Goal: Task Accomplishment & Management: Use online tool/utility

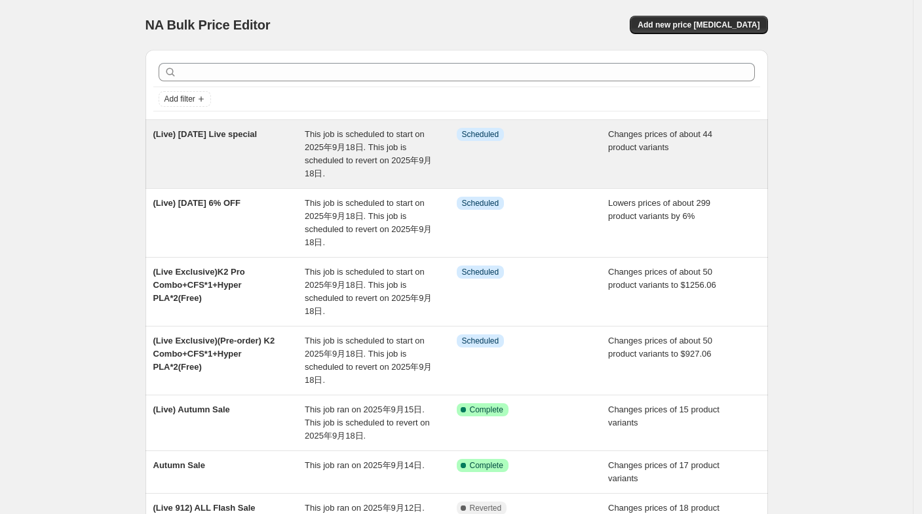
click at [237, 151] on div "(Live) [DATE] Live special" at bounding box center [229, 154] width 152 height 52
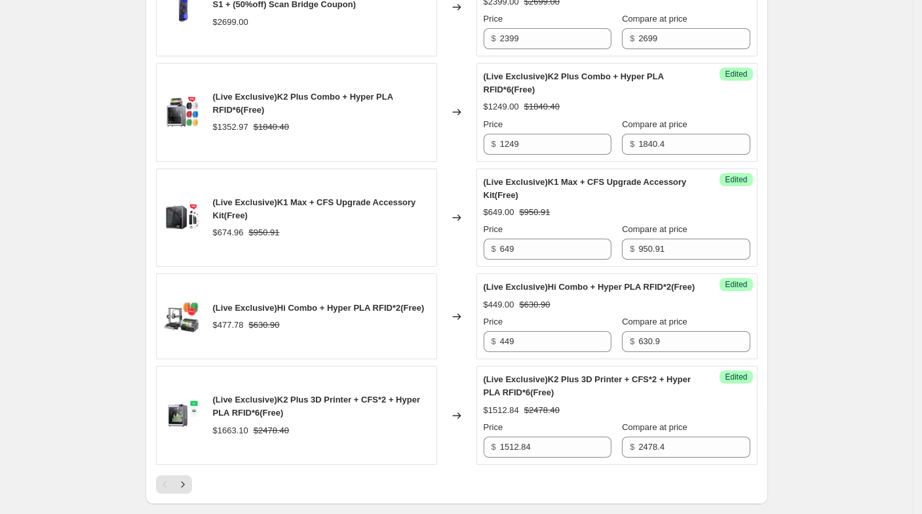
scroll to position [2183, 0]
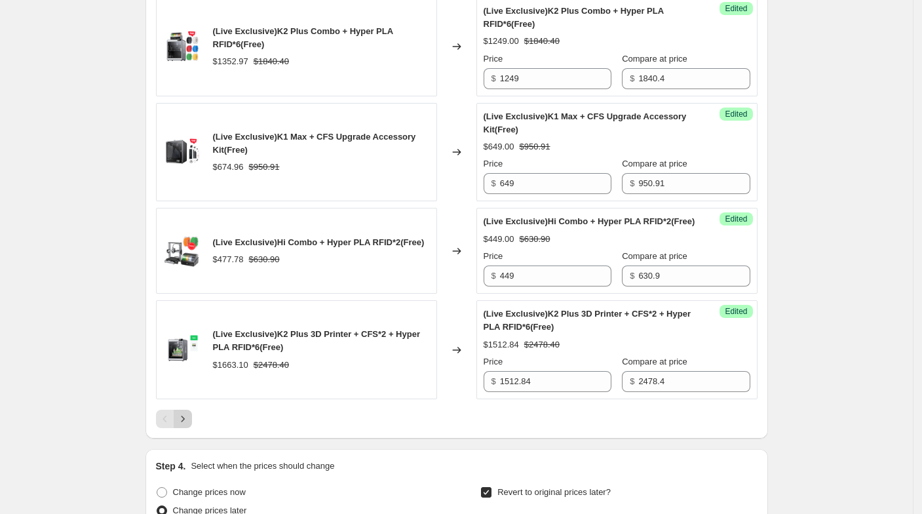
click at [189, 425] on icon "Next" at bounding box center [182, 418] width 13 height 13
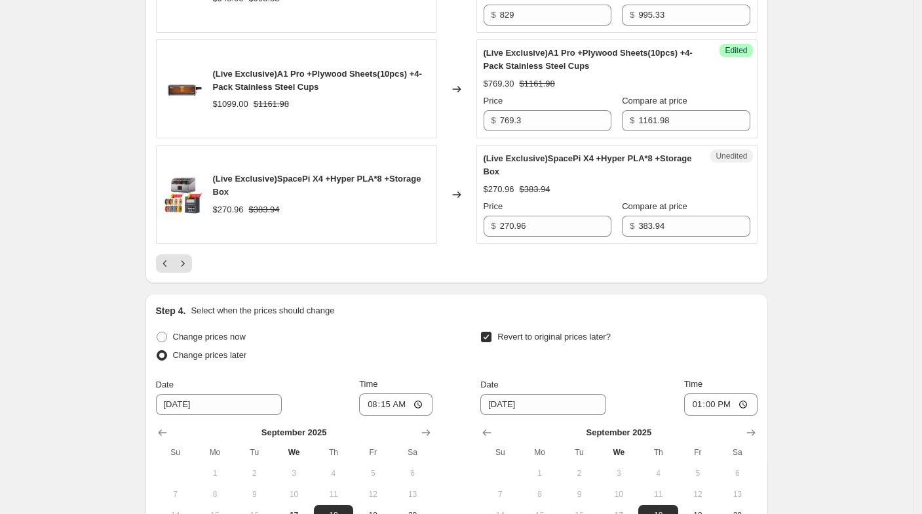
scroll to position [2547, 0]
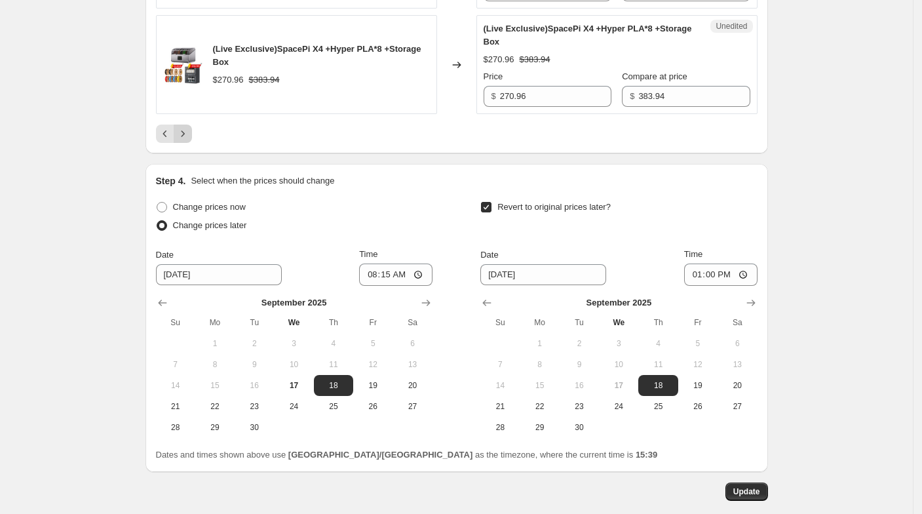
click at [189, 127] on icon "Next" at bounding box center [182, 133] width 13 height 13
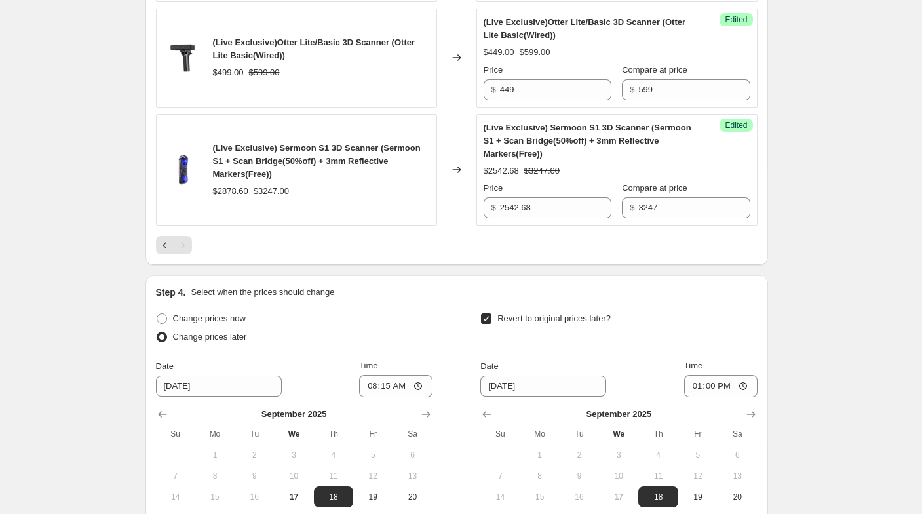
scroll to position [889, 0]
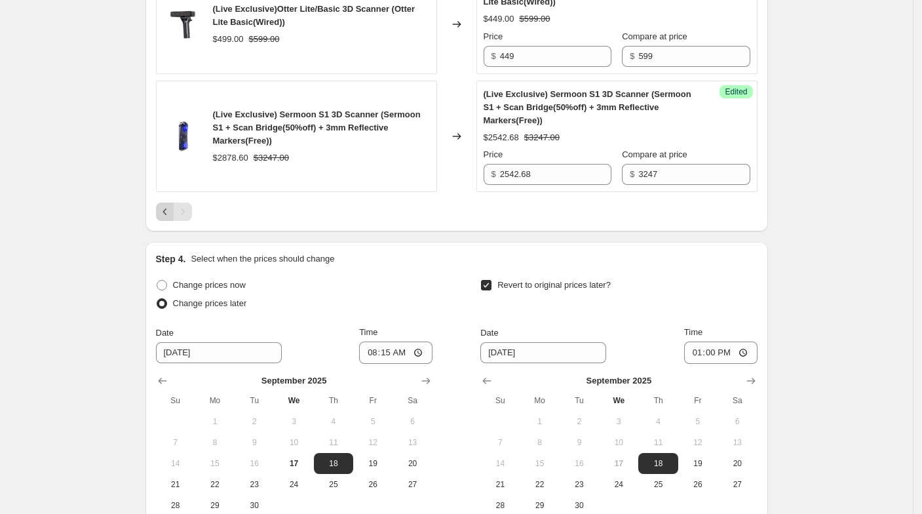
click at [172, 211] on icon "Previous" at bounding box center [165, 211] width 13 height 13
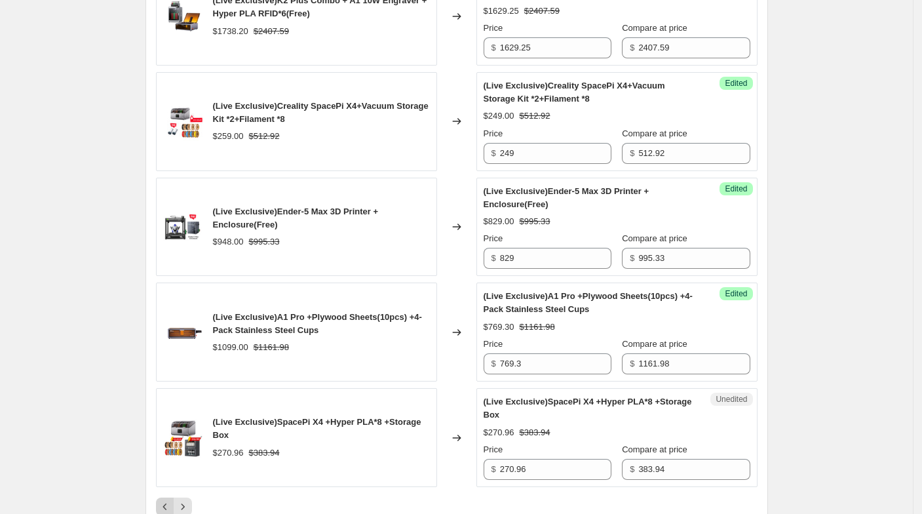
scroll to position [2272, 0]
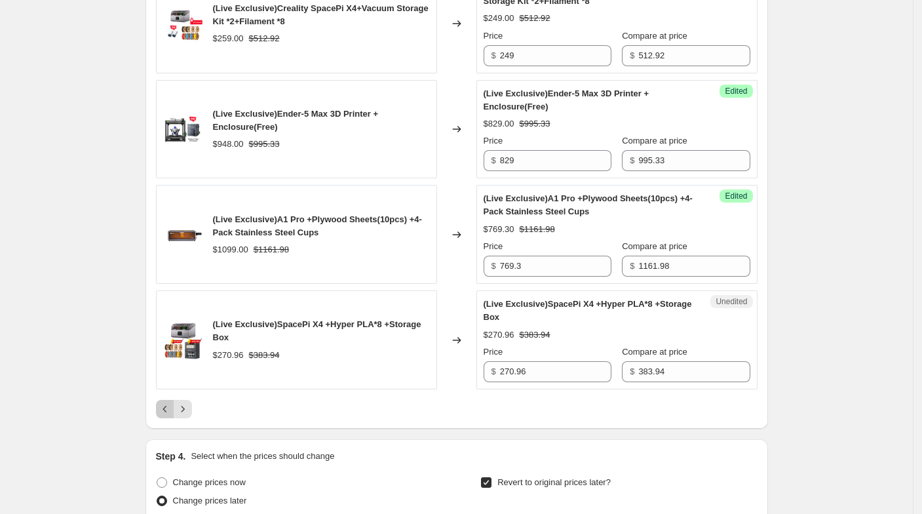
click at [167, 402] on icon "Previous" at bounding box center [165, 408] width 13 height 13
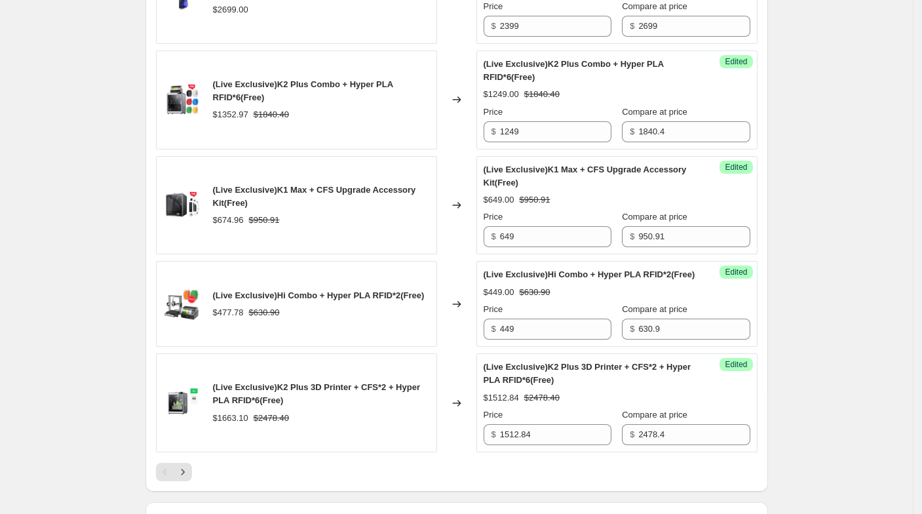
scroll to position [2199, 0]
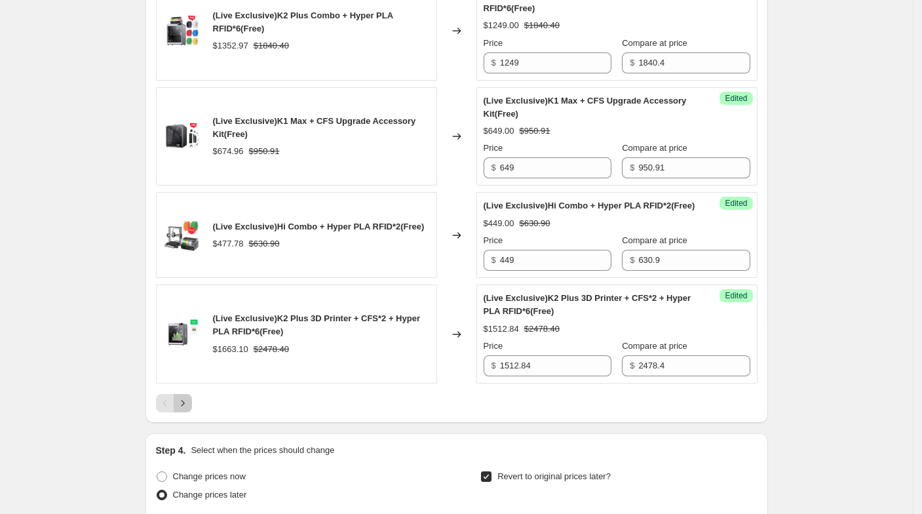
click at [189, 412] on button "Next" at bounding box center [183, 403] width 18 height 18
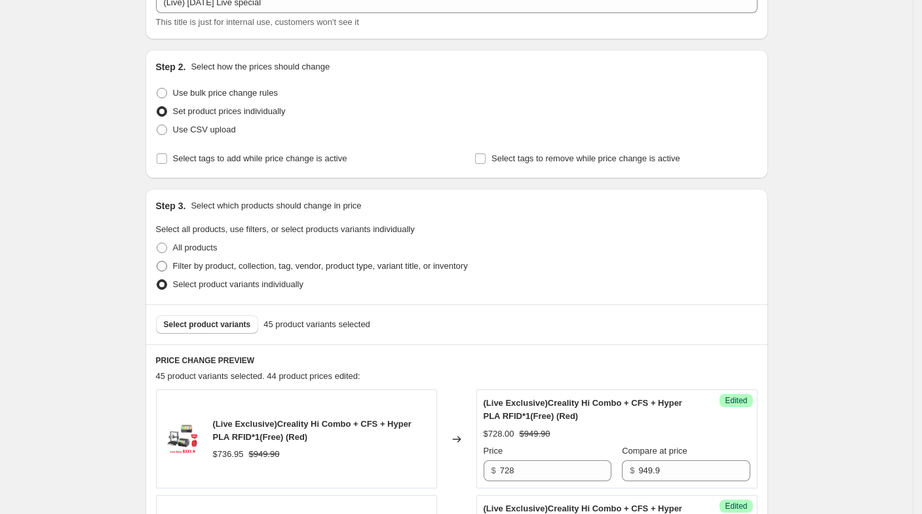
scroll to position [145, 0]
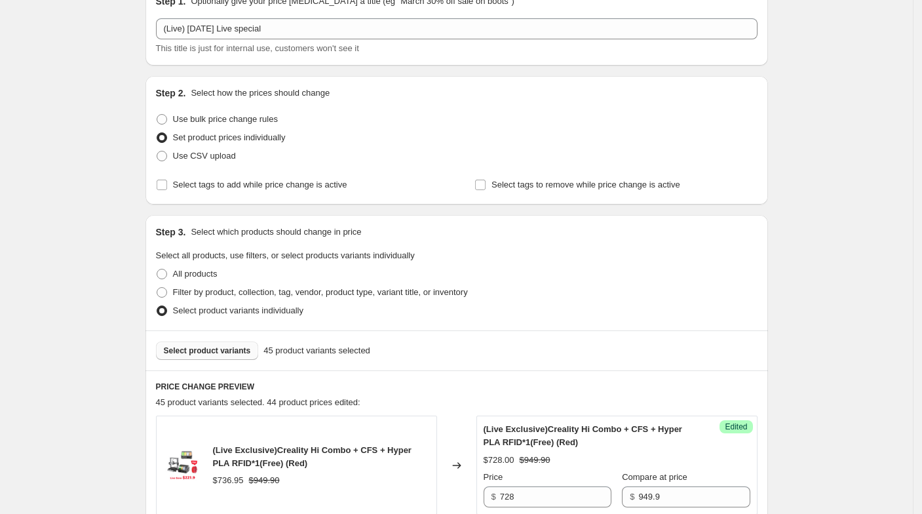
click at [217, 349] on span "Select product variants" at bounding box center [207, 350] width 87 height 10
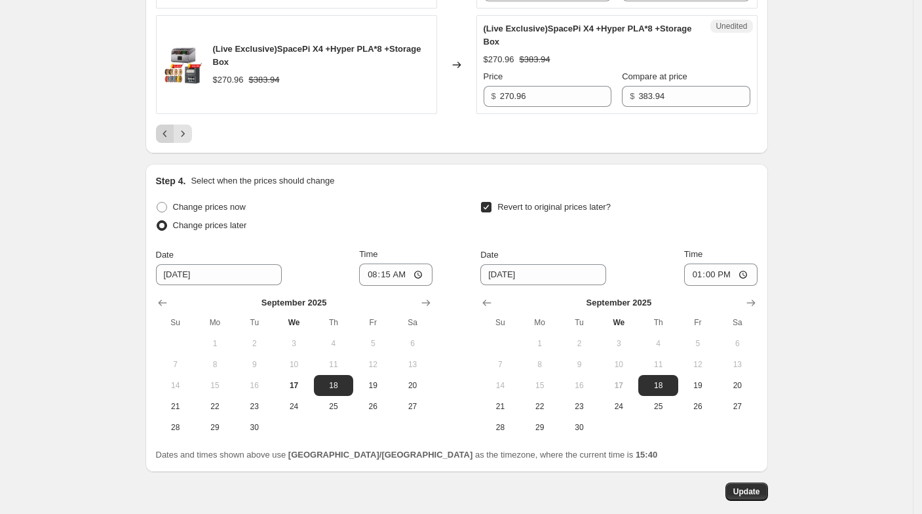
click at [166, 130] on icon "Previous" at bounding box center [164, 133] width 4 height 7
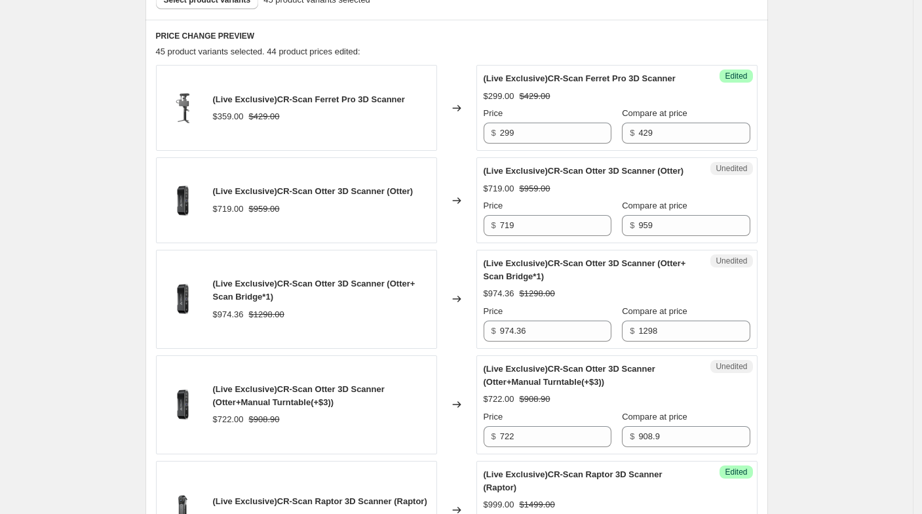
scroll to position [509, 0]
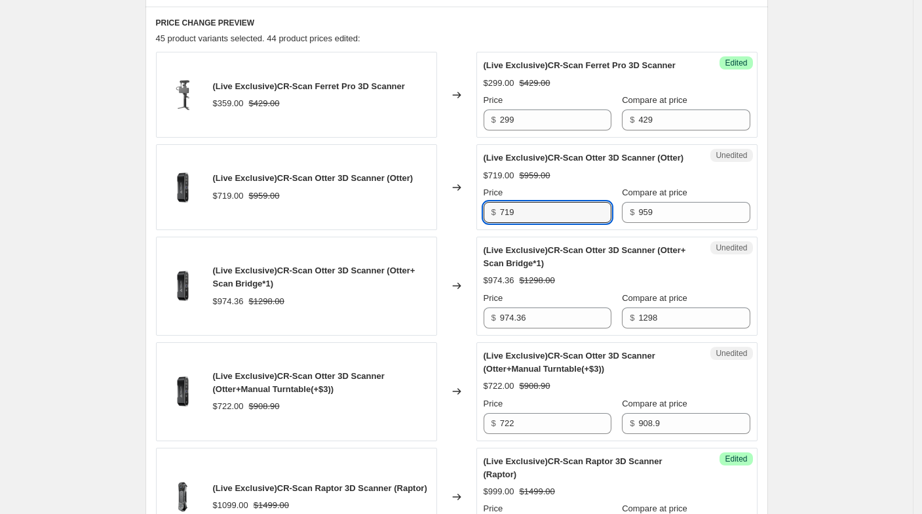
click at [477, 223] on div "(Live Exclusive)CR-Scan Otter 3D Scanner (Otter) $719.00 $959.00 Changed to Une…" at bounding box center [456, 187] width 601 height 86
click at [352, 263] on div "(Live Exclusive)CR-Scan Otter 3D Scanner (Otter+ Scan Bridge*1) $974.36 $1298.00" at bounding box center [296, 285] width 281 height 99
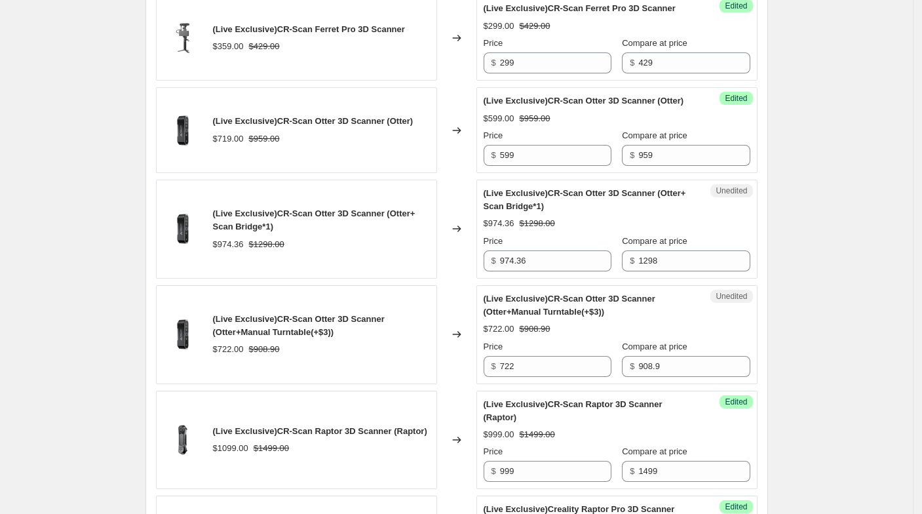
scroll to position [655, 0]
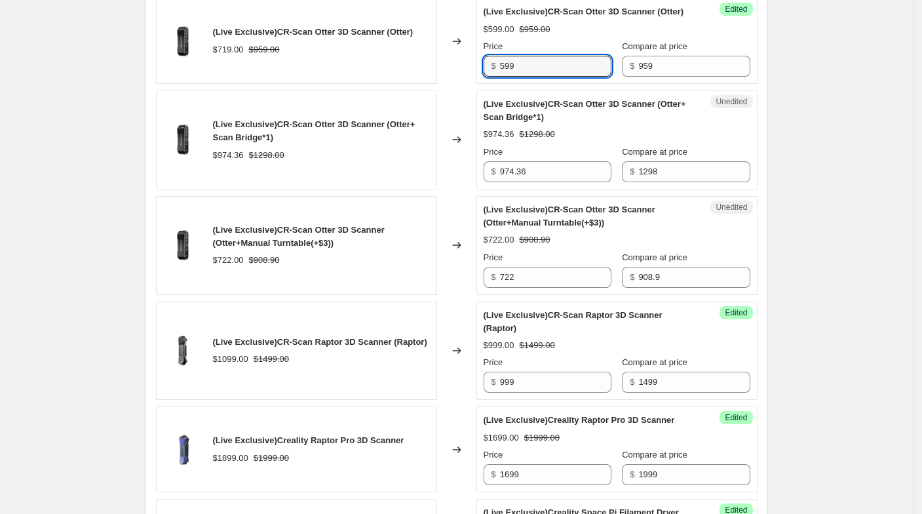
drag, startPoint x: 525, startPoint y: 79, endPoint x: 495, endPoint y: 83, distance: 29.7
click at [495, 77] on div "$ 599" at bounding box center [547, 66] width 128 height 21
drag, startPoint x: 531, startPoint y: 83, endPoint x: 443, endPoint y: 85, distance: 88.5
click at [443, 84] on div "(Live Exclusive)CR-Scan Otter 3D Scanner (Otter) $719.00 $959.00 Changed to Une…" at bounding box center [456, 41] width 601 height 86
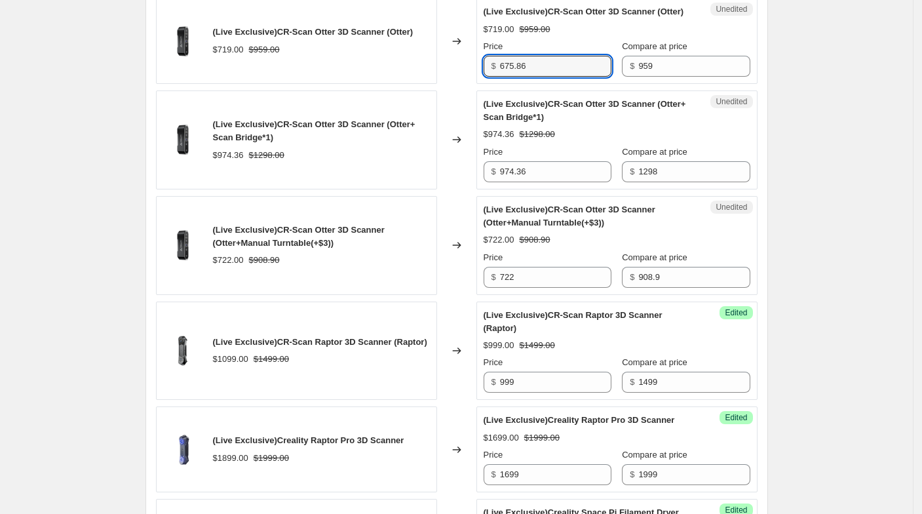
type input "675.86"
click at [436, 84] on div "(Live Exclusive)CR-Scan Otter 3D Scanner (Otter) $719.00 $959.00" at bounding box center [296, 41] width 281 height 86
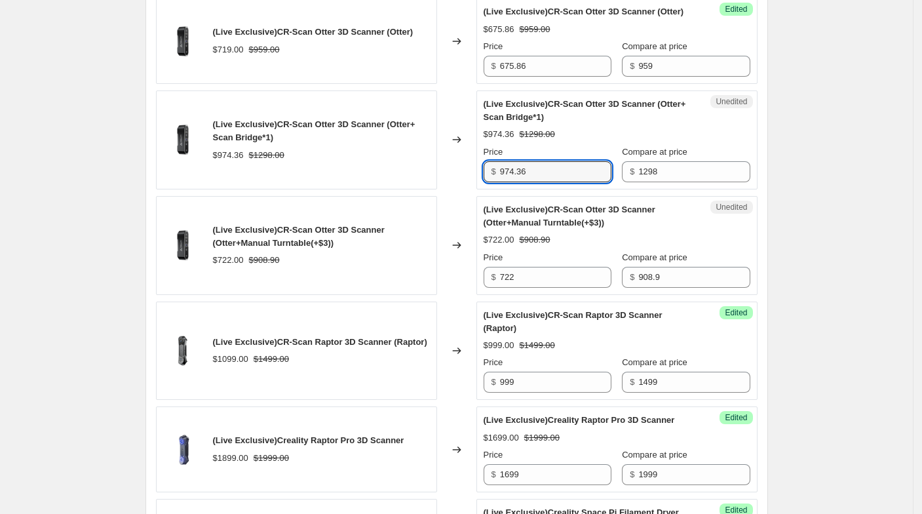
drag, startPoint x: 542, startPoint y: 180, endPoint x: 485, endPoint y: 180, distance: 57.6
click at [485, 180] on div "Unedited (Live Exclusive)CR-Scan Otter 3D Scanner (Otter+ Scan Bridge*1) $974.3…" at bounding box center [616, 139] width 281 height 99
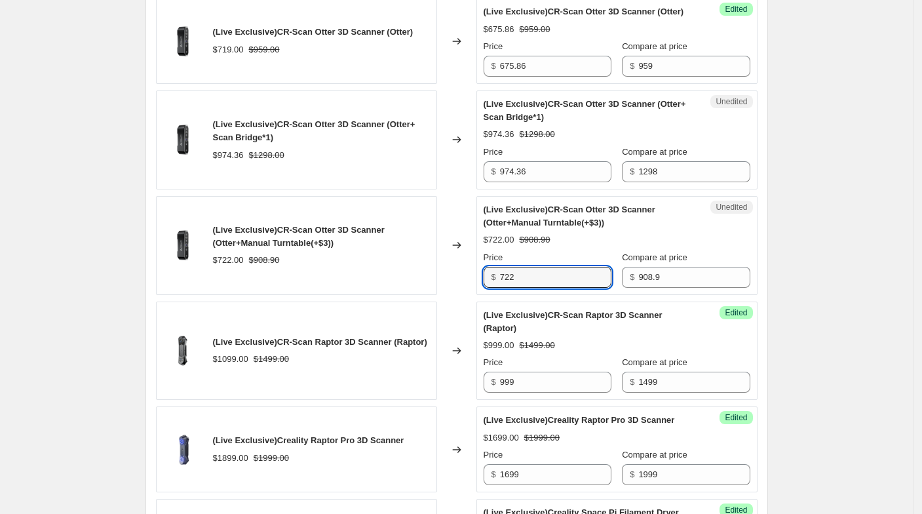
drag, startPoint x: 502, startPoint y: 282, endPoint x: 449, endPoint y: 278, distance: 53.9
click at [449, 278] on div "(Live Exclusive)CR-Scan Otter 3D Scanner (Otter+Manual Turntable(+$3)) $722.00 …" at bounding box center [456, 245] width 601 height 99
type input "678.86"
drag, startPoint x: 448, startPoint y: 279, endPoint x: 457, endPoint y: 276, distance: 9.1
click at [457, 276] on div "Changed to" at bounding box center [456, 245] width 39 height 99
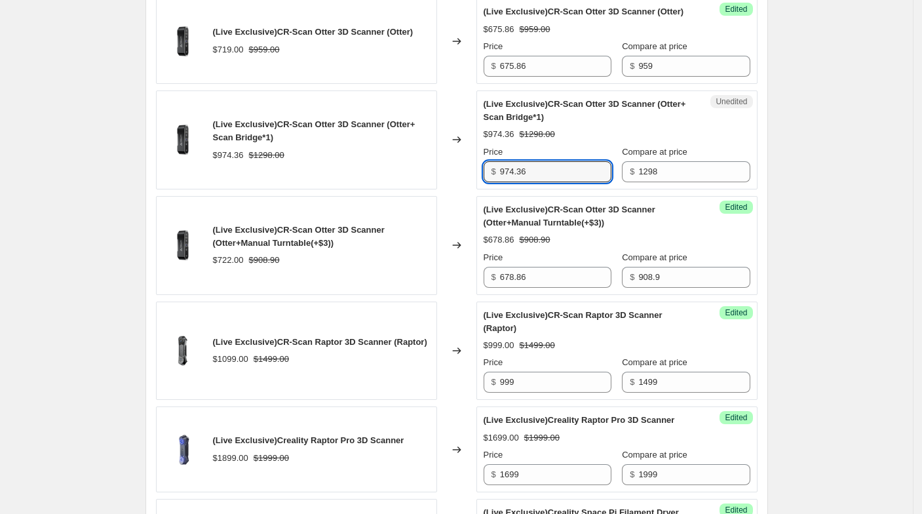
drag, startPoint x: 530, startPoint y: 182, endPoint x: 485, endPoint y: 177, distance: 45.5
click at [485, 177] on div "Unedited (Live Exclusive)CR-Scan Otter 3D Scanner (Otter+ Scan Bridge*1) $974.3…" at bounding box center [616, 139] width 281 height 99
type input "835.46"
click at [365, 144] on div "(Live Exclusive)CR-Scan Otter 3D Scanner (Otter+ Scan Bridge*1)" at bounding box center [321, 131] width 217 height 26
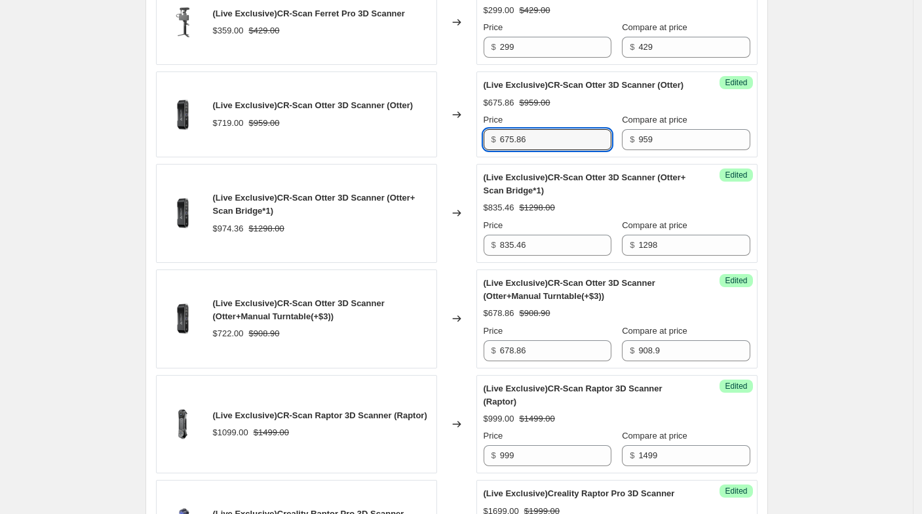
drag, startPoint x: 535, startPoint y: 144, endPoint x: 489, endPoint y: 143, distance: 45.9
click at [489, 143] on div "$ 675.86" at bounding box center [547, 139] width 128 height 21
click at [383, 152] on div "(Live Exclusive)CR-Scan Otter 3D Scanner (Otter) $719.00 $959.00" at bounding box center [296, 114] width 281 height 86
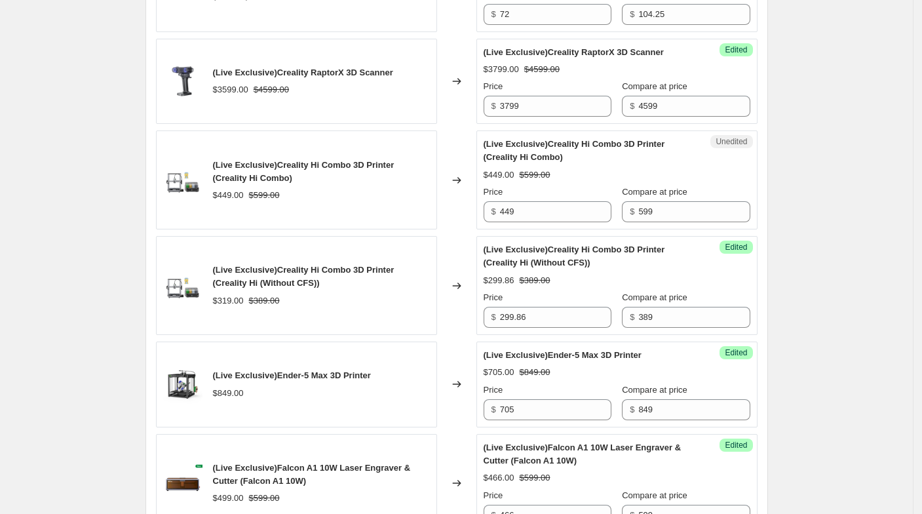
scroll to position [1310, 0]
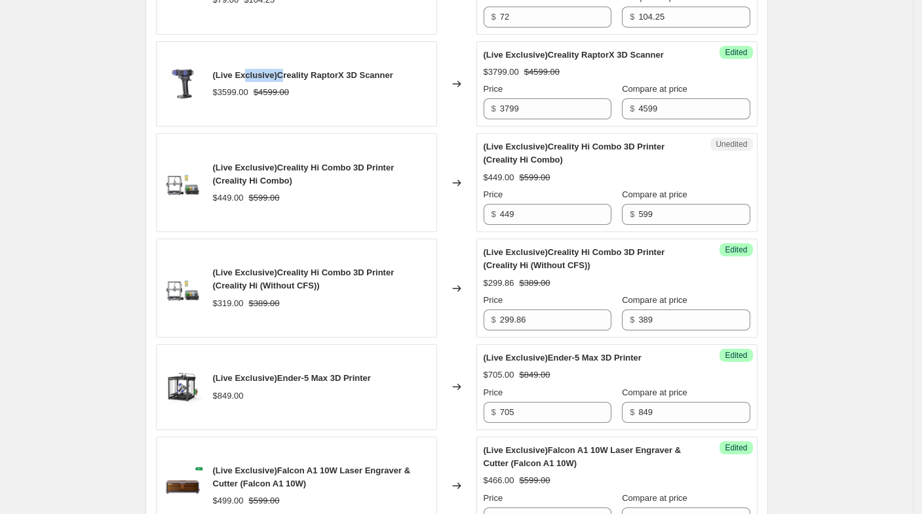
drag, startPoint x: 245, startPoint y: 95, endPoint x: 280, endPoint y: 96, distance: 35.4
click at [280, 80] on span "(Live Exclusive)Creality RaptorX 3D Scanner" at bounding box center [303, 75] width 180 height 10
drag, startPoint x: 518, startPoint y: 124, endPoint x: 540, endPoint y: 141, distance: 28.0
click at [500, 119] on div "$ 3799" at bounding box center [547, 108] width 128 height 21
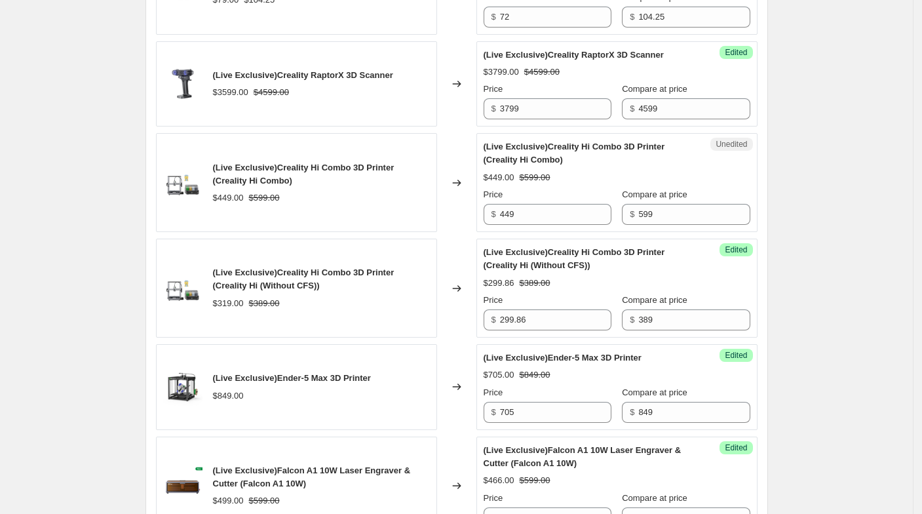
drag, startPoint x: 537, startPoint y: 139, endPoint x: 486, endPoint y: 126, distance: 52.0
click at [486, 126] on div "Success Edited (Live Exclusive)Creality RaptorX 3D Scanner $3799.00 $4599.00 Pr…" at bounding box center [616, 84] width 281 height 86
drag, startPoint x: 542, startPoint y: 134, endPoint x: 494, endPoint y: 131, distance: 48.5
click at [494, 119] on div "$ 3799" at bounding box center [547, 108] width 128 height 21
paste input "5"
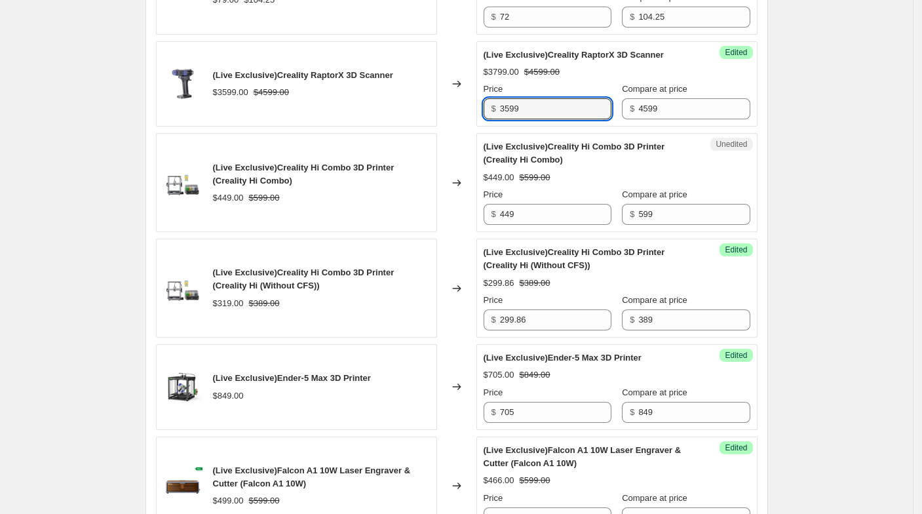
click at [451, 152] on div "(Live Exclusive)CR-Scan Ferret Pro 3D Scanner $359.00 $429.00 Changed to Succes…" at bounding box center [456, 262] width 601 height 2022
click at [540, 119] on input "3599" at bounding box center [555, 108] width 111 height 21
click at [536, 119] on input "3599" at bounding box center [555, 108] width 111 height 21
click at [448, 127] on div "Changed to" at bounding box center [456, 84] width 39 height 86
drag, startPoint x: 525, startPoint y: 130, endPoint x: 482, endPoint y: 132, distance: 42.6
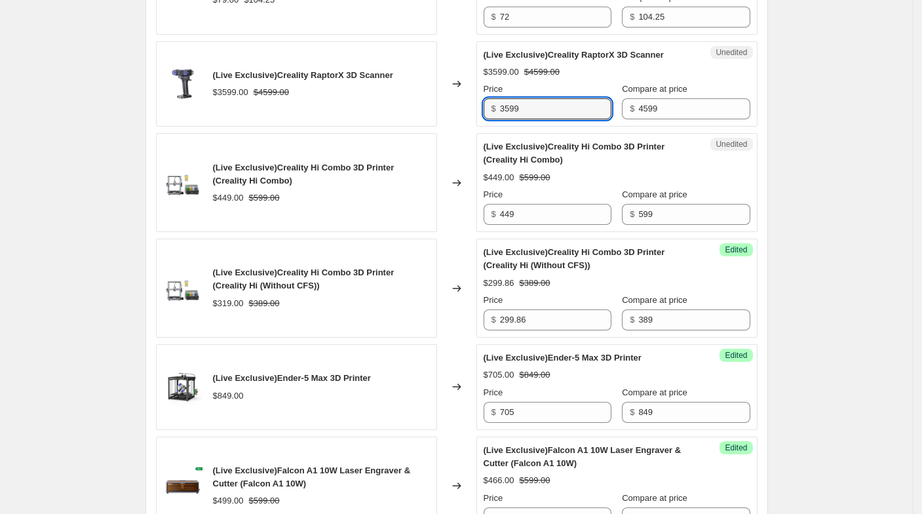
click at [482, 127] on div "Unedited (Live Exclusive)Creality RaptorX 3D Scanner $3599.00 $4599.00 Price $ …" at bounding box center [616, 84] width 281 height 86
click at [468, 152] on div "(Live Exclusive)CR-Scan Ferret Pro 3D Scanner $359.00 $429.00 Changed to Succes…" at bounding box center [456, 262] width 601 height 2022
drag, startPoint x: 535, startPoint y: 132, endPoint x: 497, endPoint y: 132, distance: 38.0
click at [497, 119] on div "$ 3799" at bounding box center [547, 108] width 128 height 21
paste input "5"
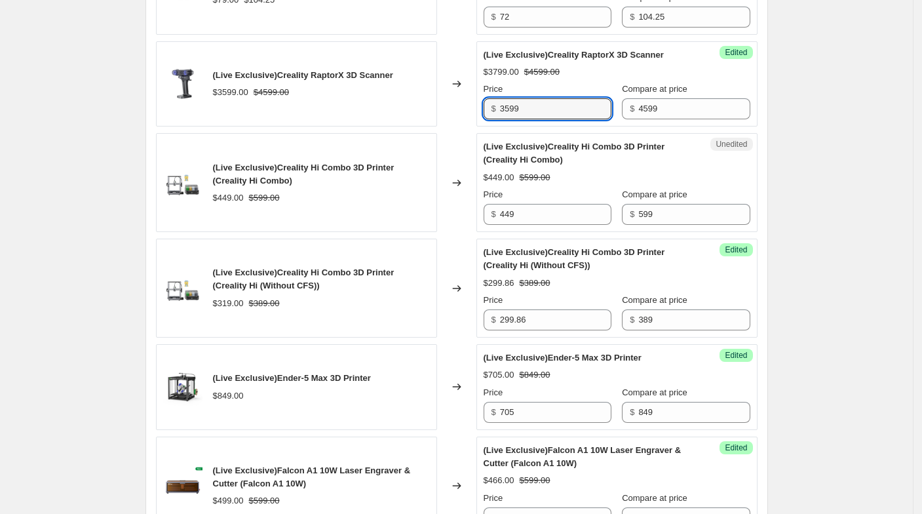
click at [473, 127] on div "Changed to" at bounding box center [456, 84] width 39 height 86
drag, startPoint x: 523, startPoint y: 131, endPoint x: 466, endPoint y: 121, distance: 58.6
click at [466, 121] on div "(Live Exclusive)Creality RaptorX 3D Scanner $3599.00 $4599.00 Changed to Unedit…" at bounding box center [456, 84] width 601 height 86
paste input "4"
click at [453, 127] on div "Changed to" at bounding box center [456, 84] width 39 height 86
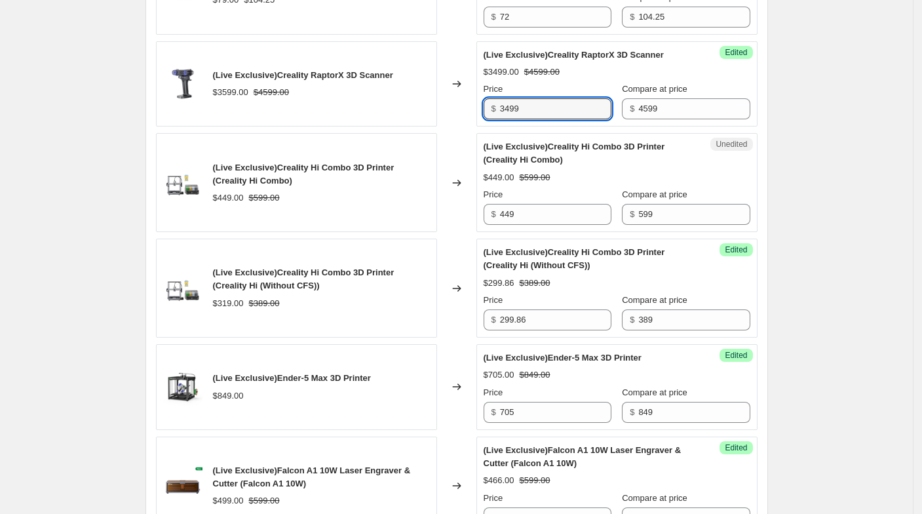
drag, startPoint x: 532, startPoint y: 132, endPoint x: 490, endPoint y: 128, distance: 42.1
click at [490, 119] on div "$ 3499" at bounding box center [547, 108] width 128 height 21
type input "3599"
click at [473, 127] on div "Changed to" at bounding box center [456, 84] width 39 height 86
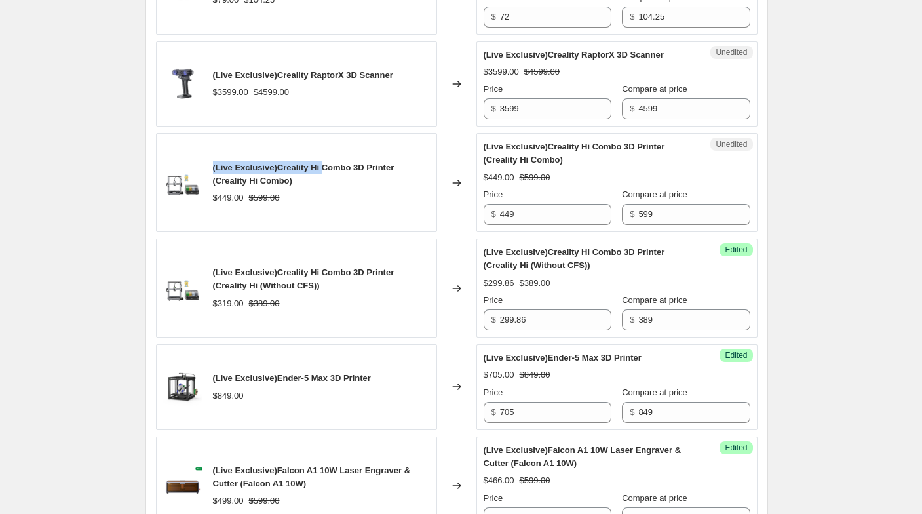
drag, startPoint x: 215, startPoint y: 184, endPoint x: 321, endPoint y: 191, distance: 106.4
click at [321, 191] on div "(Live Exclusive)Creality Hi Combo 3D Printer (Creality Hi Combo) $449.00 $599.00" at bounding box center [296, 182] width 281 height 99
click at [321, 185] on span "(Live Exclusive)Creality Hi Combo 3D Printer (Creality Hi Combo)" at bounding box center [303, 173] width 181 height 23
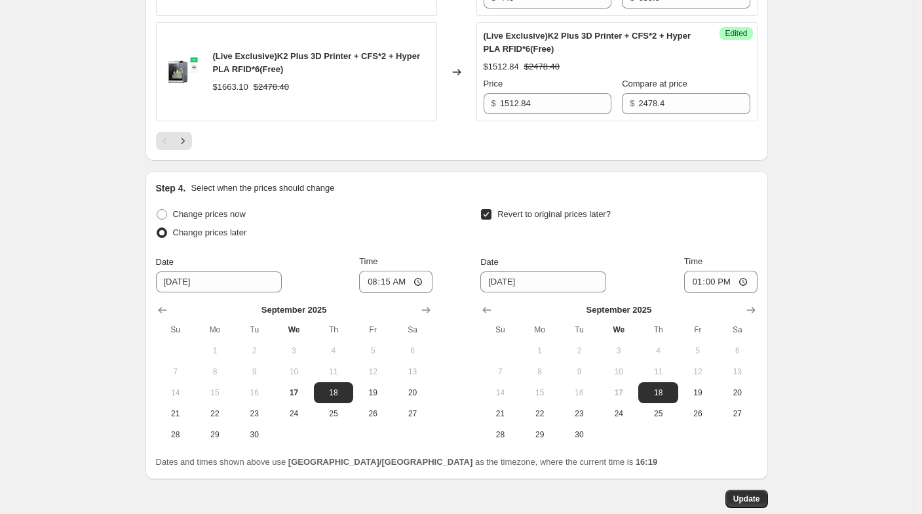
scroll to position [2474, 0]
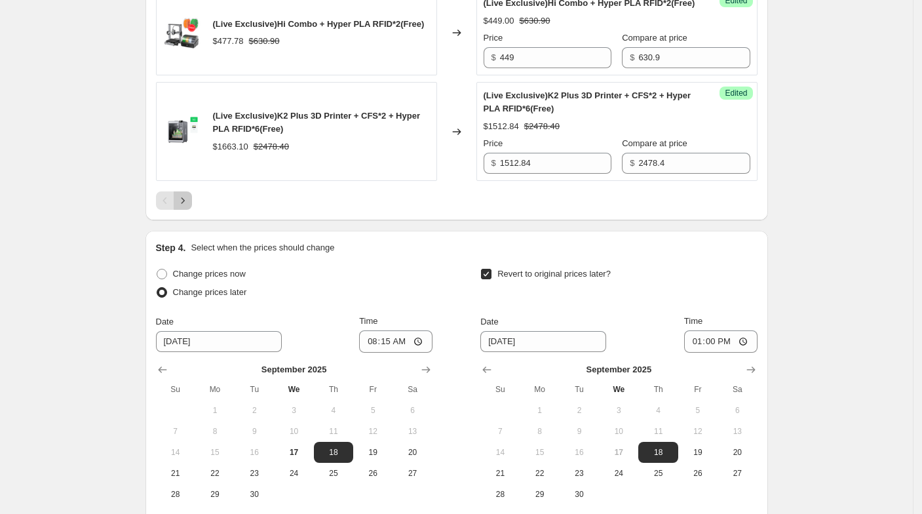
click at [189, 207] on icon "Next" at bounding box center [182, 200] width 13 height 13
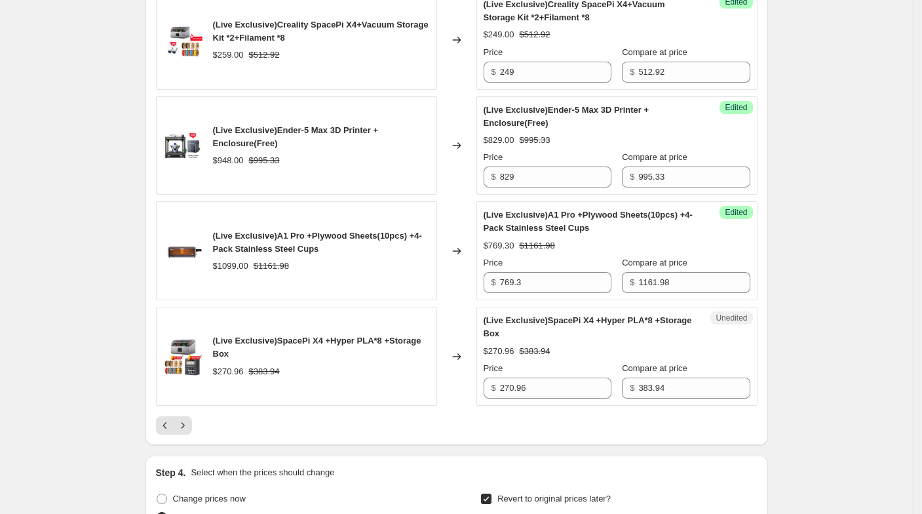
scroll to position [2256, 0]
click at [189, 415] on button "Next" at bounding box center [183, 424] width 18 height 18
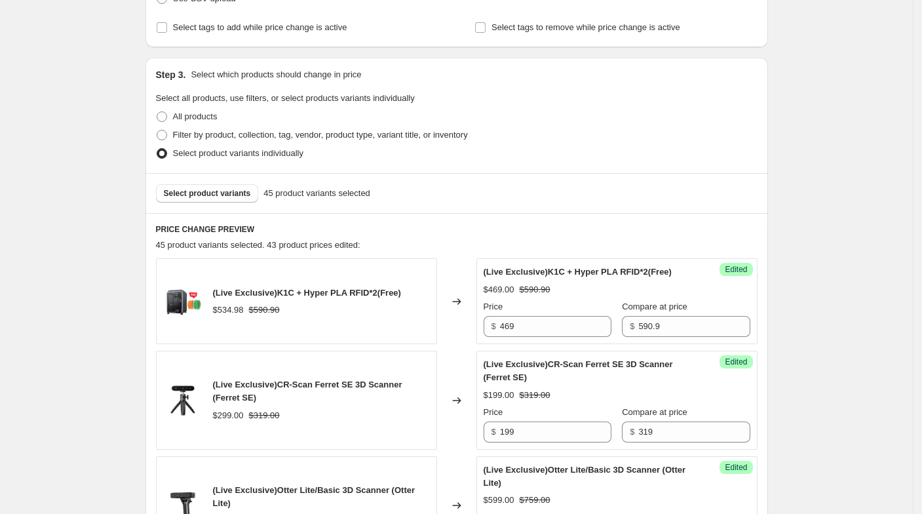
scroll to position [739, 0]
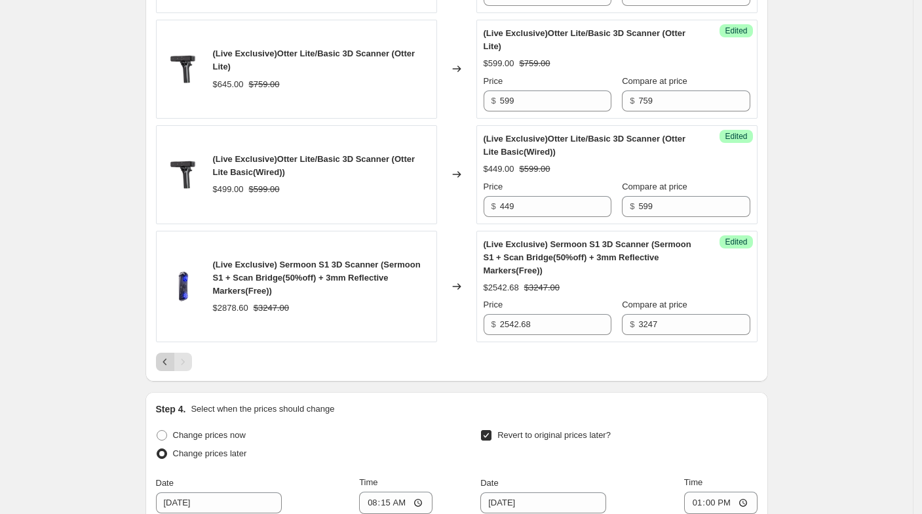
click at [172, 360] on icon "Previous" at bounding box center [165, 361] width 13 height 13
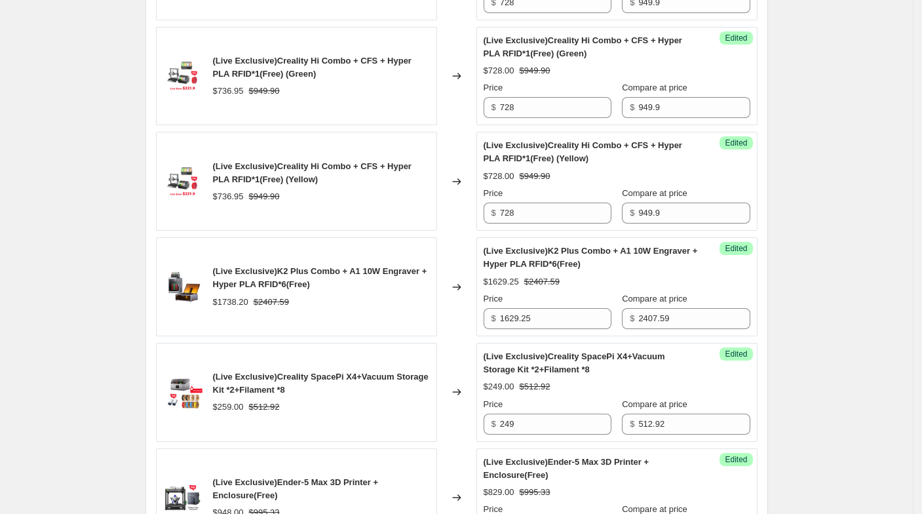
scroll to position [2268, 0]
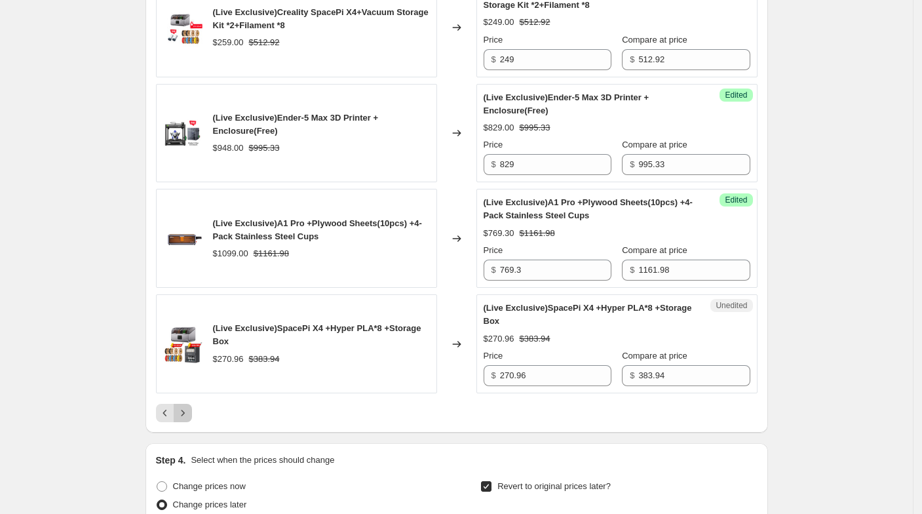
click at [189, 406] on icon "Next" at bounding box center [182, 412] width 13 height 13
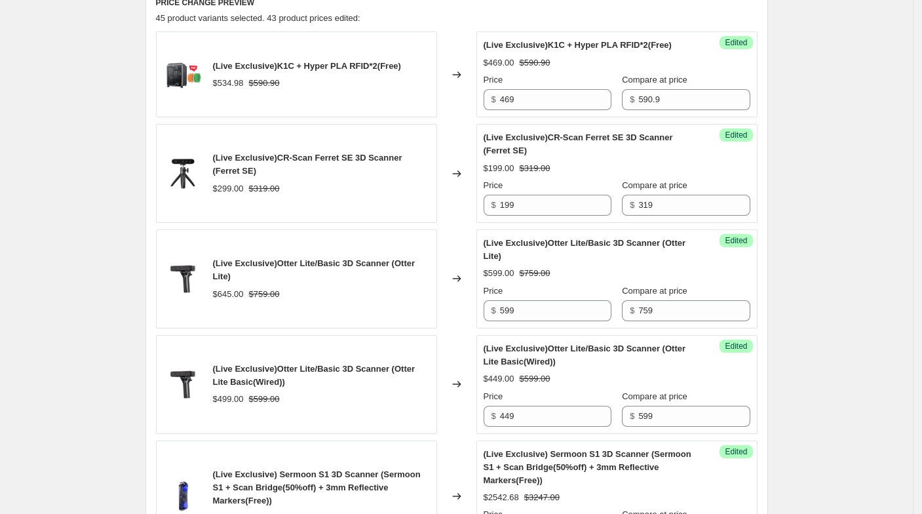
scroll to position [521, 0]
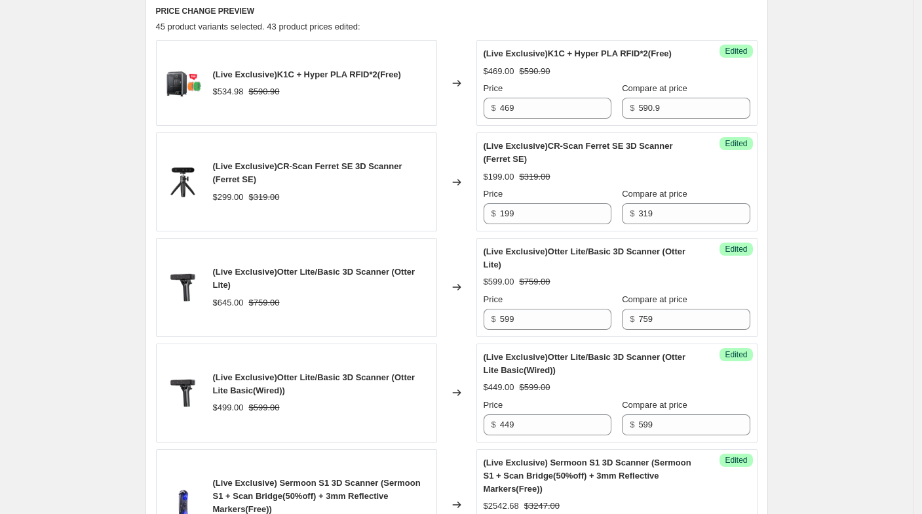
click at [153, 191] on div "PRICE CHANGE PREVIEW 45 product variants selected. 43 product prices edited: (L…" at bounding box center [456, 297] width 622 height 605
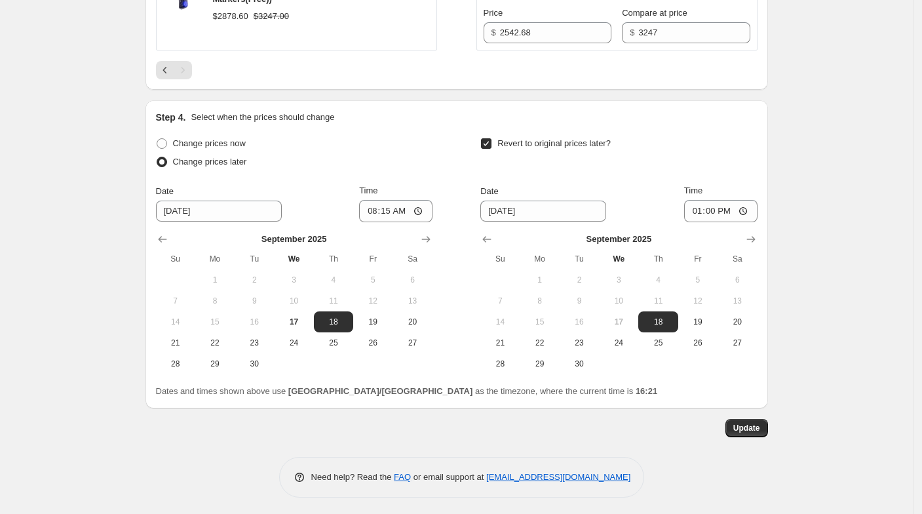
scroll to position [958, 0]
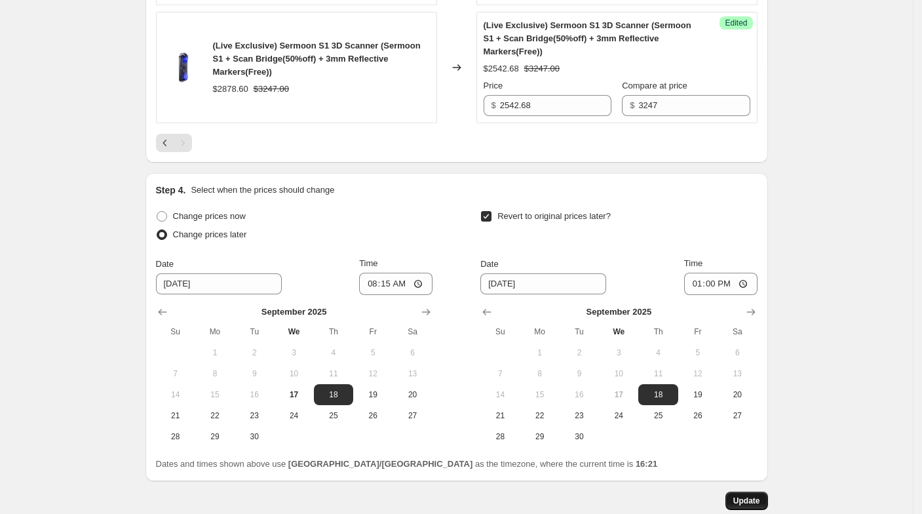
click at [751, 506] on button "Update" at bounding box center [746, 500] width 43 height 18
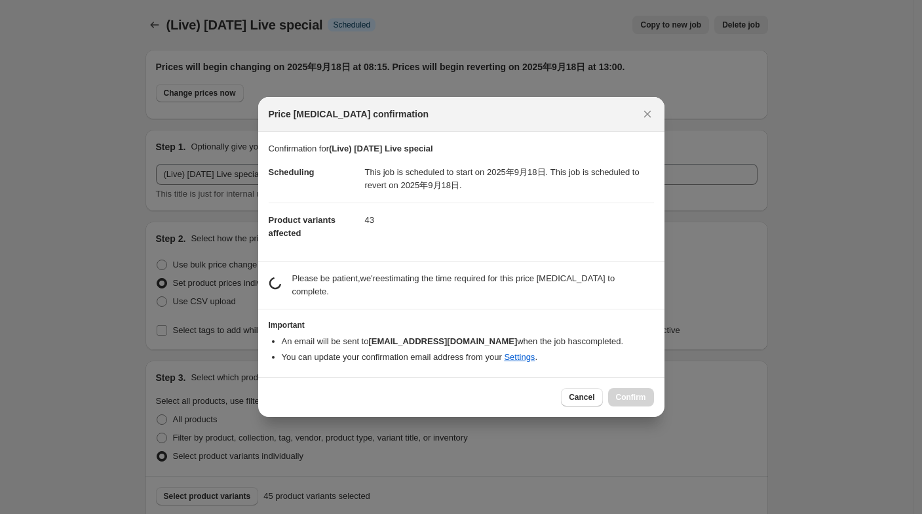
scroll to position [0, 0]
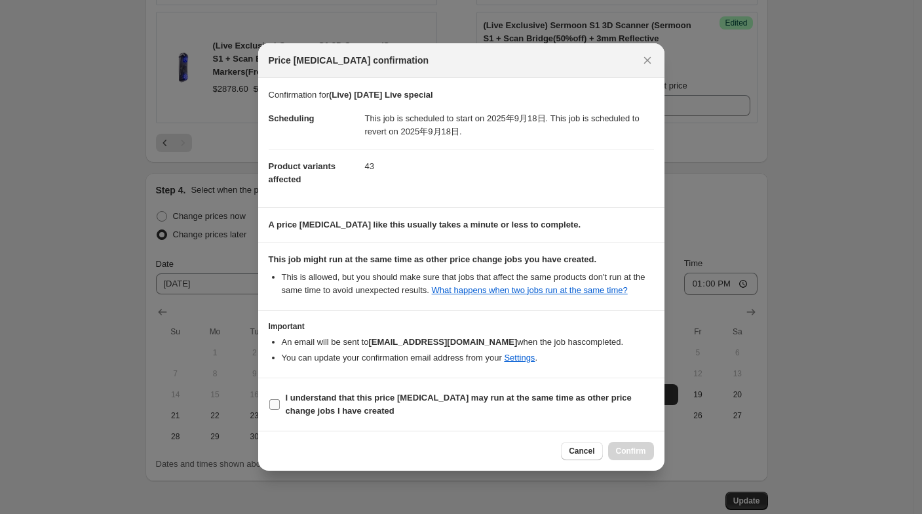
click at [519, 399] on b "I understand that this price change job may run at the same time as other price…" at bounding box center [459, 403] width 346 height 23
click at [280, 399] on input "I understand that this price change job may run at the same time as other price…" at bounding box center [274, 404] width 10 height 10
checkbox input "true"
click at [650, 457] on button "Confirm" at bounding box center [631, 451] width 46 height 18
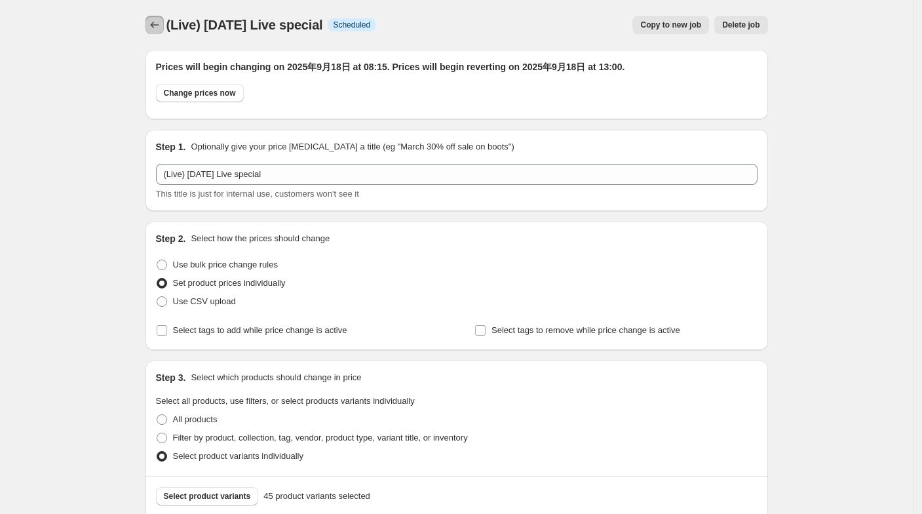
click at [159, 28] on icon "Price change jobs" at bounding box center [154, 24] width 13 height 13
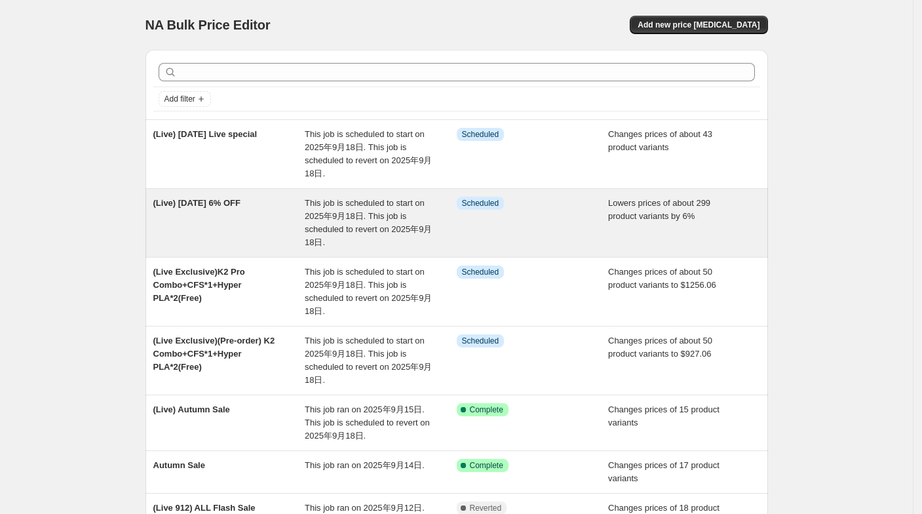
click at [318, 208] on div "This job is scheduled to start on 2025年9月18日. This job is scheduled to revert o…" at bounding box center [381, 223] width 152 height 52
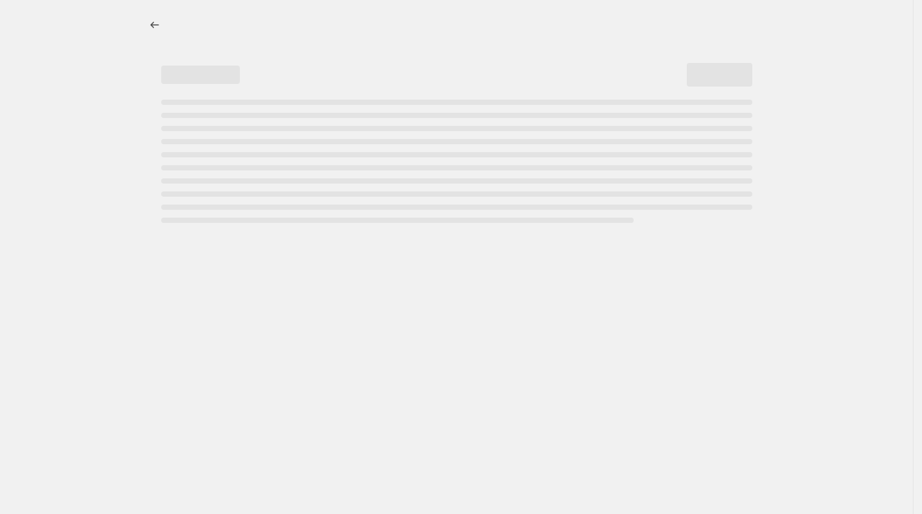
select select "percentage"
select select "collection"
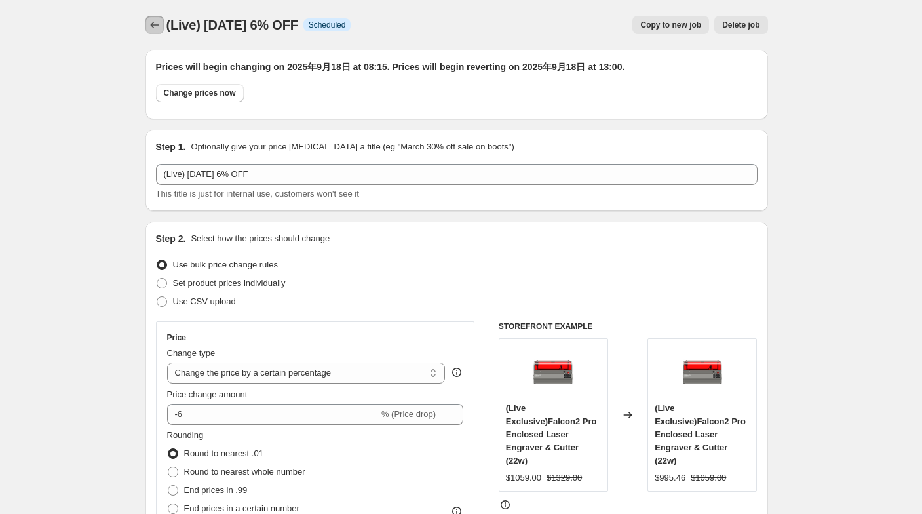
click at [164, 26] on button "Price change jobs" at bounding box center [154, 25] width 18 height 18
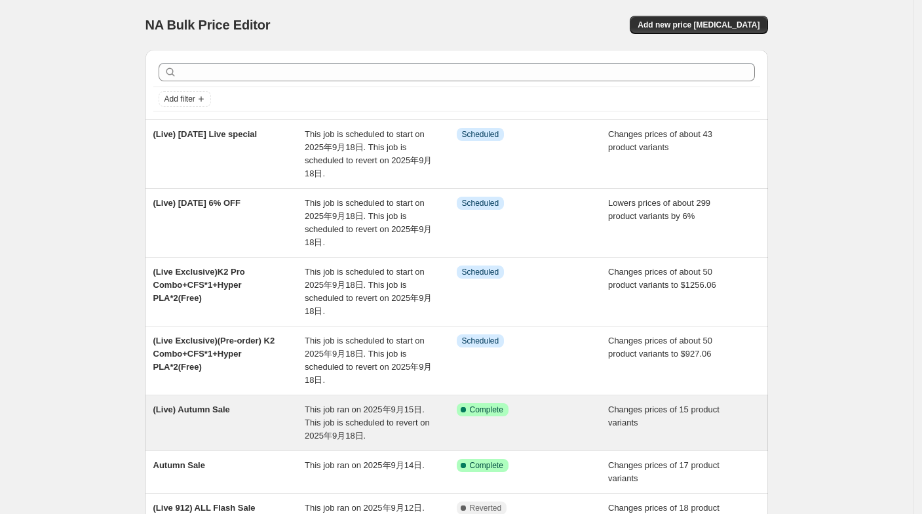
click at [274, 413] on div "(Live) Autumn Sale" at bounding box center [229, 422] width 152 height 39
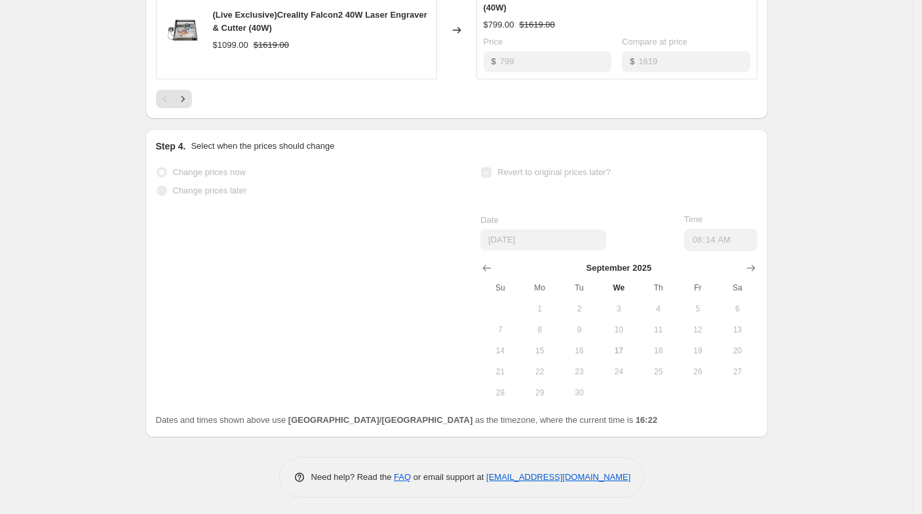
scroll to position [827, 0]
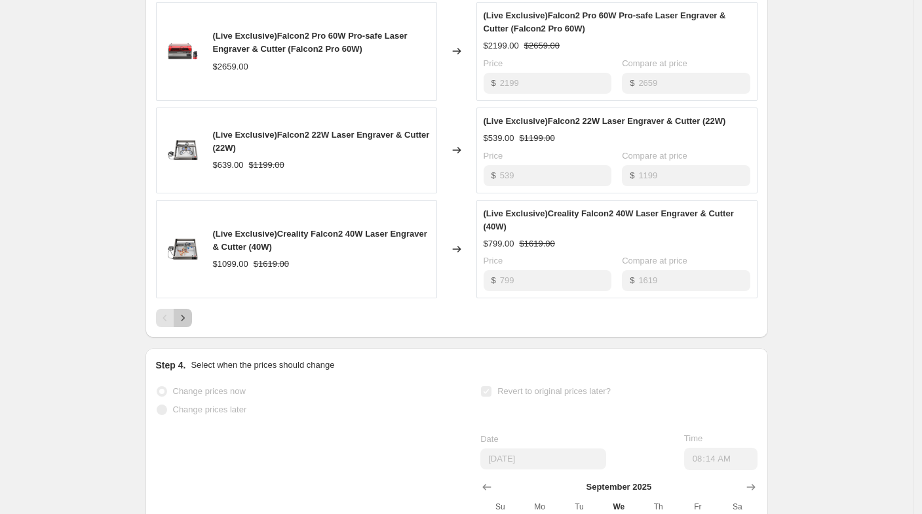
click at [186, 309] on button "Next" at bounding box center [183, 318] width 18 height 18
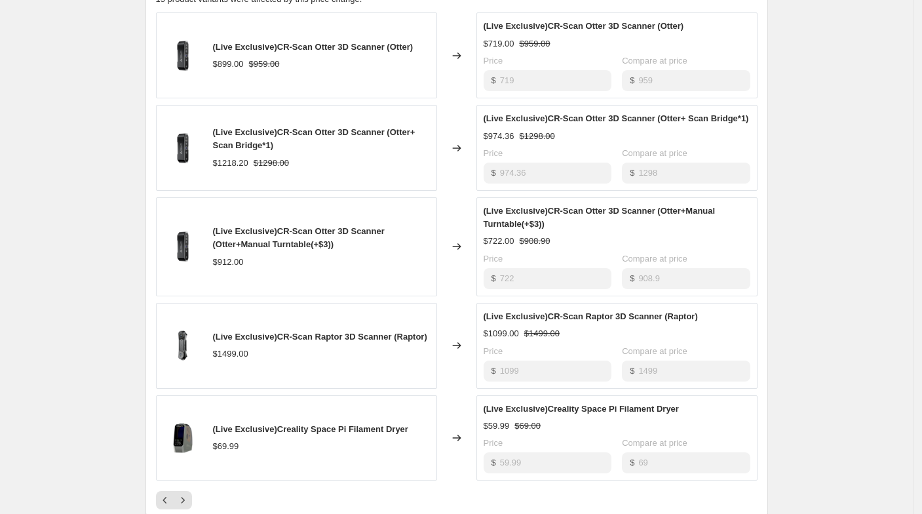
scroll to position [682, 0]
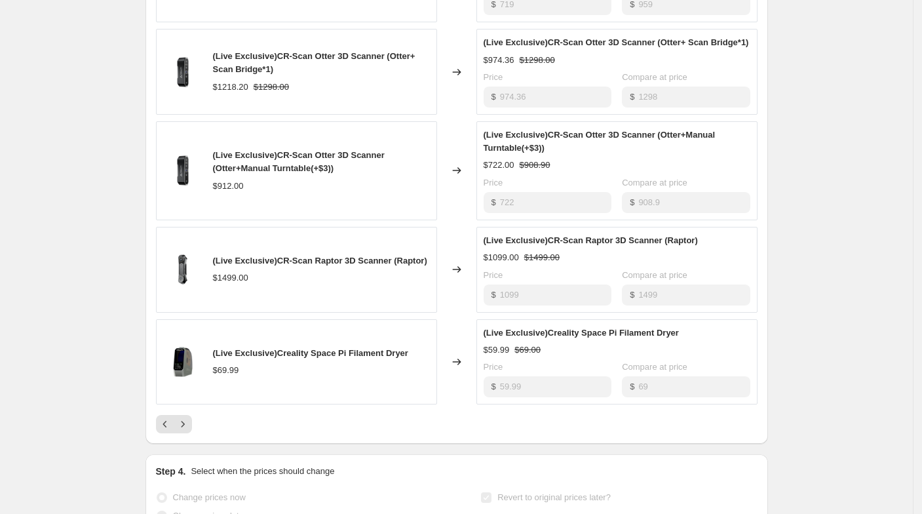
drag, startPoint x: 193, startPoint y: 404, endPoint x: 193, endPoint y: 411, distance: 7.2
click at [193, 405] on div "(Live Exclusive)CR-Scan Otter 3D Scanner (Otter) $899.00 $959.00 Changed to (Li…" at bounding box center [456, 184] width 601 height 497
click at [192, 415] on div "Pagination" at bounding box center [183, 424] width 18 height 18
click at [192, 419] on button "Next" at bounding box center [183, 424] width 18 height 18
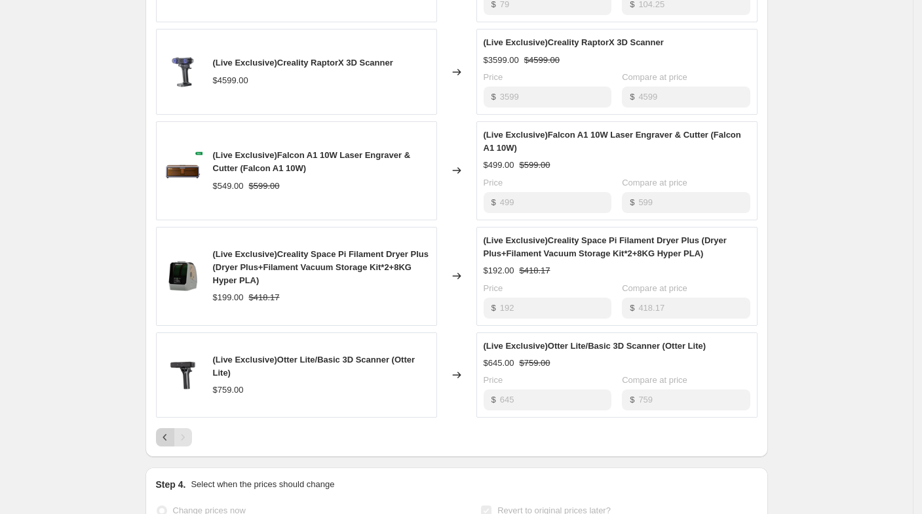
click at [168, 432] on icon "Previous" at bounding box center [165, 436] width 13 height 13
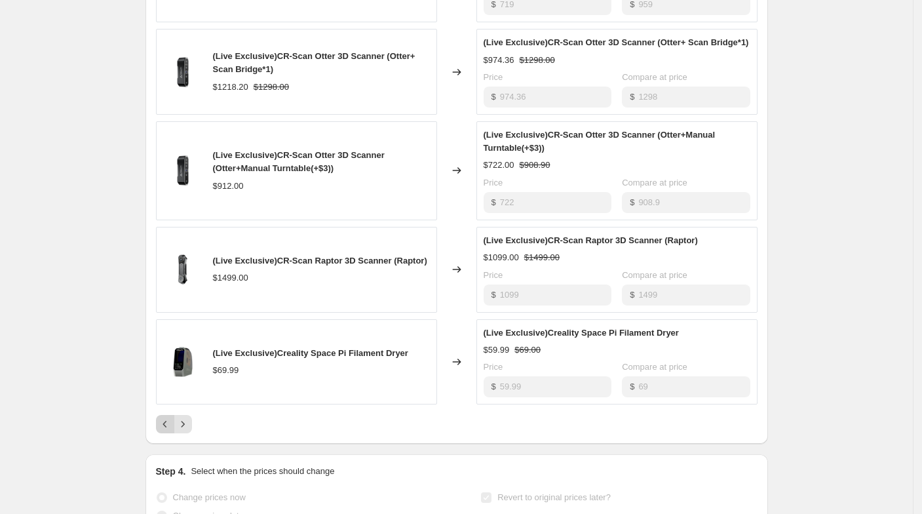
click at [166, 423] on icon "Previous" at bounding box center [164, 424] width 4 height 7
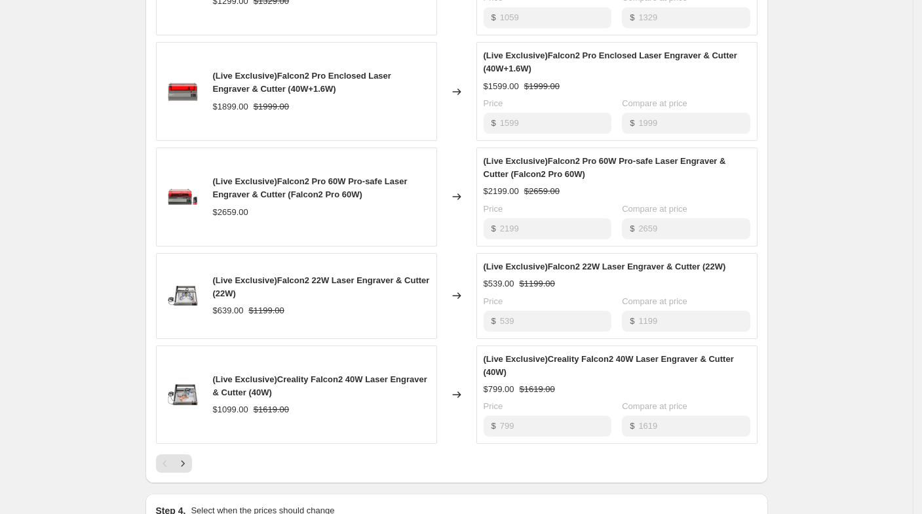
click at [170, 454] on div "Pagination" at bounding box center [165, 463] width 18 height 18
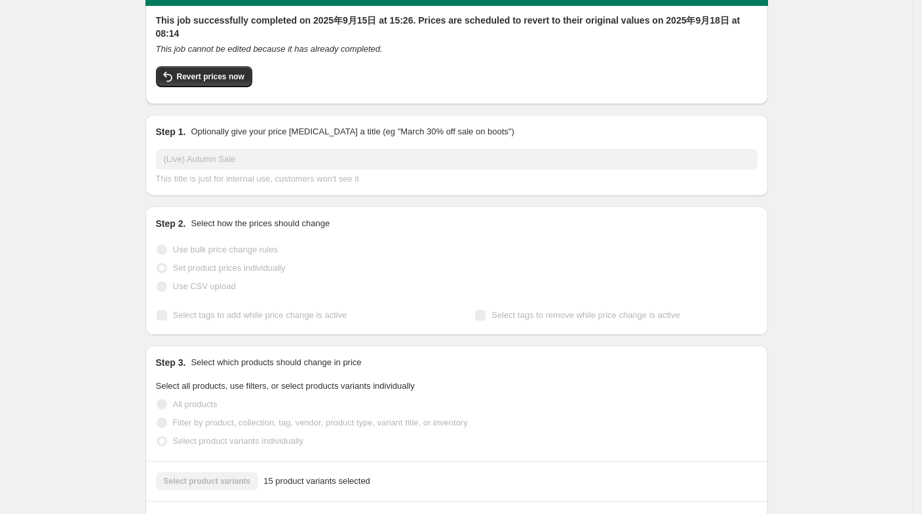
scroll to position [27, 0]
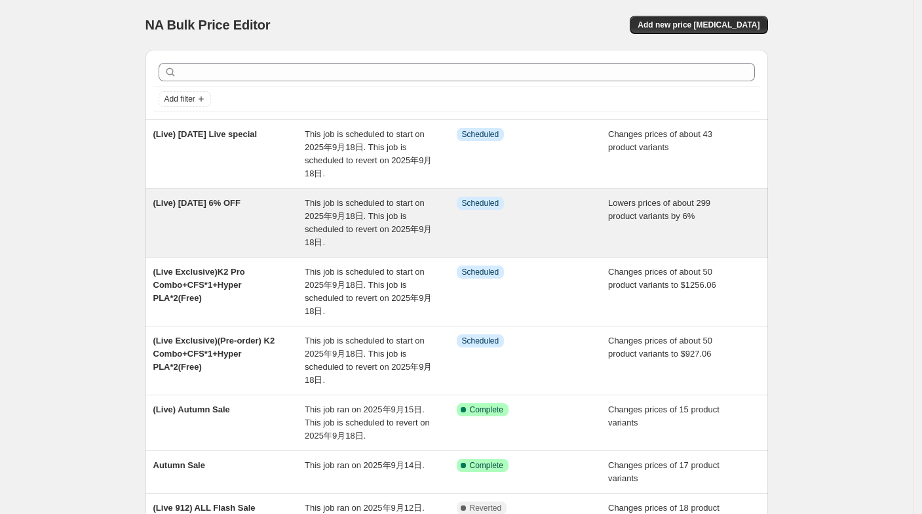
click at [247, 229] on div "(Live) [DATE] 6% OFF" at bounding box center [229, 223] width 152 height 52
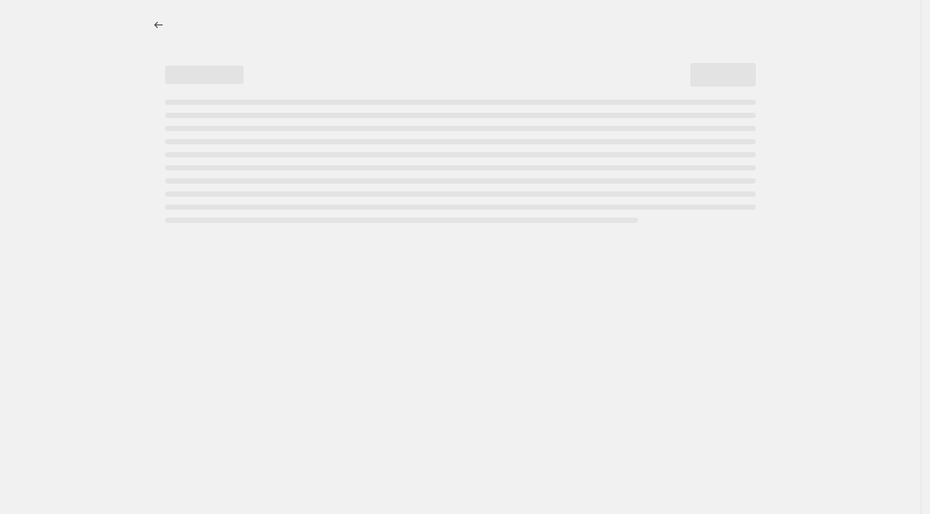
select select "percentage"
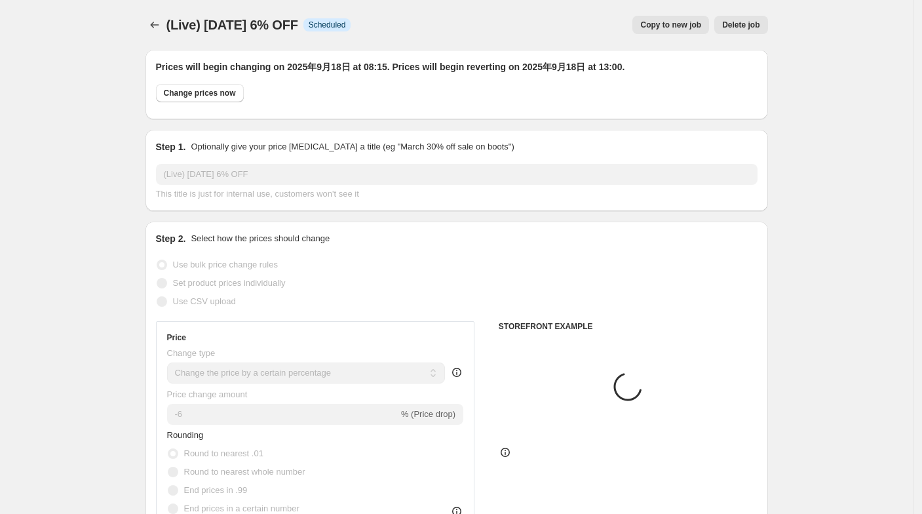
select select "collection"
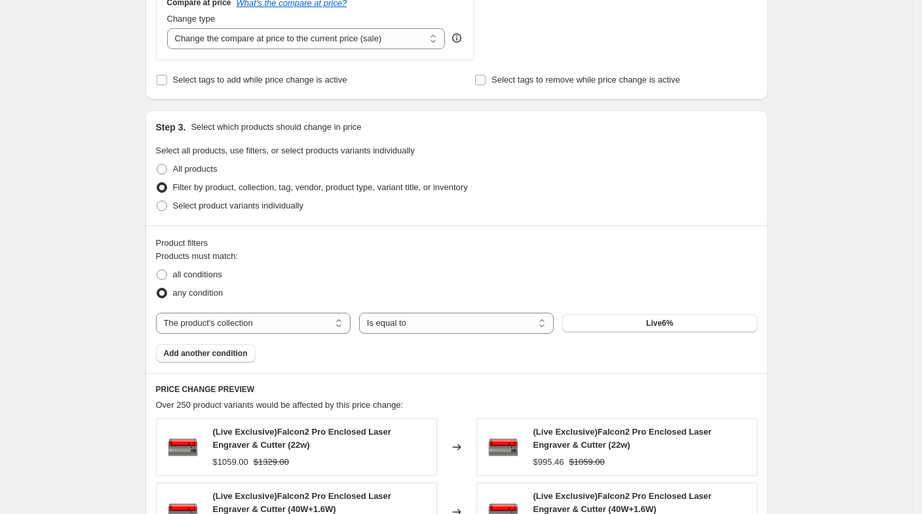
scroll to position [946, 0]
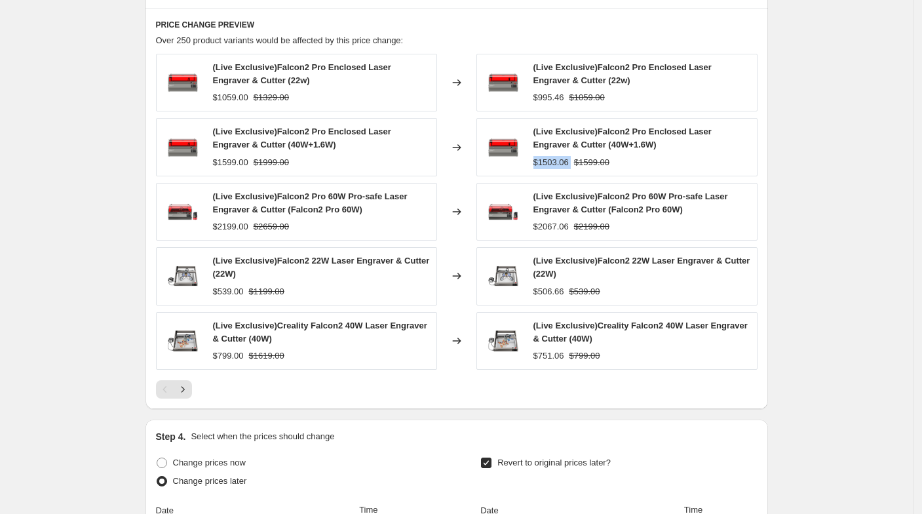
drag, startPoint x: 556, startPoint y: 159, endPoint x: 577, endPoint y: 158, distance: 21.6
click at [577, 158] on div "$1503.06 $1599.00" at bounding box center [641, 162] width 217 height 13
click at [577, 158] on strike "$1599.00" at bounding box center [591, 162] width 35 height 13
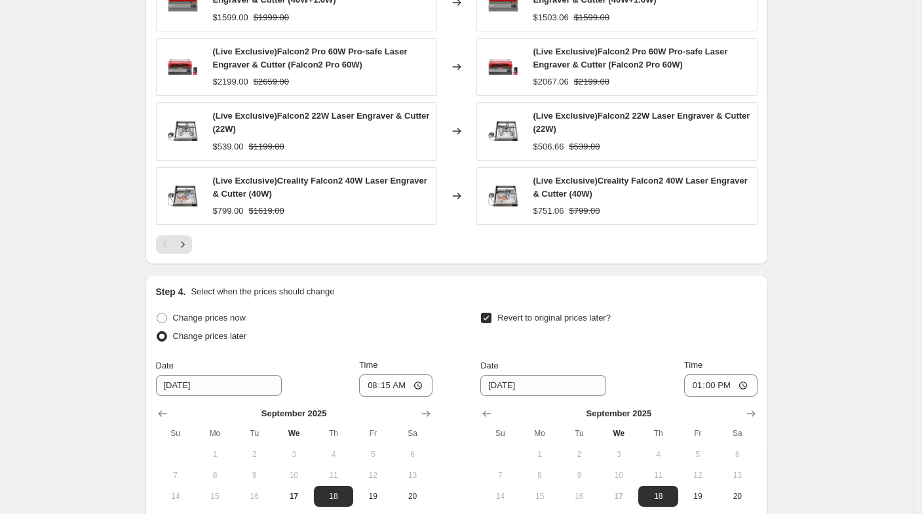
scroll to position [1091, 0]
click at [188, 242] on icon "Next" at bounding box center [182, 243] width 13 height 13
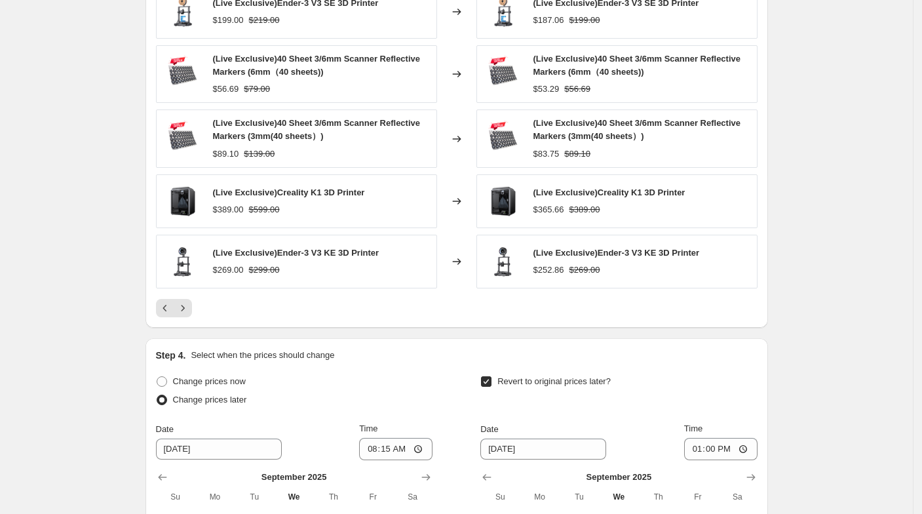
scroll to position [1019, 0]
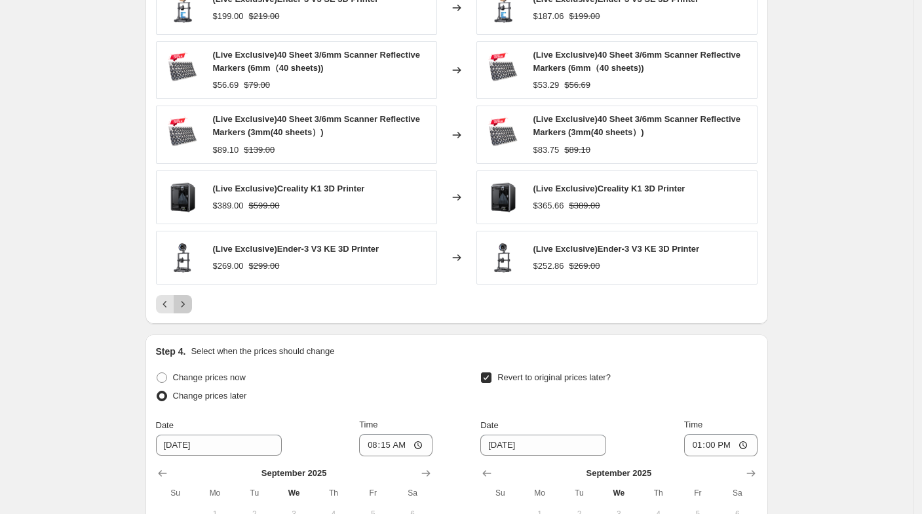
click at [183, 300] on icon "Next" at bounding box center [182, 303] width 13 height 13
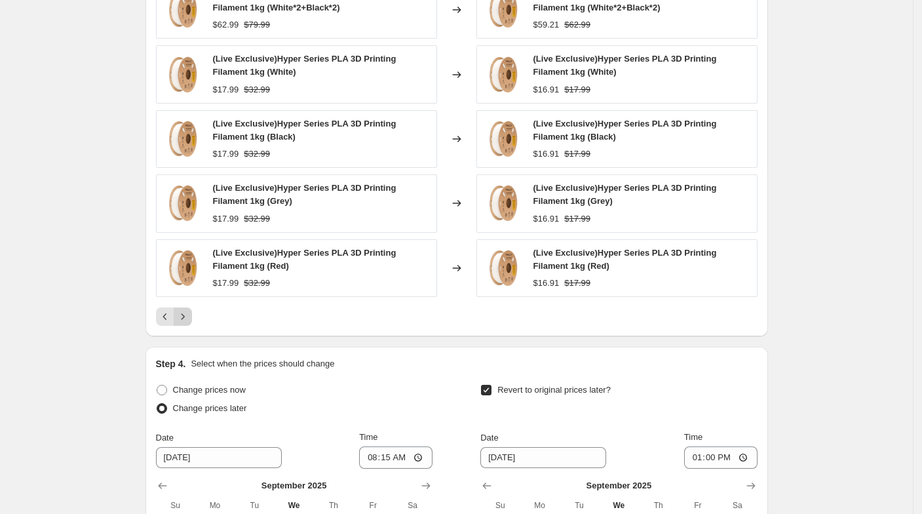
click at [182, 312] on icon "Next" at bounding box center [182, 316] width 13 height 13
click at [181, 312] on icon "Next" at bounding box center [182, 316] width 13 height 13
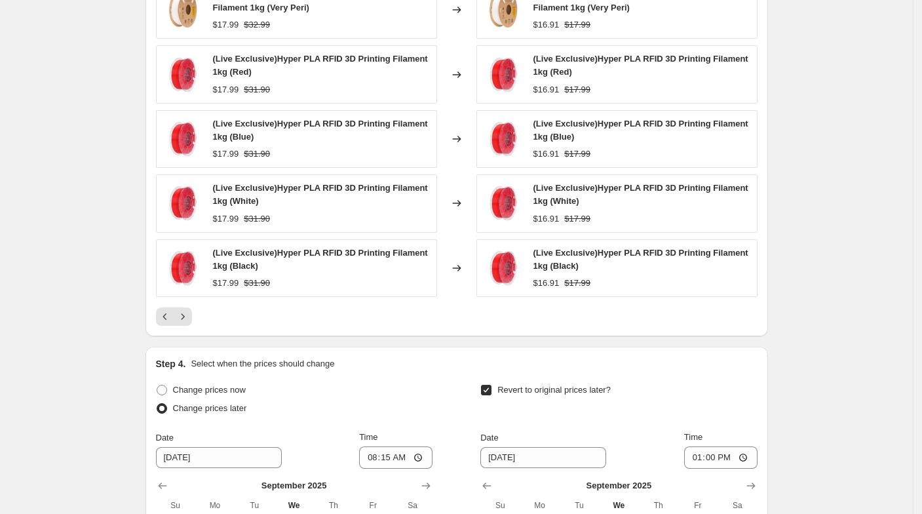
click at [181, 312] on icon "Next" at bounding box center [182, 316] width 13 height 13
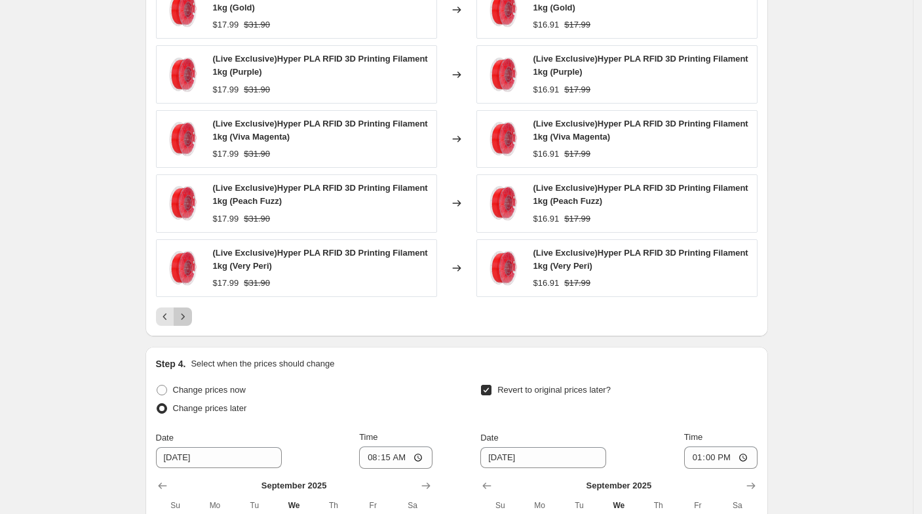
click at [181, 312] on icon "Next" at bounding box center [182, 316] width 13 height 13
click at [171, 307] on button "Previous" at bounding box center [165, 316] width 18 height 18
click at [170, 310] on icon "Previous" at bounding box center [165, 316] width 13 height 13
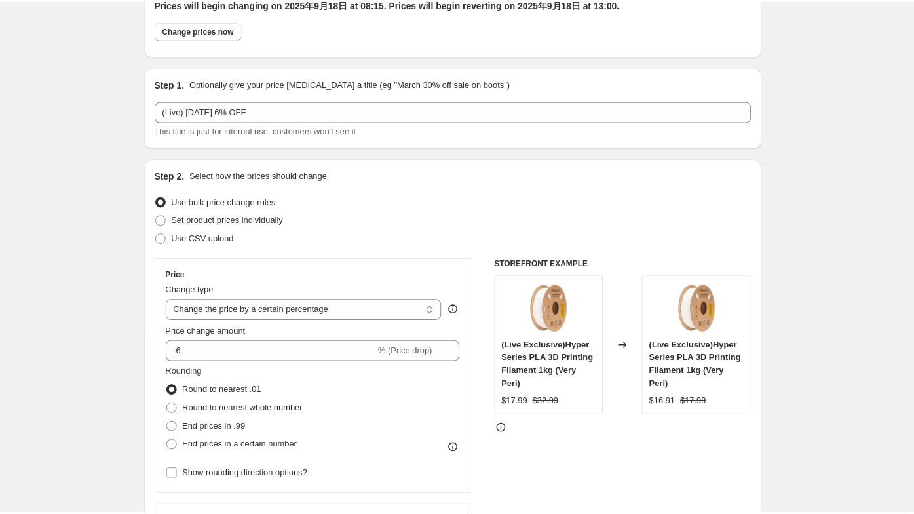
scroll to position [0, 0]
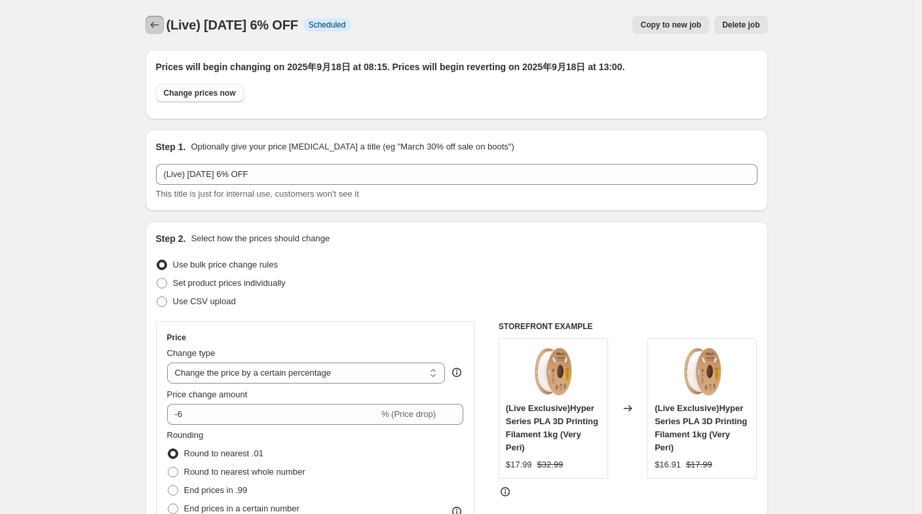
click at [153, 16] on button "Price change jobs" at bounding box center [154, 25] width 18 height 18
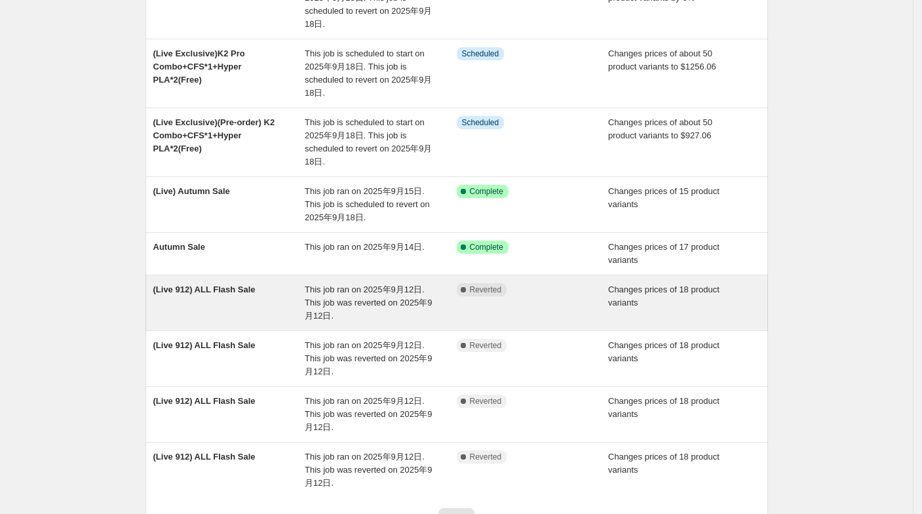
scroll to position [291, 0]
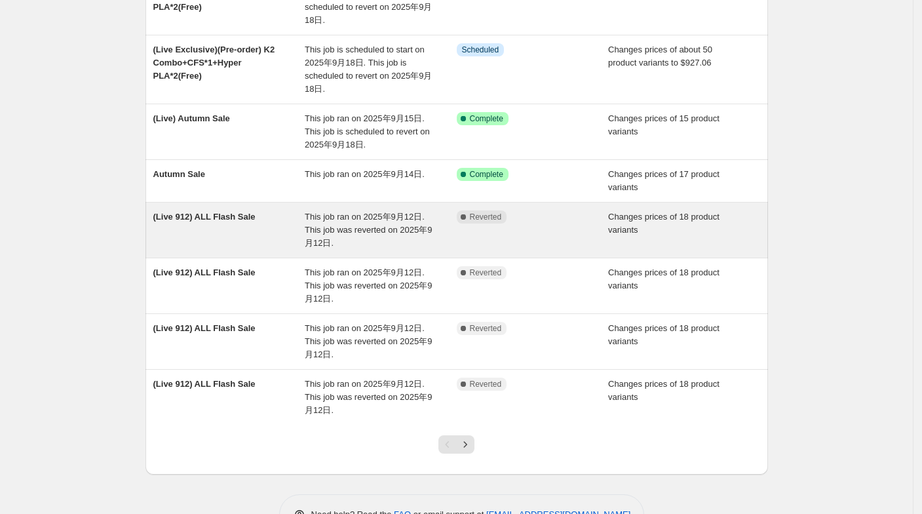
click at [272, 224] on div "(Live 912) ALL Flash Sale" at bounding box center [229, 229] width 152 height 39
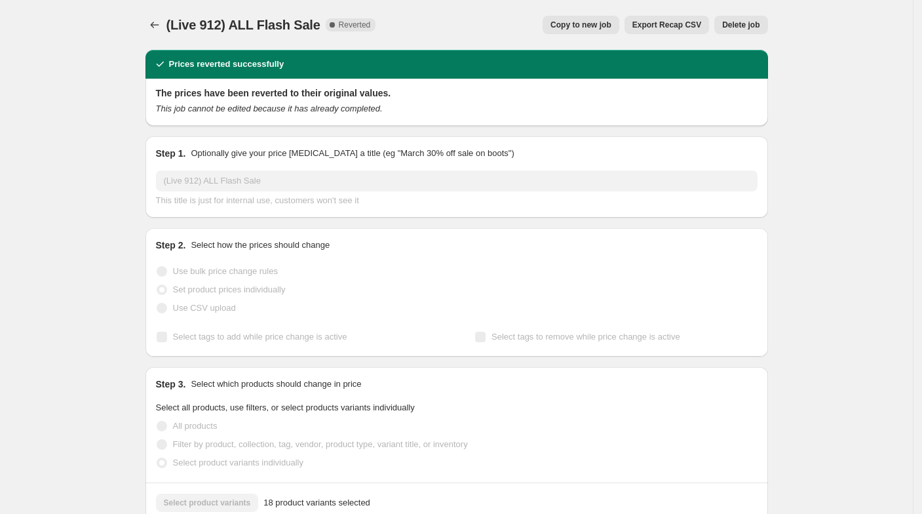
click at [597, 28] on span "Copy to new job" at bounding box center [580, 25] width 61 height 10
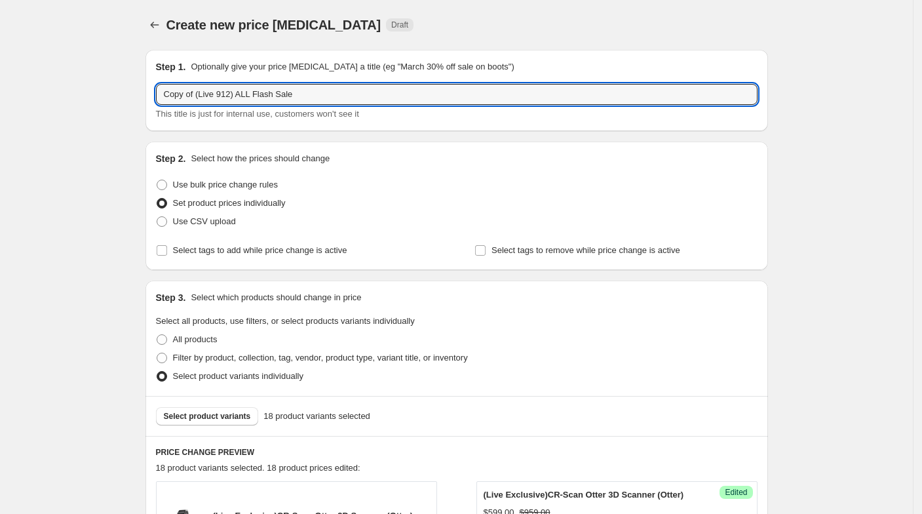
drag, startPoint x: 198, startPoint y: 98, endPoint x: 110, endPoint y: 126, distance: 92.8
type input "(Live 917) ALL Flash Sale"
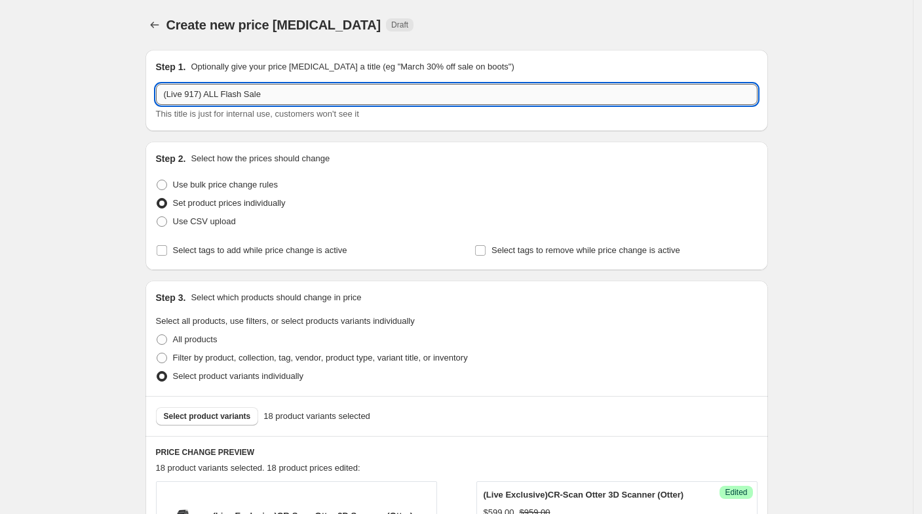
drag, startPoint x: 208, startPoint y: 94, endPoint x: 285, endPoint y: 98, distance: 76.8
click at [285, 98] on input "(Live 917) ALL Flash Sale" at bounding box center [456, 94] width 601 height 21
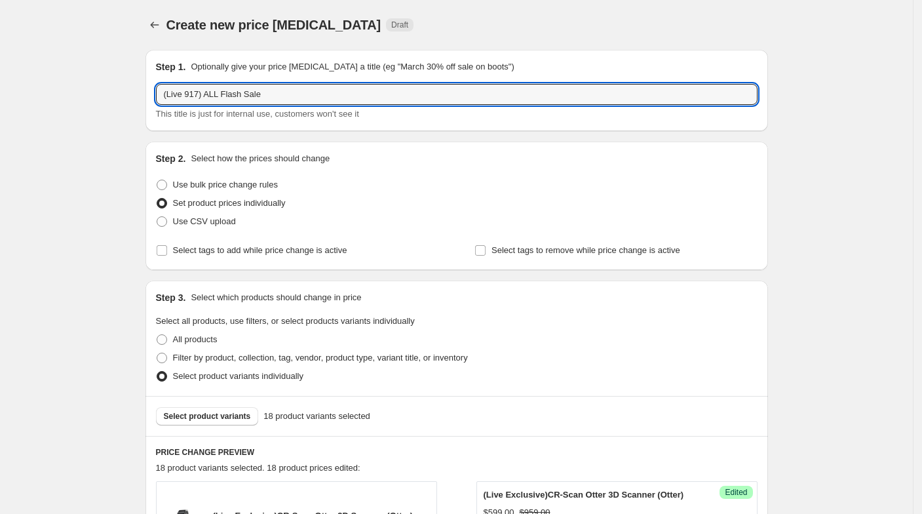
drag, startPoint x: 204, startPoint y: 94, endPoint x: 155, endPoint y: 100, distance: 49.4
click at [155, 100] on div "Step 1. Optionally give your price [MEDICAL_DATA] a title (eg "March 30% off sa…" at bounding box center [456, 90] width 622 height 81
drag, startPoint x: 286, startPoint y: 96, endPoint x: 119, endPoint y: 78, distance: 168.1
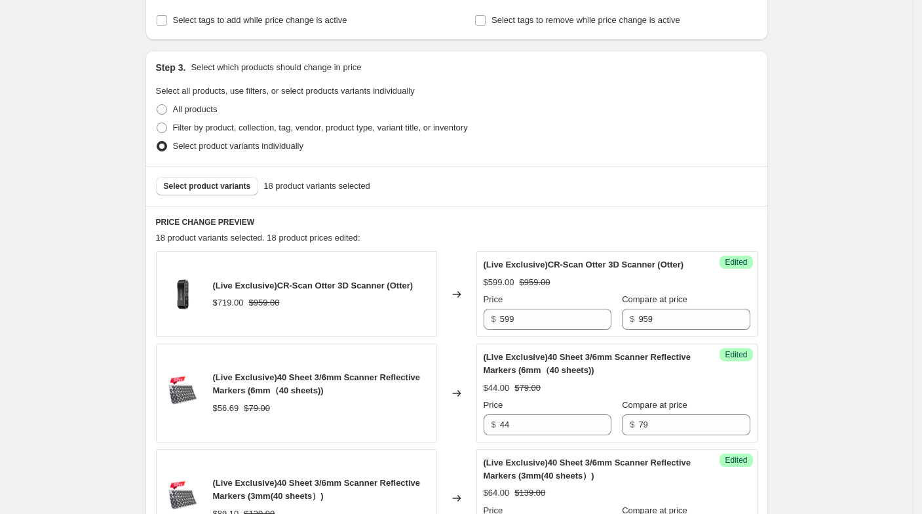
scroll to position [218, 0]
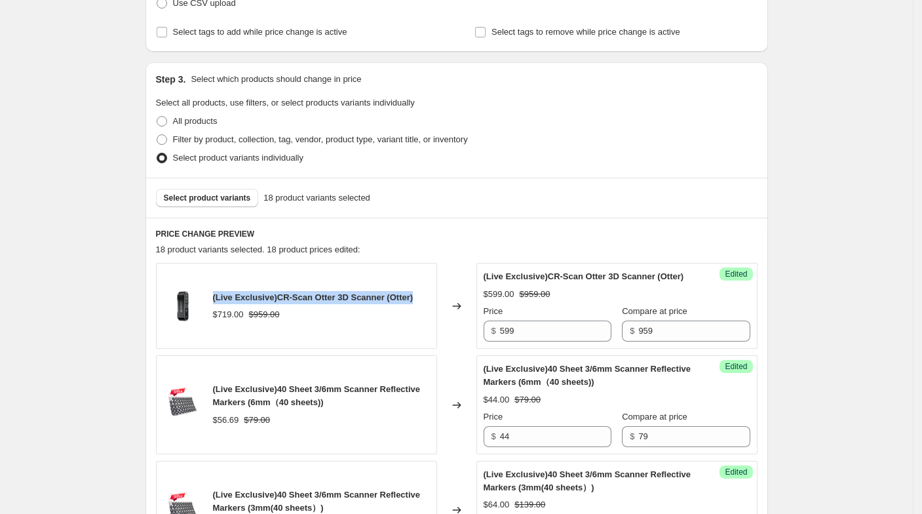
drag, startPoint x: 216, startPoint y: 303, endPoint x: 412, endPoint y: 298, distance: 195.9
click at [412, 298] on div "(Live Exclusive)CR-Scan Otter 3D Scanner (Otter) $719.00 $959.00" at bounding box center [296, 306] width 281 height 86
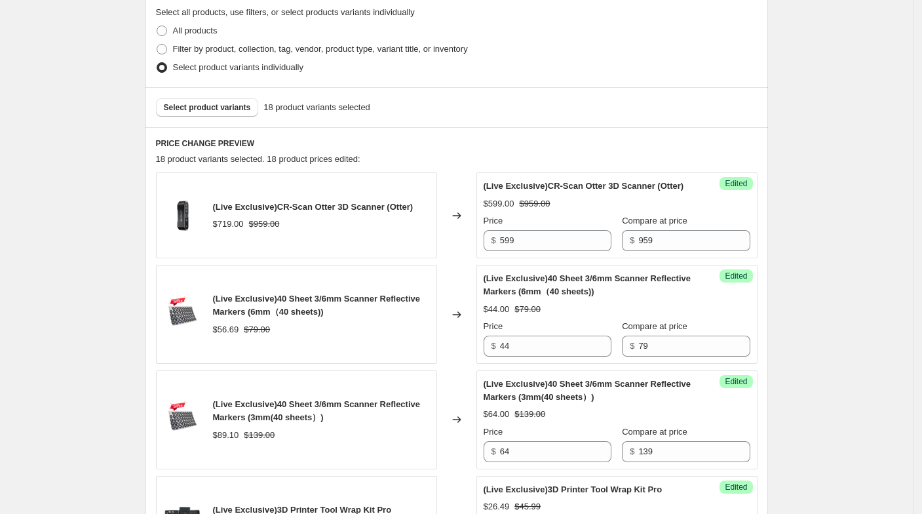
scroll to position [436, 0]
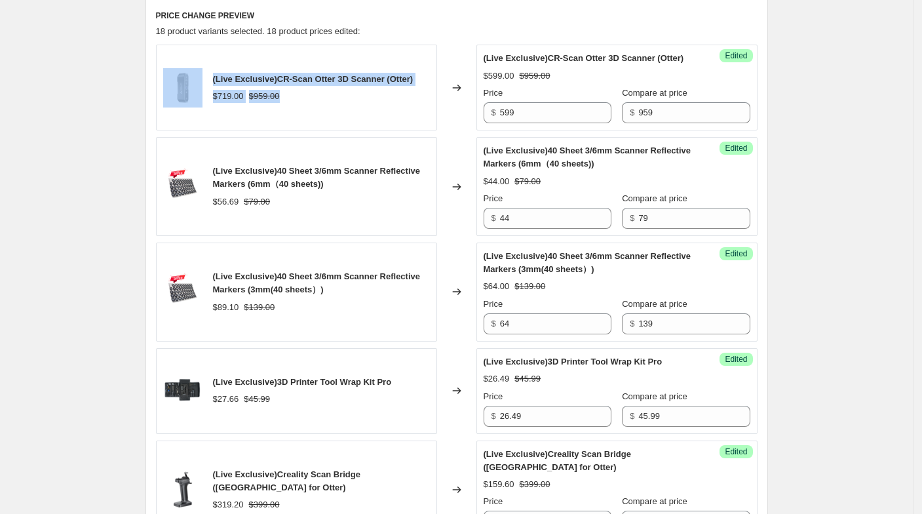
drag, startPoint x: 211, startPoint y: 73, endPoint x: 381, endPoint y: 92, distance: 171.4
click at [381, 92] on div "(Live Exclusive)CR-Scan Otter 3D Scanner (Otter) $719.00 $959.00" at bounding box center [296, 88] width 281 height 86
click at [381, 92] on div "(Live Exclusive)CR-Scan Otter 3D Scanner (Otter) $719.00 $959.00" at bounding box center [313, 88] width 200 height 30
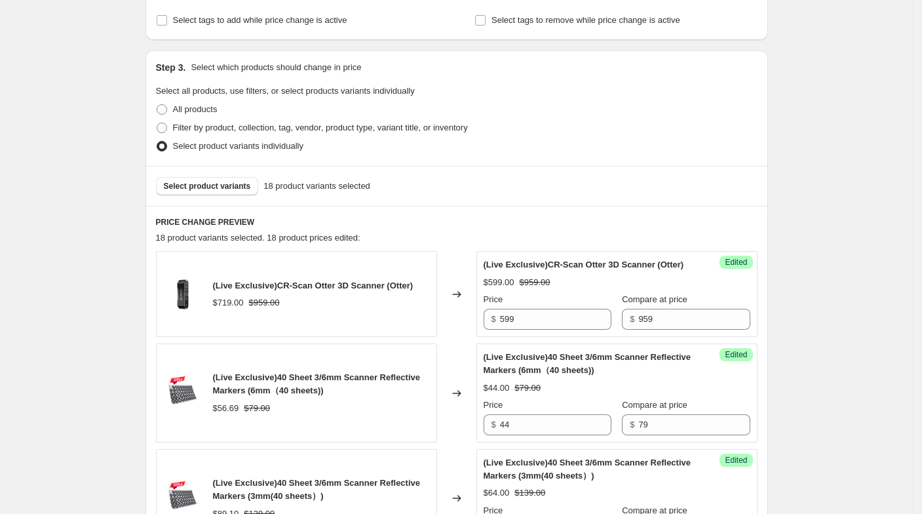
scroll to position [218, 0]
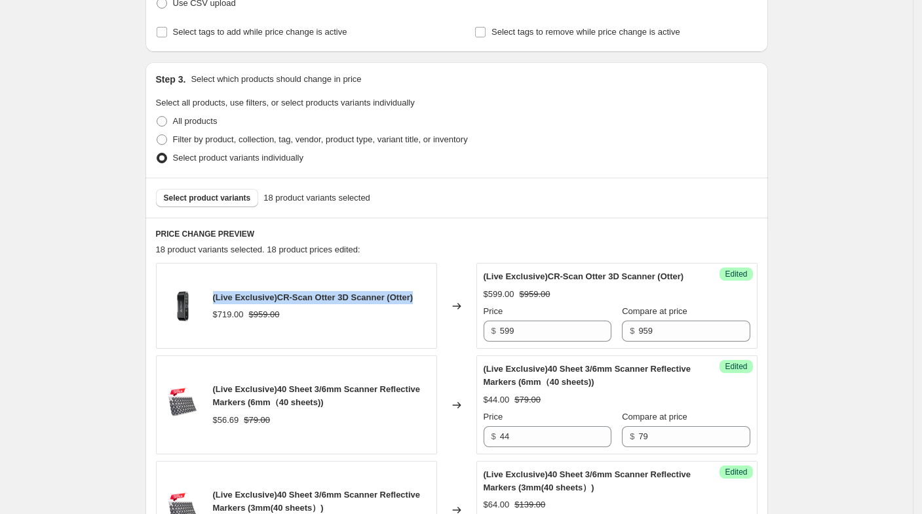
drag, startPoint x: 217, startPoint y: 303, endPoint x: 415, endPoint y: 299, distance: 198.5
click at [415, 299] on div "(Live Exclusive)CR-Scan Otter 3D Scanner (Otter) $719.00 $959.00" at bounding box center [296, 306] width 281 height 86
copy span "(Live Exclusive)CR-Scan Otter 3D Scanner (Otter)"
click at [245, 193] on span "Select product variants" at bounding box center [207, 198] width 87 height 10
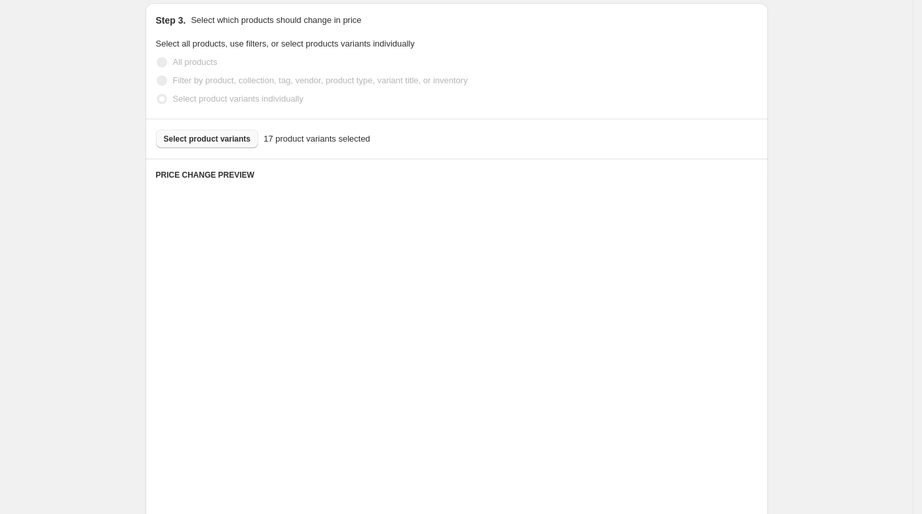
scroll to position [291, 0]
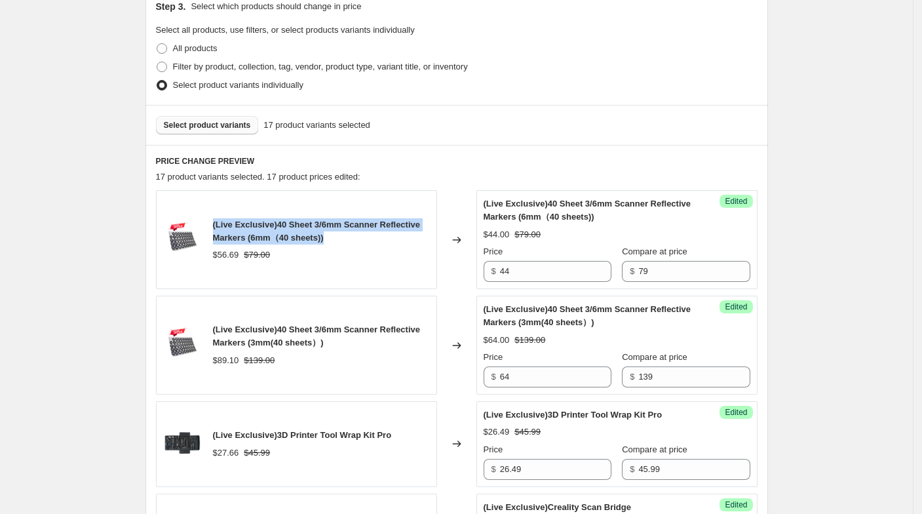
drag, startPoint x: 216, startPoint y: 223, endPoint x: 335, endPoint y: 235, distance: 119.2
click at [335, 235] on div "(Live Exclusive)40 Sheet 3/6mm Scanner Reflective Markers (6mm（40 sheets))" at bounding box center [321, 231] width 217 height 26
copy span "(Live Exclusive)40 Sheet 3/6mm Scanner Reflective Markers (6mm（40 sheets))"
click at [208, 133] on button "Select product variants" at bounding box center [207, 125] width 103 height 18
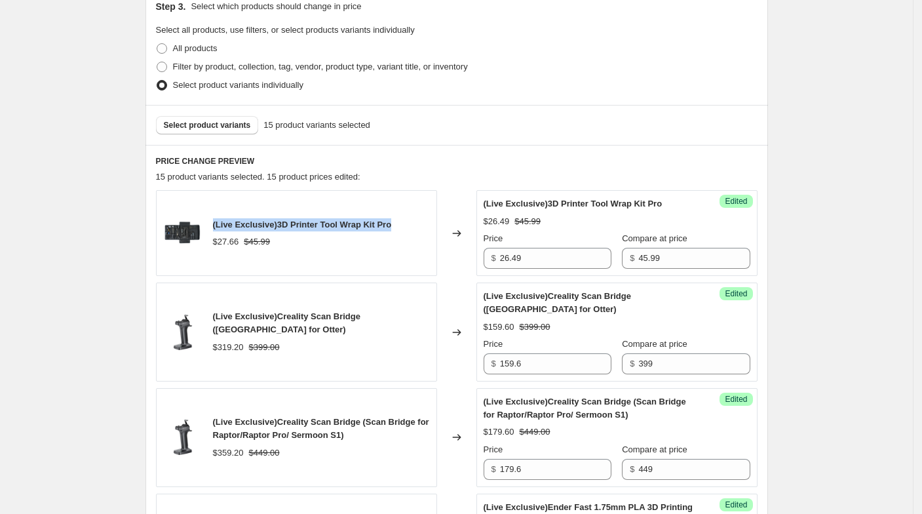
drag, startPoint x: 213, startPoint y: 216, endPoint x: 389, endPoint y: 215, distance: 176.2
click at [389, 215] on div "(Live Exclusive)3D Printer Tool Wrap Kit Pro $27.66 $45.99" at bounding box center [296, 233] width 281 height 86
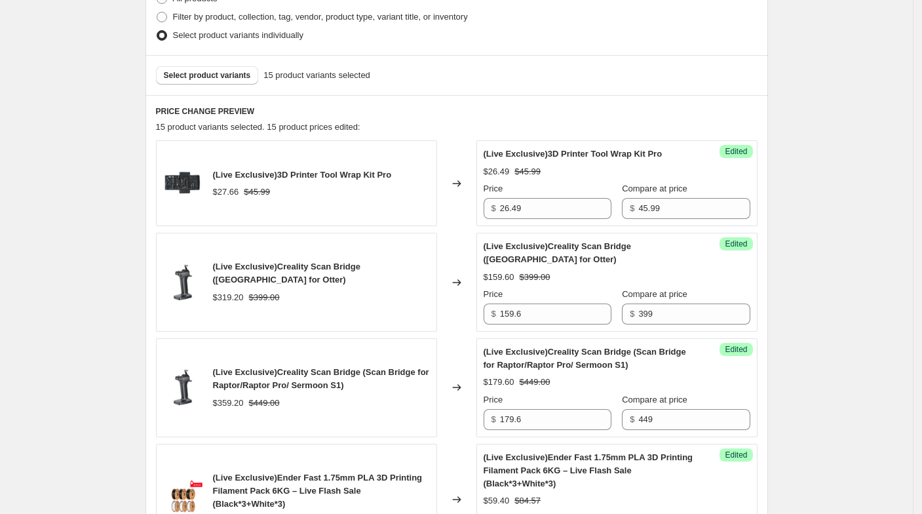
scroll to position [364, 0]
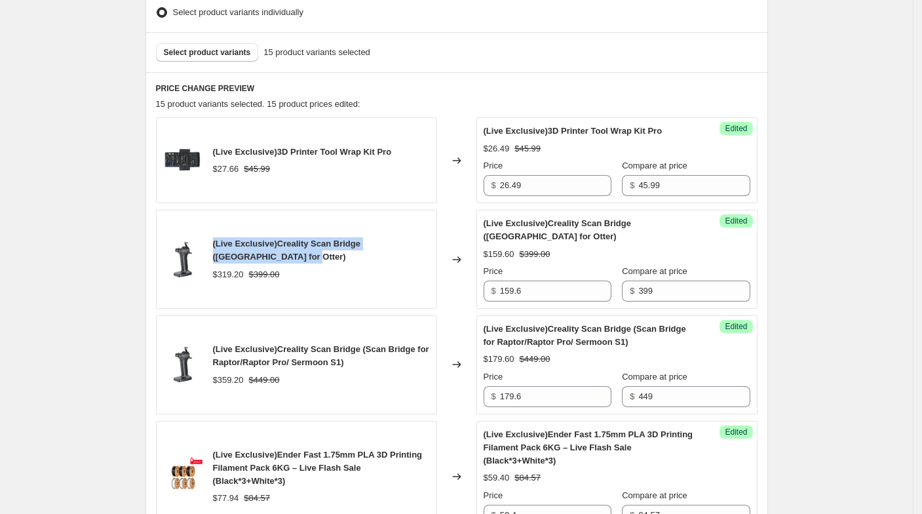
drag, startPoint x: 217, startPoint y: 240, endPoint x: 269, endPoint y: 255, distance: 53.7
click at [269, 255] on div "(Live Exclusive)Creality Scan Bridge ([GEOGRAPHIC_DATA] for Otter)" at bounding box center [321, 250] width 217 height 26
copy span "(Live Exclusive)Creality Scan Bridge ([GEOGRAPHIC_DATA] for Otter)"
click at [228, 49] on span "Select product variants" at bounding box center [207, 52] width 87 height 10
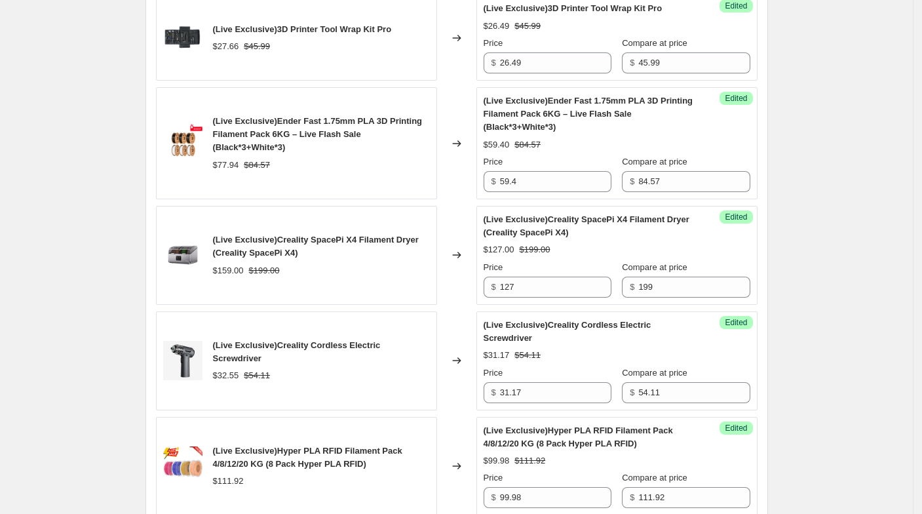
scroll to position [509, 0]
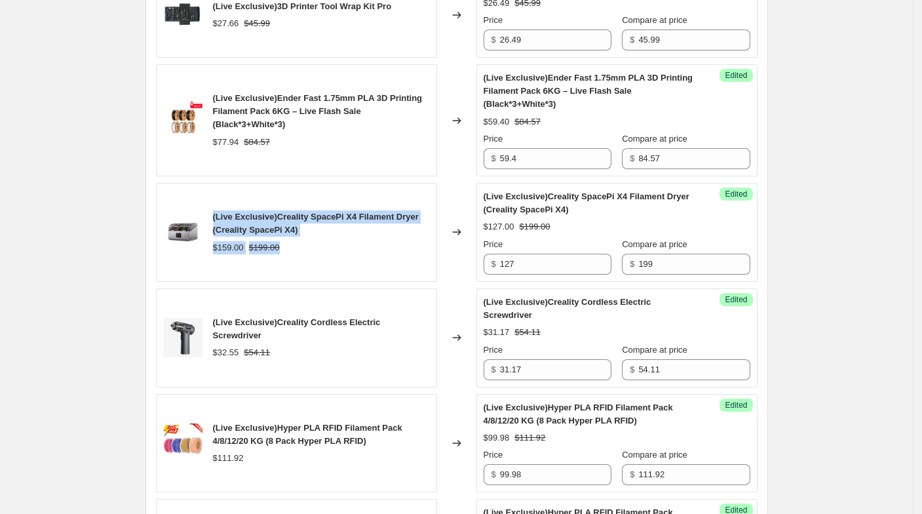
drag, startPoint x: 216, startPoint y: 210, endPoint x: 309, endPoint y: 236, distance: 96.8
click at [309, 236] on div "(Live Exclusive)Creality SpacePi X4 Filament Dryer (Creality SpacePi X4) $159.0…" at bounding box center [296, 232] width 281 height 99
click at [309, 233] on div "(Live Exclusive)Creality SpacePi X4 Filament Dryer (Creality SpacePi X4)" at bounding box center [321, 223] width 217 height 26
drag, startPoint x: 307, startPoint y: 232, endPoint x: 210, endPoint y: 215, distance: 97.8
click at [210, 215] on div "(Live Exclusive)Creality SpacePi X4 Filament Dryer (Creality SpacePi X4) $159.0…" at bounding box center [296, 232] width 281 height 99
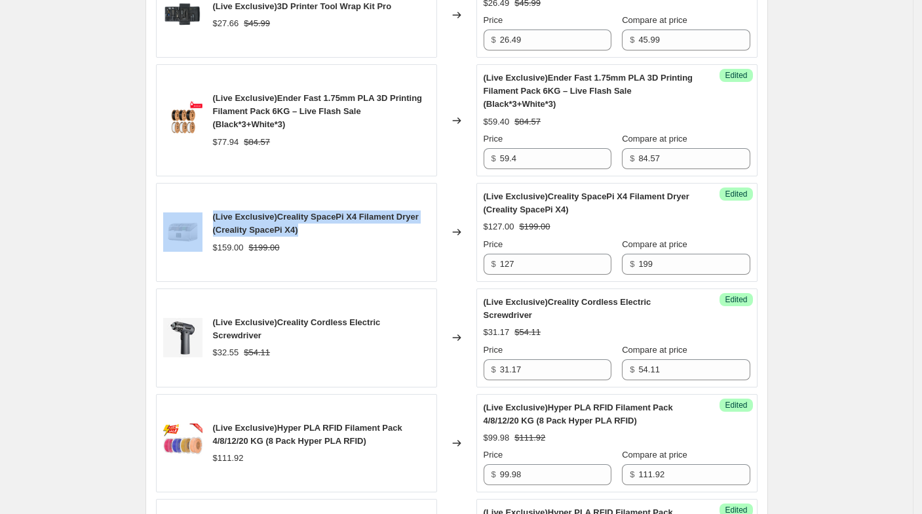
copy div "(Live Exclusive)Creality SpacePi X4 Filament Dryer (Creality SpacePi X4)"
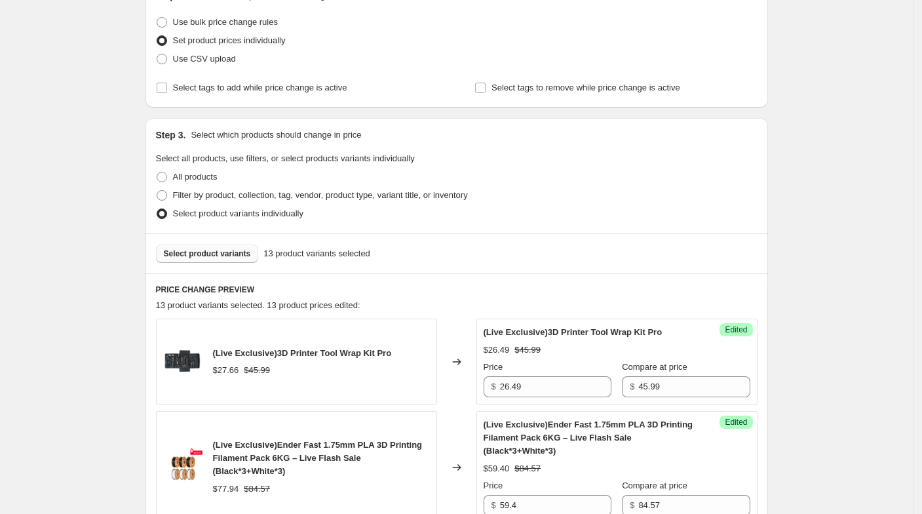
scroll to position [145, 0]
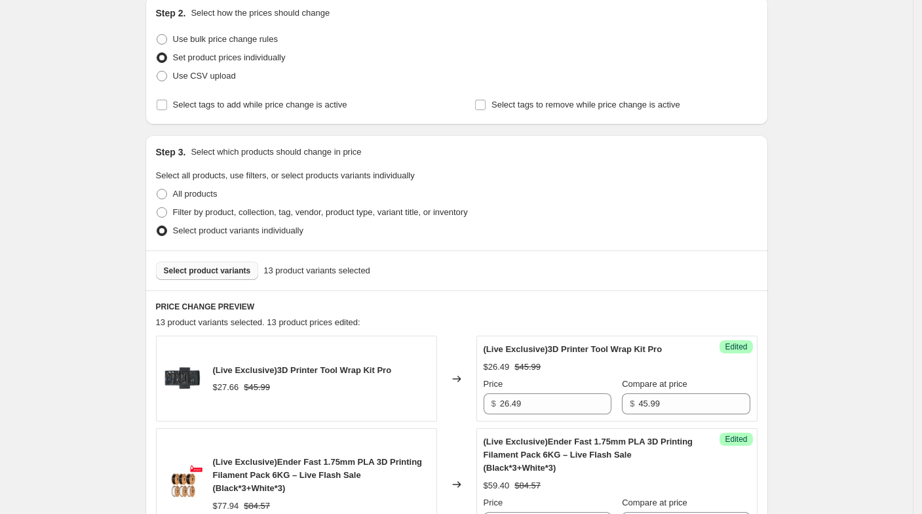
click at [234, 275] on button "Select product variants" at bounding box center [207, 270] width 103 height 18
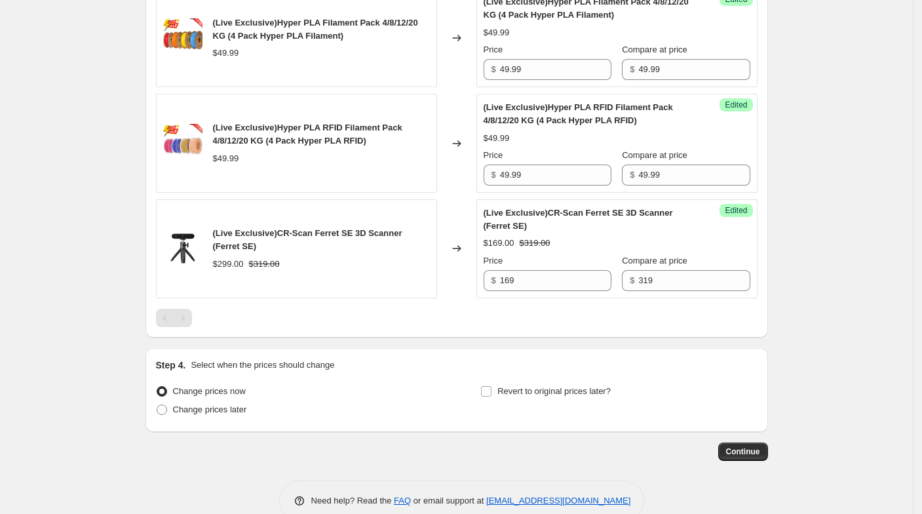
scroll to position [1461, 0]
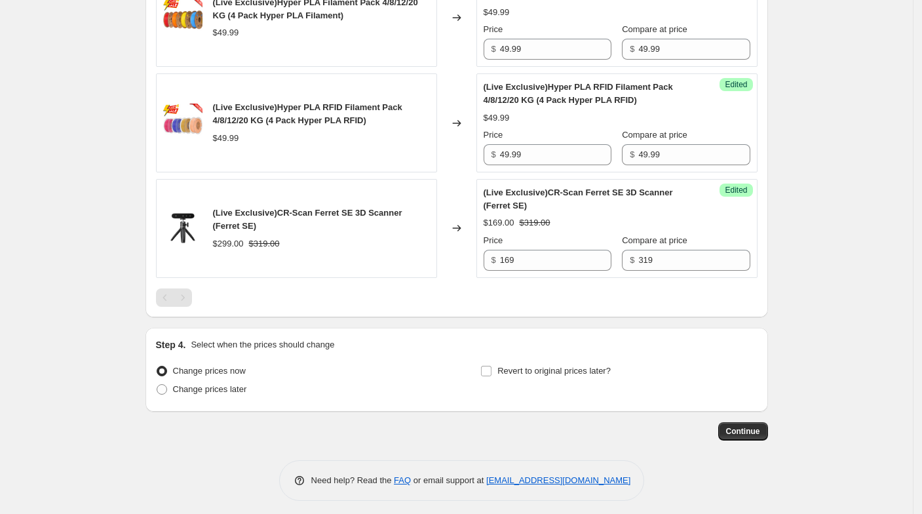
click at [192, 292] on div "Pagination" at bounding box center [183, 297] width 18 height 18
click at [164, 293] on div "Pagination" at bounding box center [165, 297] width 18 height 18
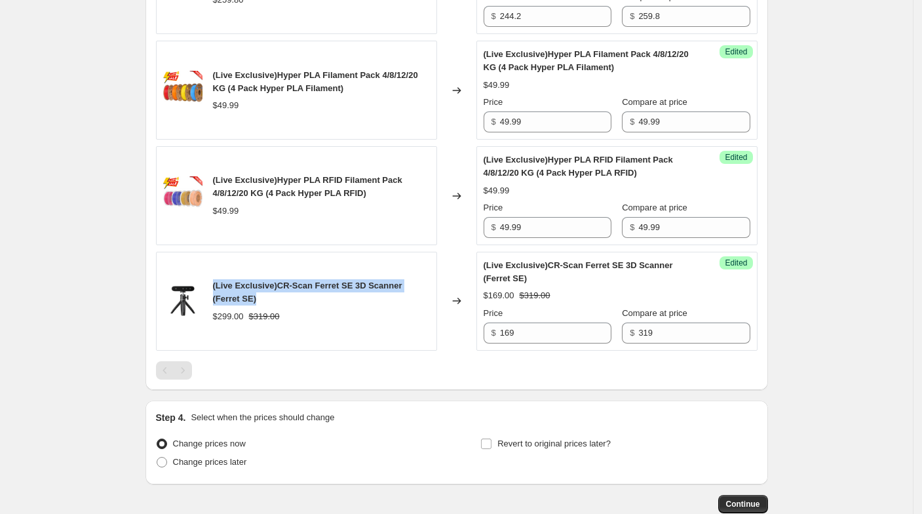
drag, startPoint x: 220, startPoint y: 280, endPoint x: 249, endPoint y: 290, distance: 30.5
click at [249, 290] on div "(Live Exclusive)CR-Scan Ferret SE 3D Scanner (Ferret SE) $299.00 $319.00" at bounding box center [296, 301] width 281 height 99
copy span "(Live Exclusive)CR-Scan Ferret SE 3D Scanner (Ferret SE)"
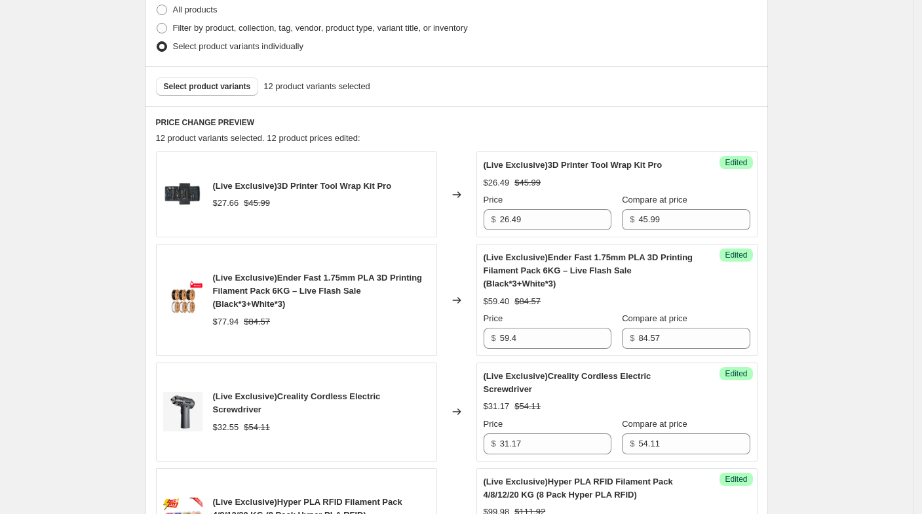
scroll to position [223, 0]
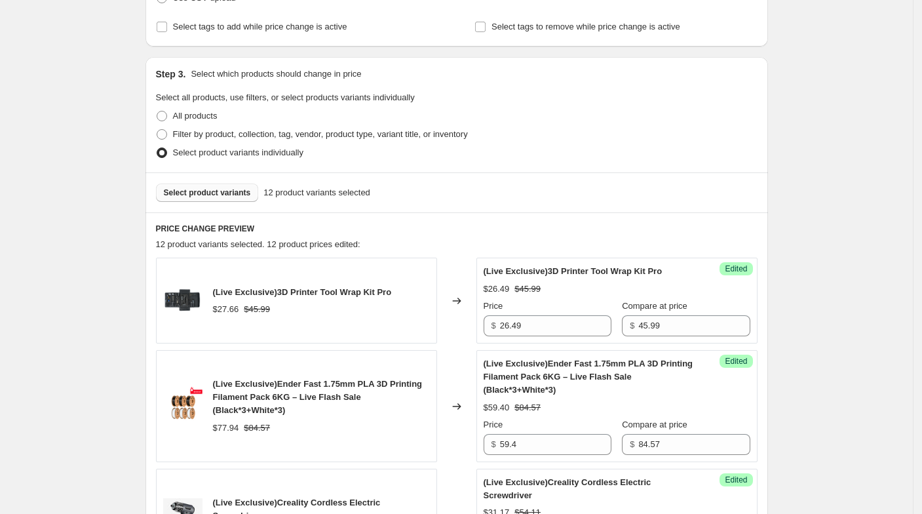
click at [236, 196] on span "Select product variants" at bounding box center [207, 192] width 87 height 10
click at [225, 193] on span "Select product variants" at bounding box center [207, 192] width 87 height 10
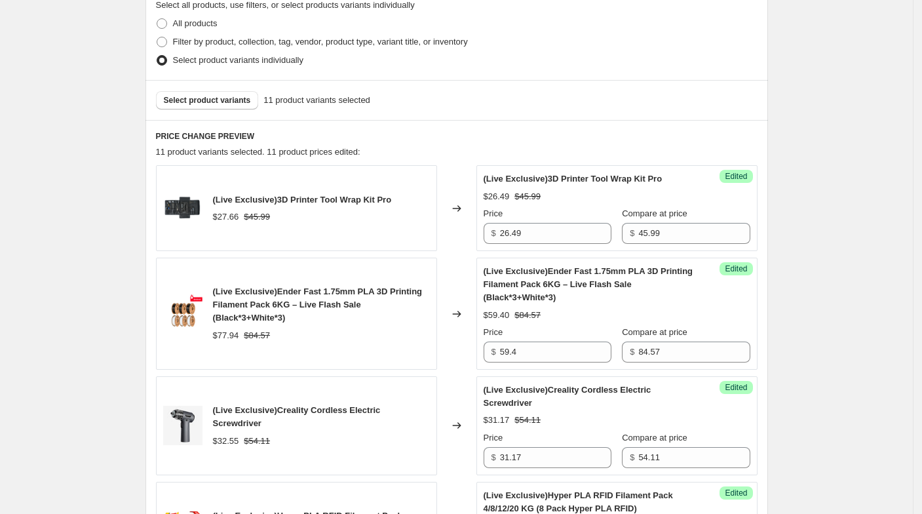
scroll to position [369, 0]
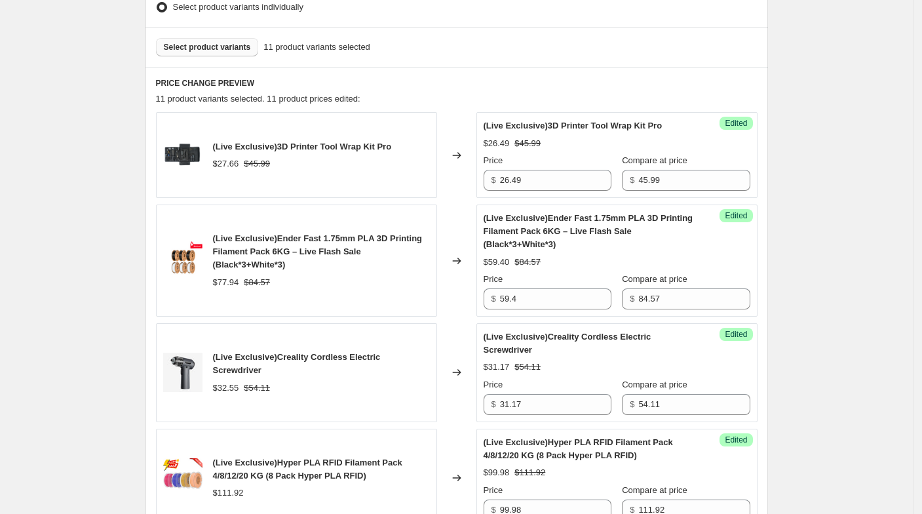
click at [224, 40] on button "Select product variants" at bounding box center [207, 47] width 103 height 18
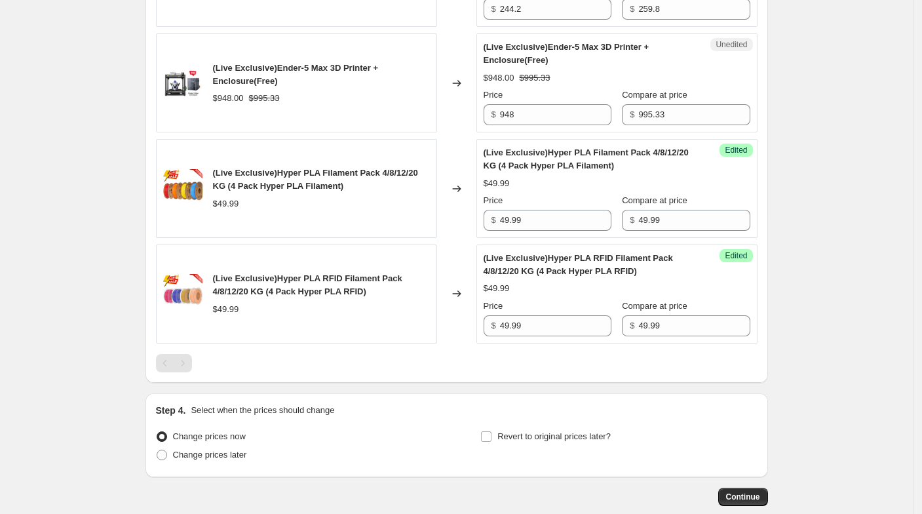
scroll to position [1243, 0]
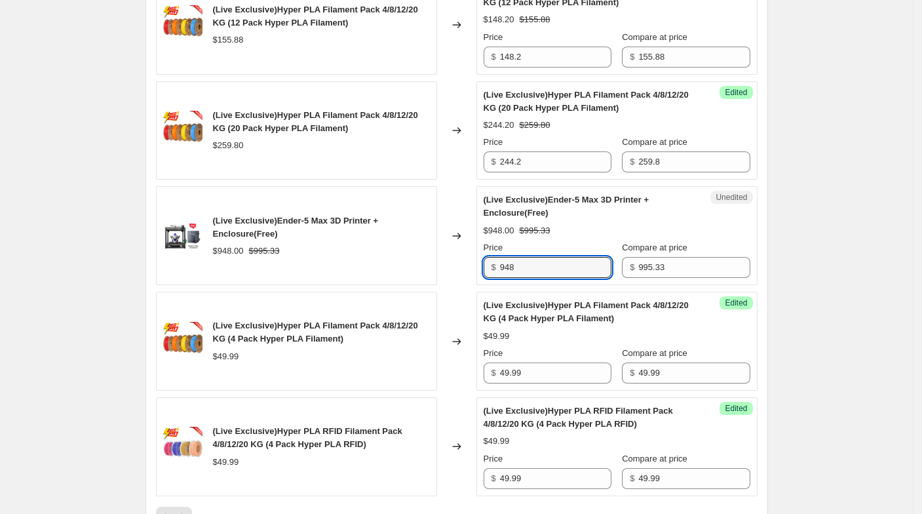
paste input "779"
drag, startPoint x: 535, startPoint y: 267, endPoint x: 475, endPoint y: 257, distance: 61.2
click at [476, 257] on div "(Live Exclusive)Ender-5 Max 3D Printer + Enclosure(Free) $948.00 $995.33 Change…" at bounding box center [456, 235] width 601 height 99
type input "779"
click at [452, 261] on div "Changed to" at bounding box center [456, 235] width 39 height 99
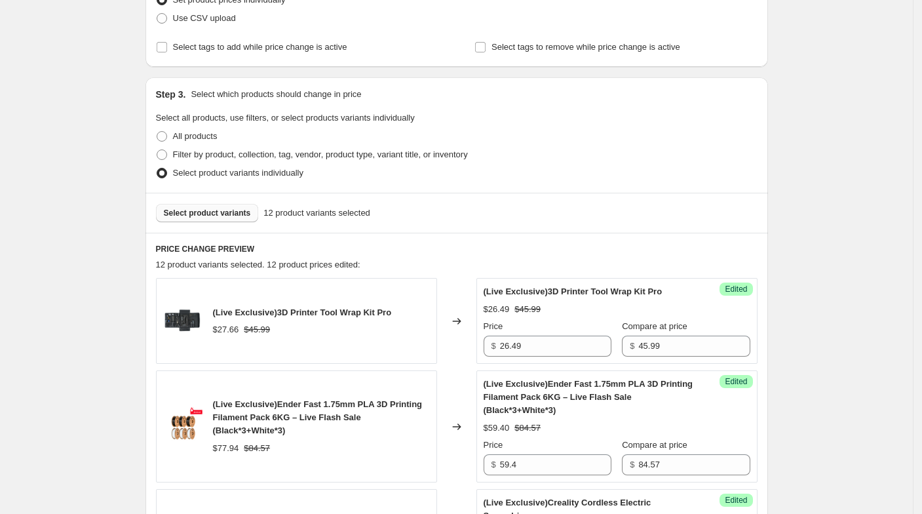
scroll to position [78, 0]
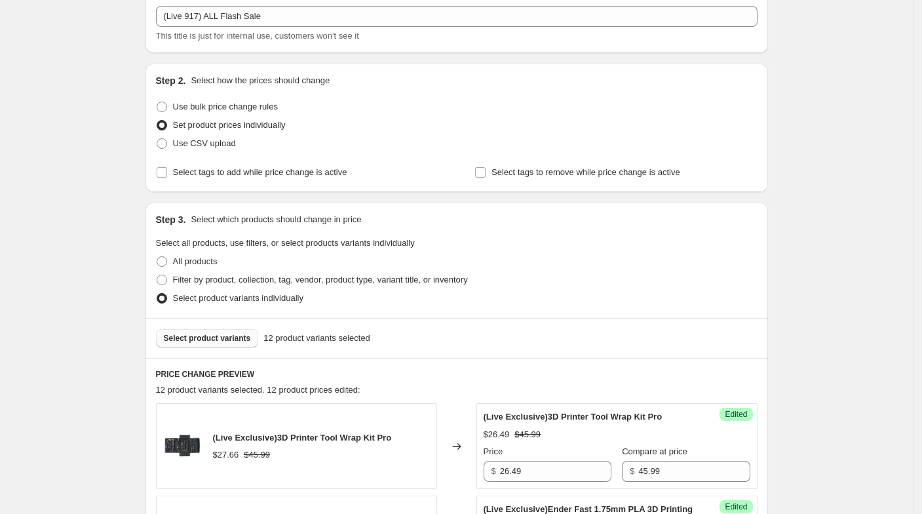
click at [206, 340] on span "Select product variants" at bounding box center [207, 338] width 87 height 10
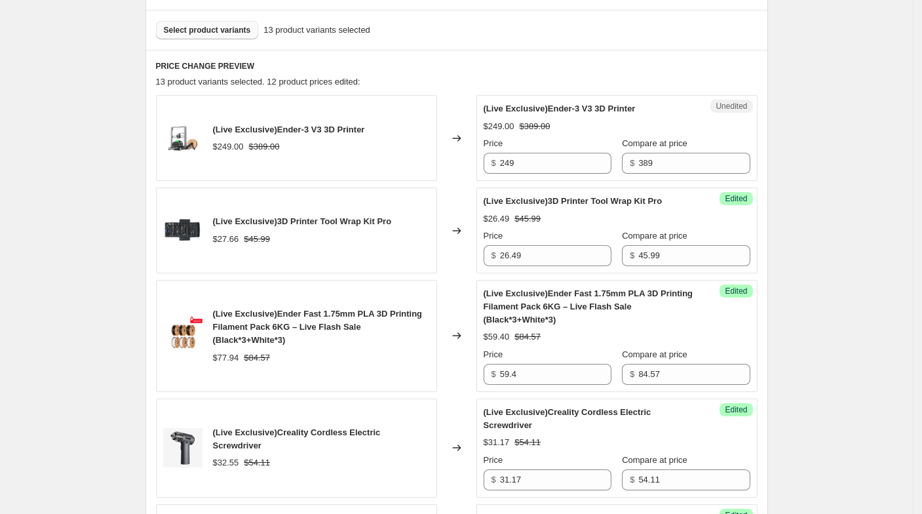
scroll to position [315, 0]
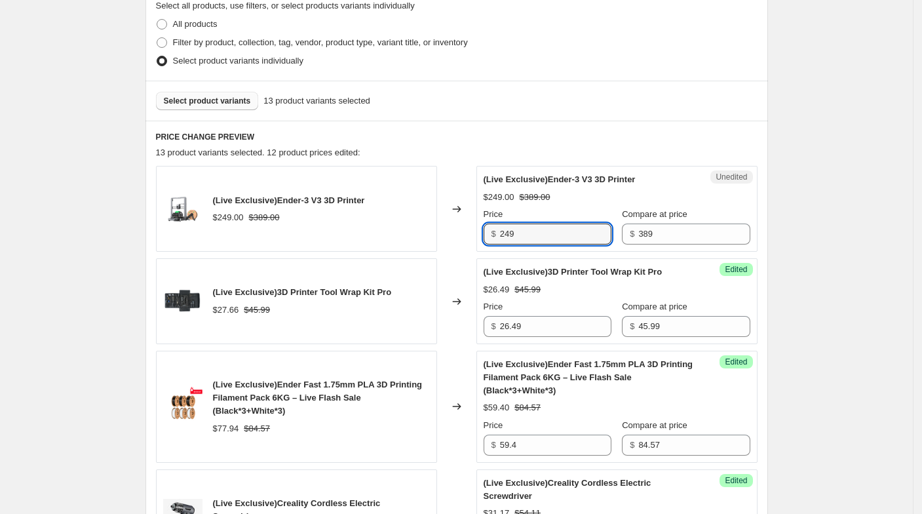
drag, startPoint x: 502, startPoint y: 233, endPoint x: 496, endPoint y: 234, distance: 6.7
click at [496, 234] on div "$ 249" at bounding box center [547, 233] width 128 height 21
type input "229"
click at [434, 229] on div "(Live Exclusive)Ender-3 V3 3D Printer $249.00 $389.00" at bounding box center [296, 209] width 281 height 86
click at [221, 101] on span "Select product variants" at bounding box center [207, 101] width 87 height 10
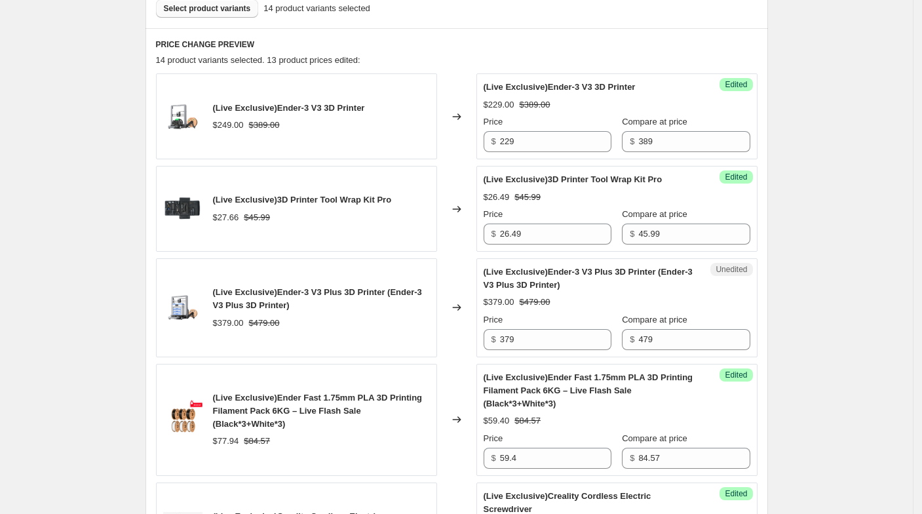
scroll to position [533, 0]
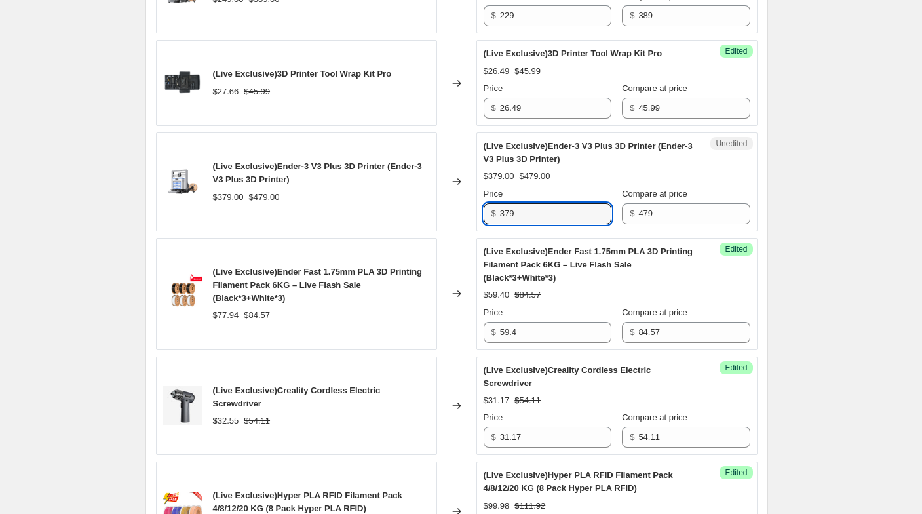
click at [498, 218] on div "$ 379" at bounding box center [547, 213] width 128 height 21
type input "309"
click at [377, 240] on div "(Live Exclusive)Ender Fast 1.75mm PLA 3D Printing Filament Pack 6KG – Live Flas…" at bounding box center [296, 294] width 281 height 112
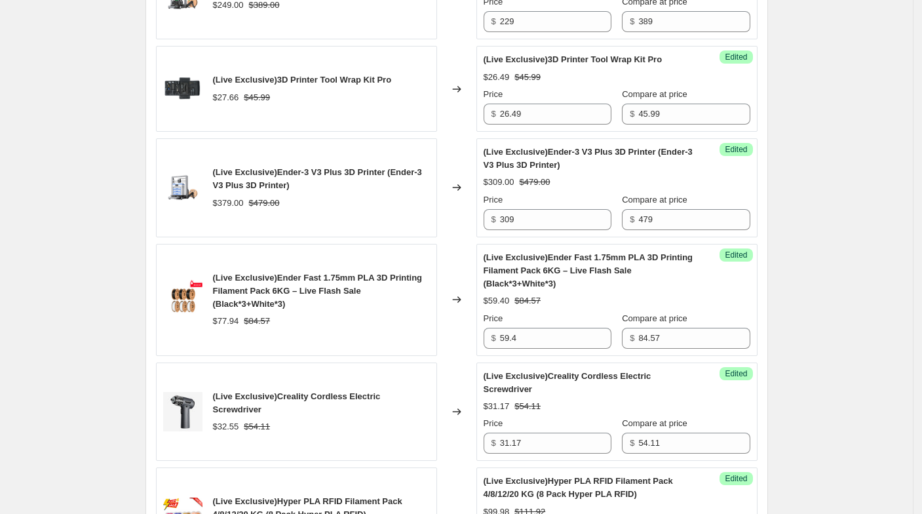
scroll to position [242, 0]
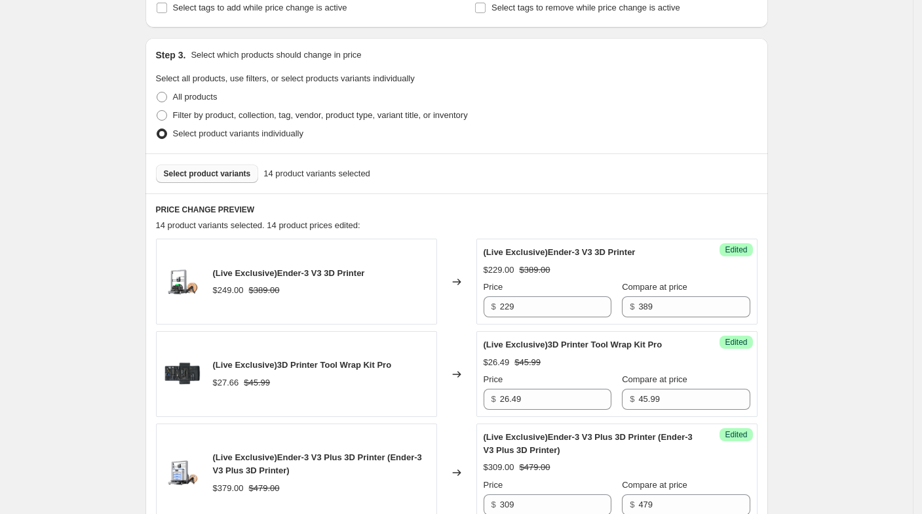
click at [209, 172] on span "Select product variants" at bounding box center [207, 173] width 87 height 10
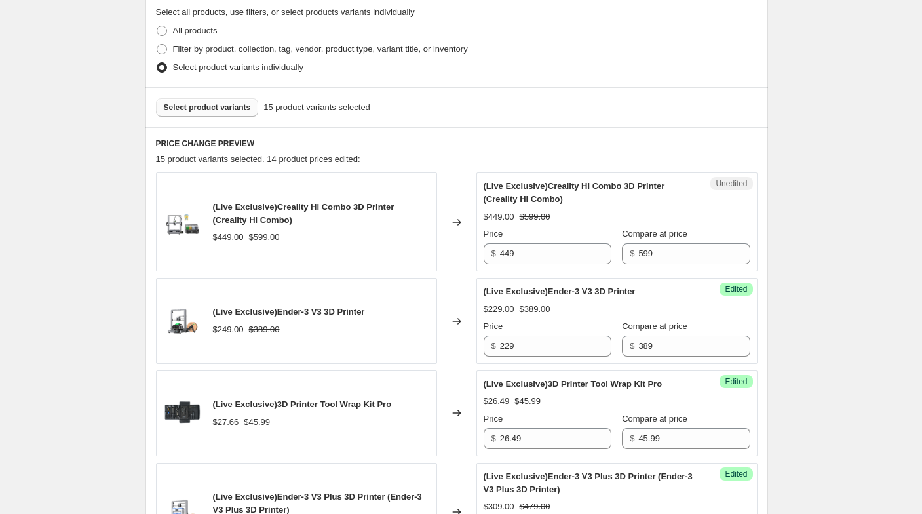
scroll to position [315, 0]
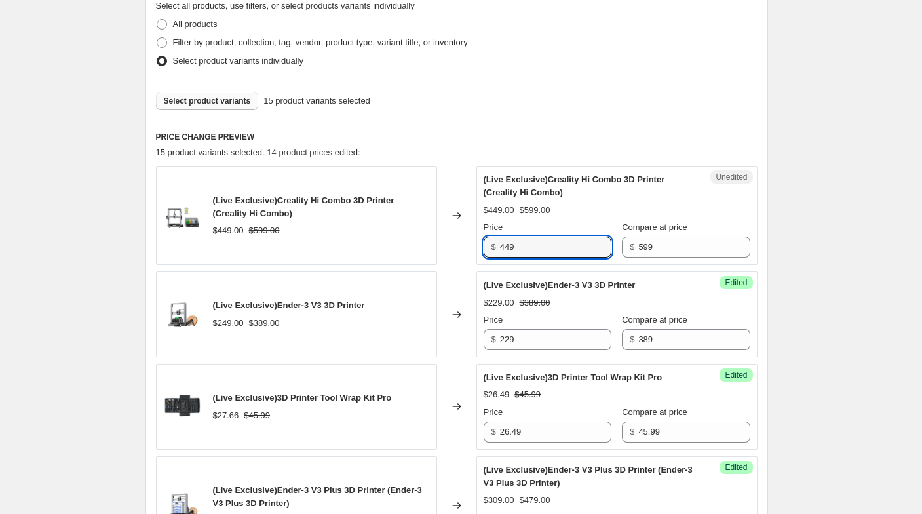
drag, startPoint x: 546, startPoint y: 246, endPoint x: 496, endPoint y: 248, distance: 50.5
click at [496, 248] on div "$ 449" at bounding box center [547, 246] width 128 height 21
type input "397"
click at [331, 288] on div "(Live Exclusive)Ender-3 V3 3D Printer $249.00 $389.00" at bounding box center [296, 314] width 281 height 86
click at [225, 110] on div "Select product variants 15 product variants selected" at bounding box center [456, 101] width 622 height 40
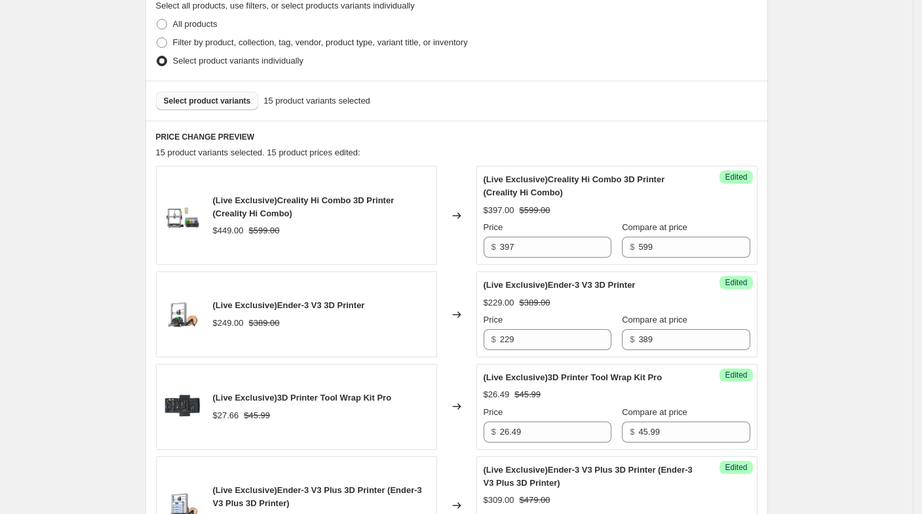
click at [221, 104] on span "Select product variants" at bounding box center [207, 101] width 87 height 10
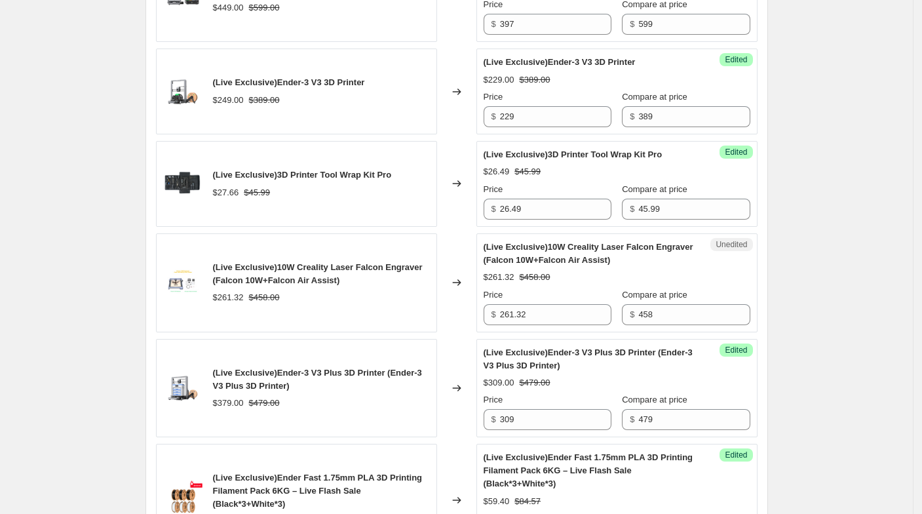
scroll to position [679, 0]
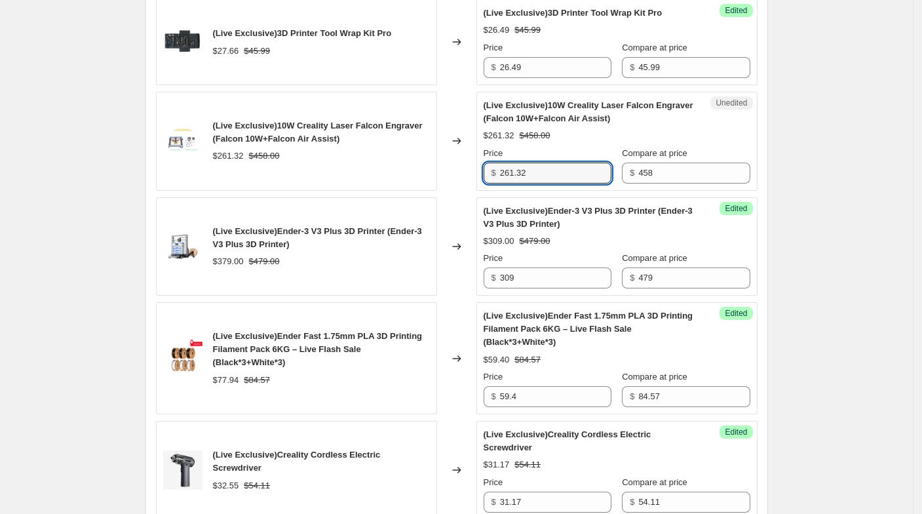
drag, startPoint x: 556, startPoint y: 178, endPoint x: 470, endPoint y: 165, distance: 86.8
click at [470, 165] on div "(Live Exclusive)10W Creality Laser Falcon Engraver (Falcon 10W+Falcon Air Assis…" at bounding box center [456, 141] width 601 height 99
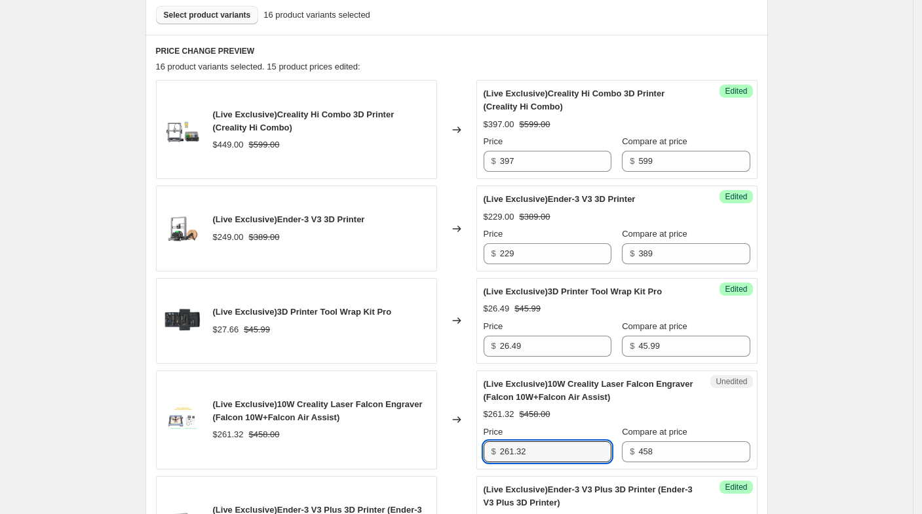
scroll to position [388, 0]
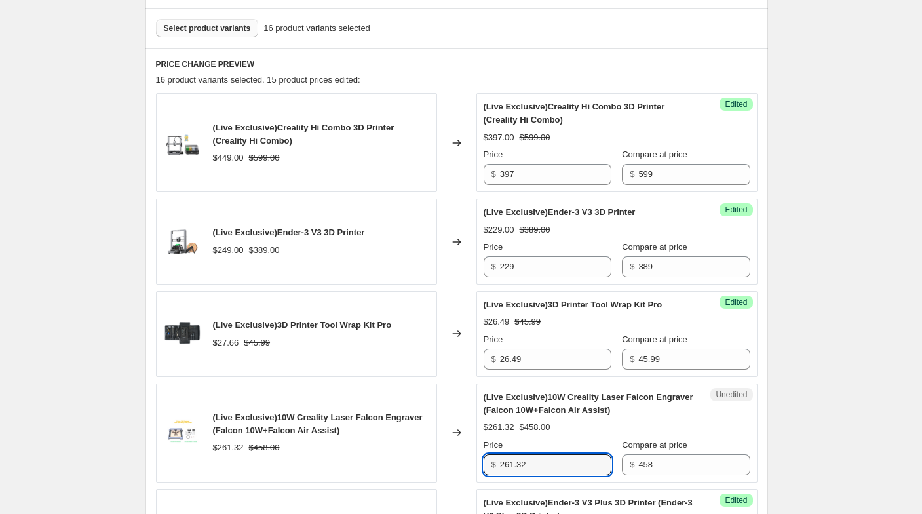
paste input "198.5"
click at [430, 449] on div "$261.32 $458.00" at bounding box center [321, 447] width 217 height 13
drag, startPoint x: 541, startPoint y: 466, endPoint x: 483, endPoint y: 451, distance: 60.4
click at [483, 451] on div "Unedited (Live Exclusive)10W Creality Laser Falcon Engraver (Falcon 10W+Falcon …" at bounding box center [616, 432] width 281 height 99
paste input "198.5"
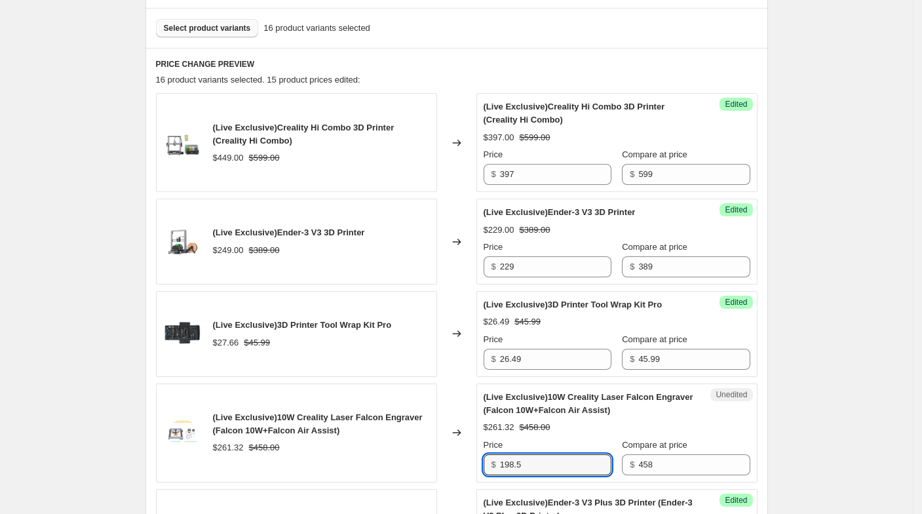
type input "198.5"
click at [483, 453] on div "Unedited (Live Exclusive)10W Creality Laser Falcon Engraver (Falcon 10W+Falcon …" at bounding box center [616, 432] width 281 height 99
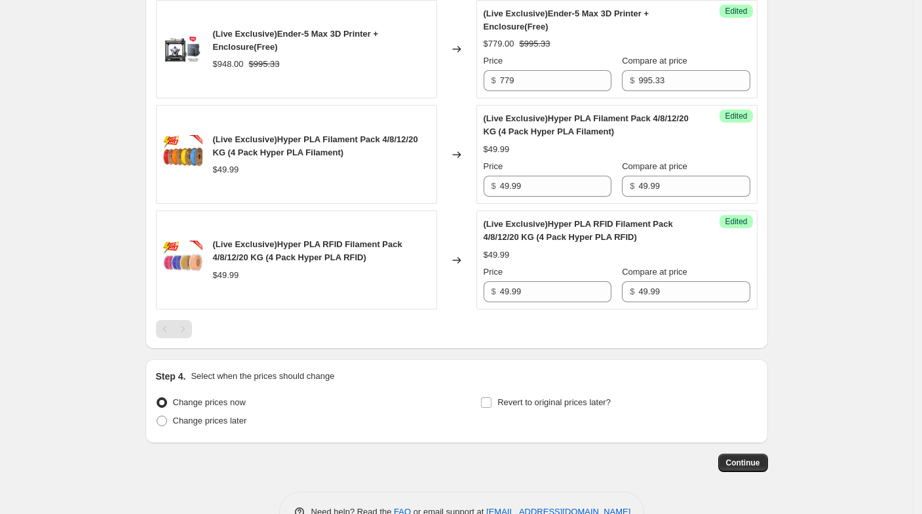
scroll to position [1868, 0]
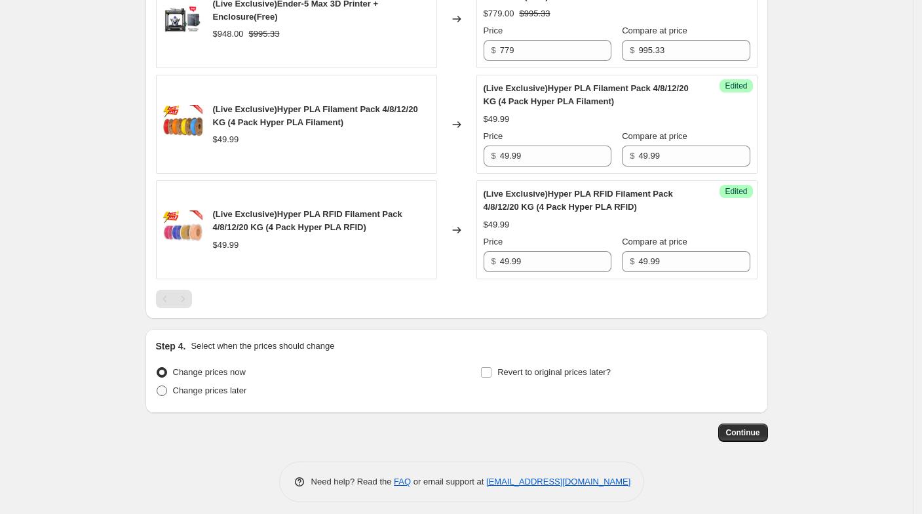
click at [241, 390] on label "Change prices later" at bounding box center [201, 390] width 91 height 18
click at [157, 386] on input "Change prices later" at bounding box center [157, 385] width 1 height 1
radio input "true"
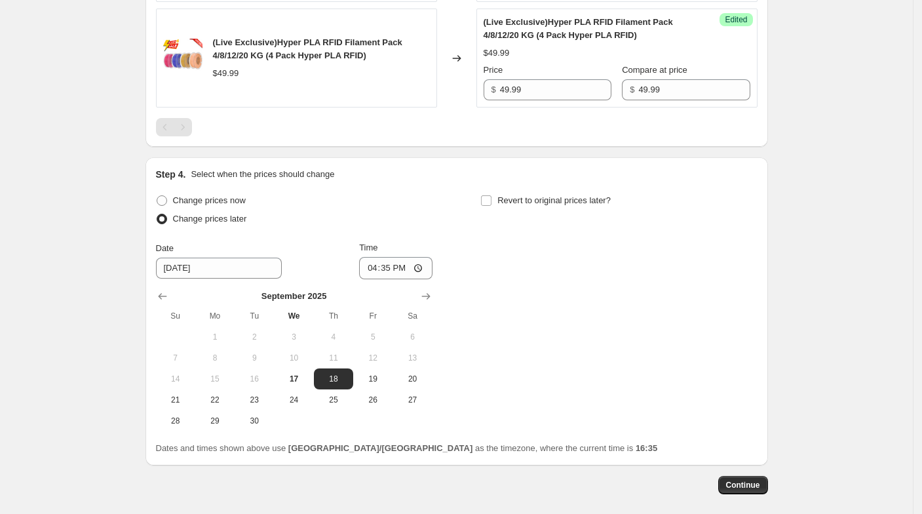
scroll to position [2091, 0]
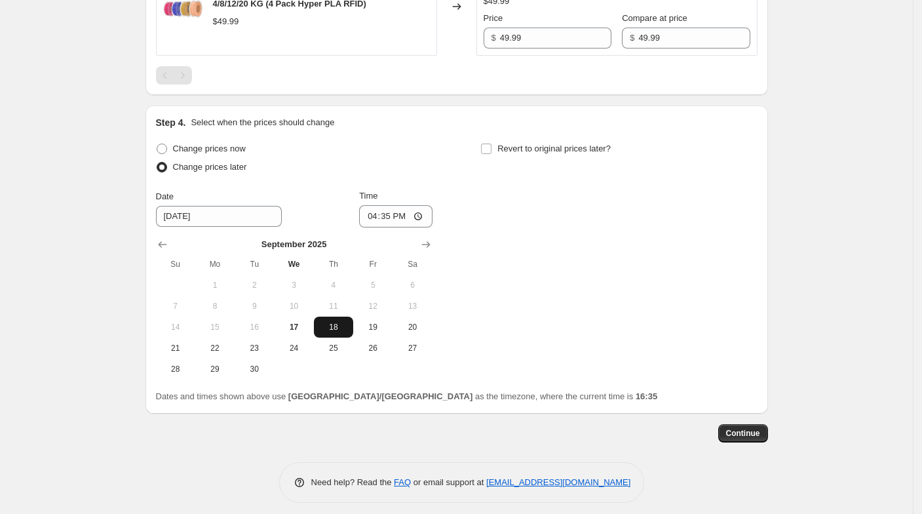
click at [337, 322] on span "18" at bounding box center [333, 327] width 29 height 10
click at [394, 212] on input "16:35" at bounding box center [395, 216] width 73 height 22
type input "08:15"
click at [496, 216] on div "Change prices now Change prices later Date [DATE] Time 08:[DATE] Mo Tu We Th Fr…" at bounding box center [456, 260] width 601 height 240
click at [503, 144] on span "Revert to original prices later?" at bounding box center [553, 148] width 113 height 10
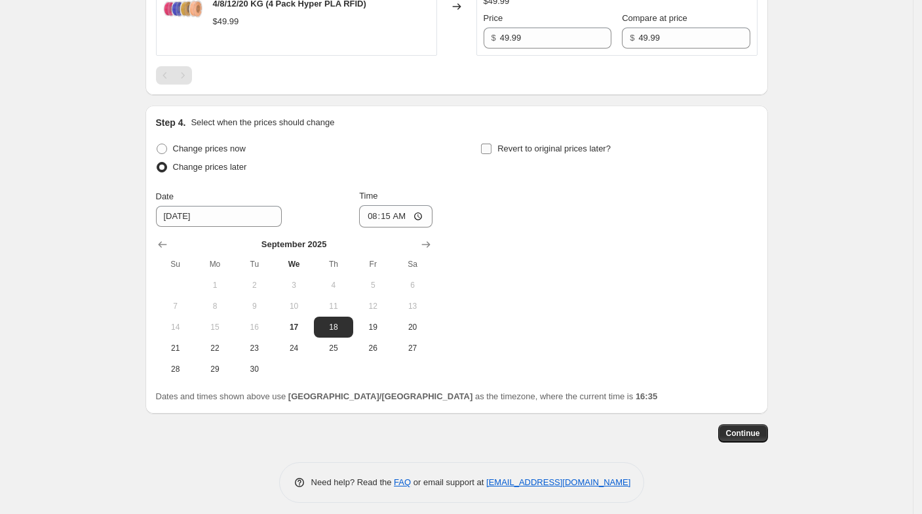
click at [491, 144] on input "Revert to original prices later?" at bounding box center [486, 148] width 10 height 10
checkbox input "true"
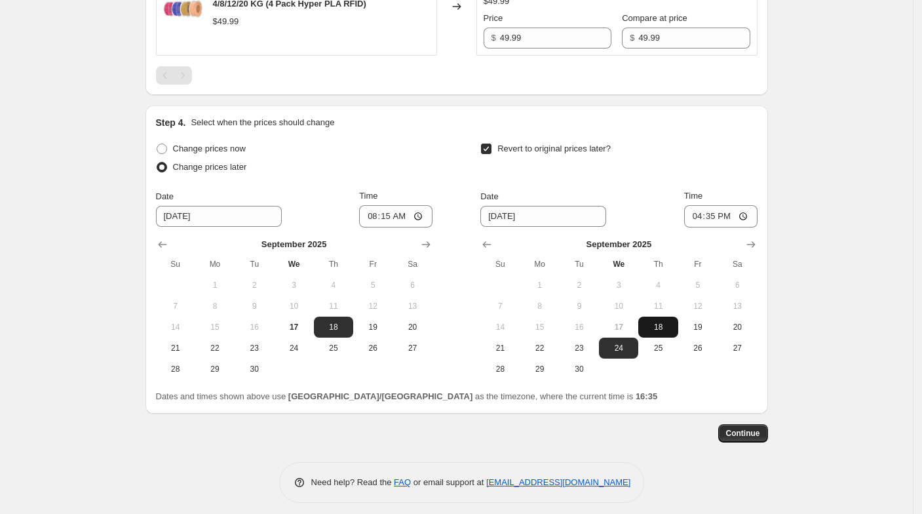
click at [668, 327] on button "18" at bounding box center [657, 326] width 39 height 21
type input "[DATE]"
click at [718, 210] on input "16:35" at bounding box center [720, 216] width 73 height 22
type input "13:35"
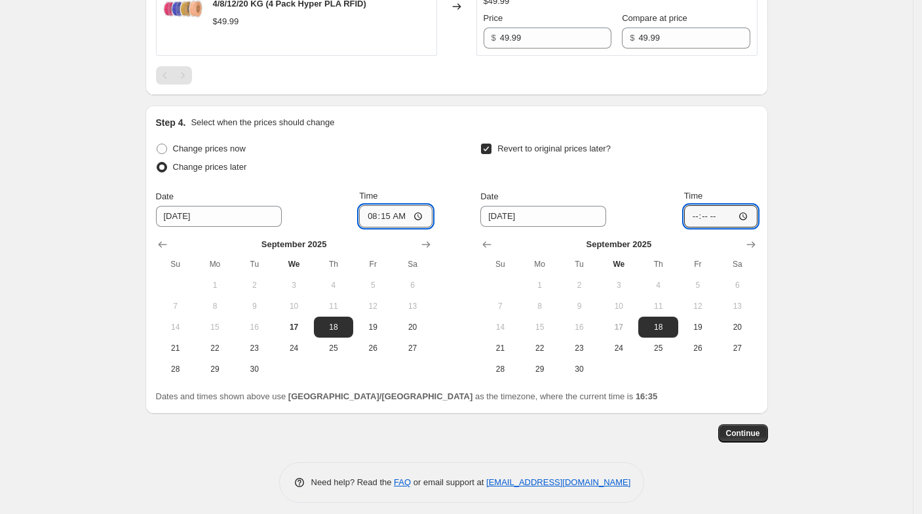
type input "16:35"
click at [397, 211] on input "08:15" at bounding box center [395, 216] width 73 height 22
type input "09:00"
click at [720, 206] on input "16:35" at bounding box center [720, 216] width 73 height 22
type input "09:25"
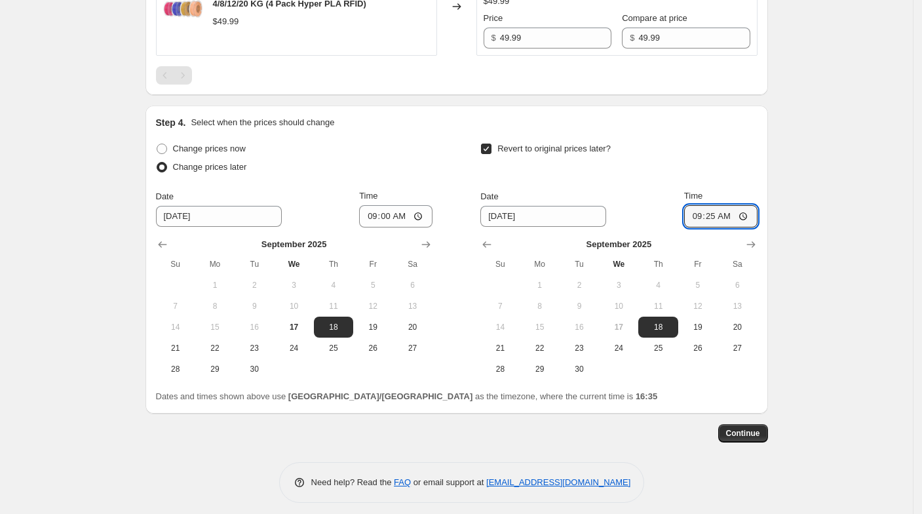
click at [753, 428] on span "Continue" at bounding box center [743, 433] width 34 height 10
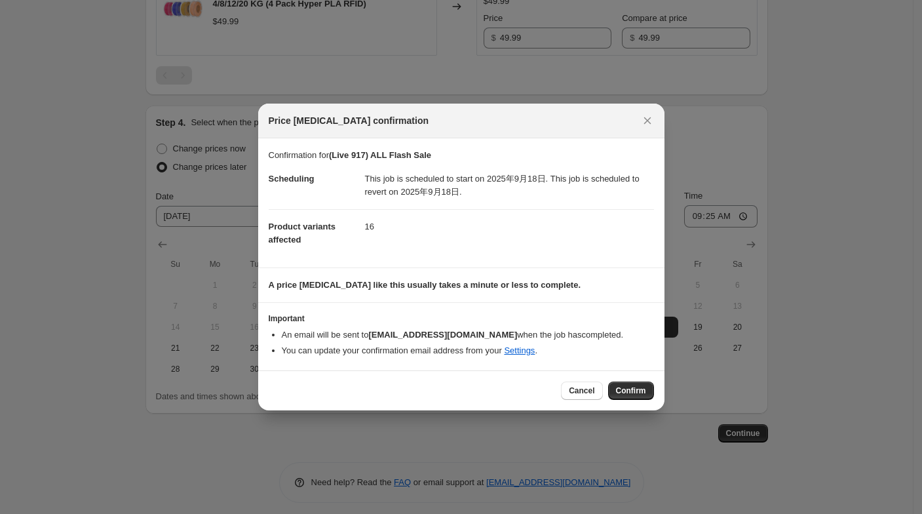
click at [641, 402] on div "Cancel Confirm" at bounding box center [461, 390] width 406 height 40
click at [635, 393] on span "Confirm" at bounding box center [631, 390] width 30 height 10
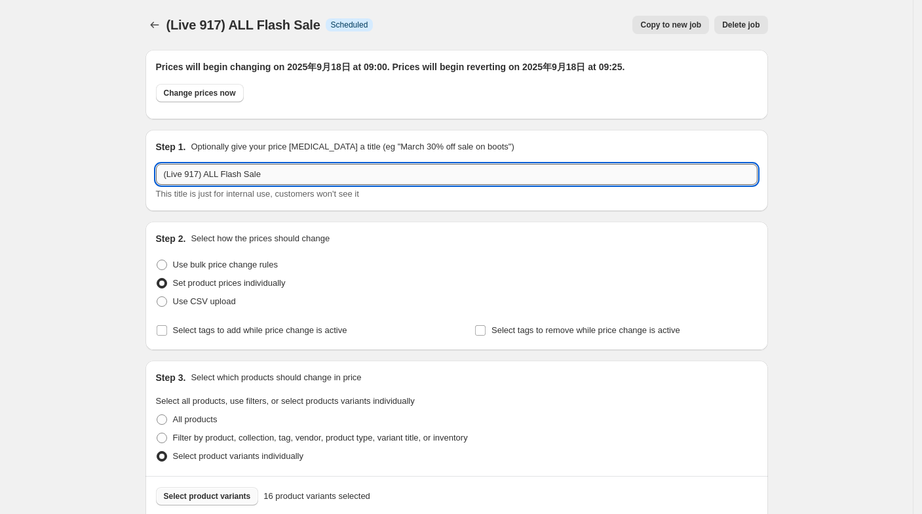
click at [197, 176] on input "(Live 917) ALL Flash Sale" at bounding box center [456, 174] width 601 height 21
click at [202, 174] on input "(Live 917) ALL Flash Sale" at bounding box center [456, 174] width 601 height 21
click at [200, 174] on input "(Live 917) ALL Flash Sale" at bounding box center [456, 174] width 601 height 21
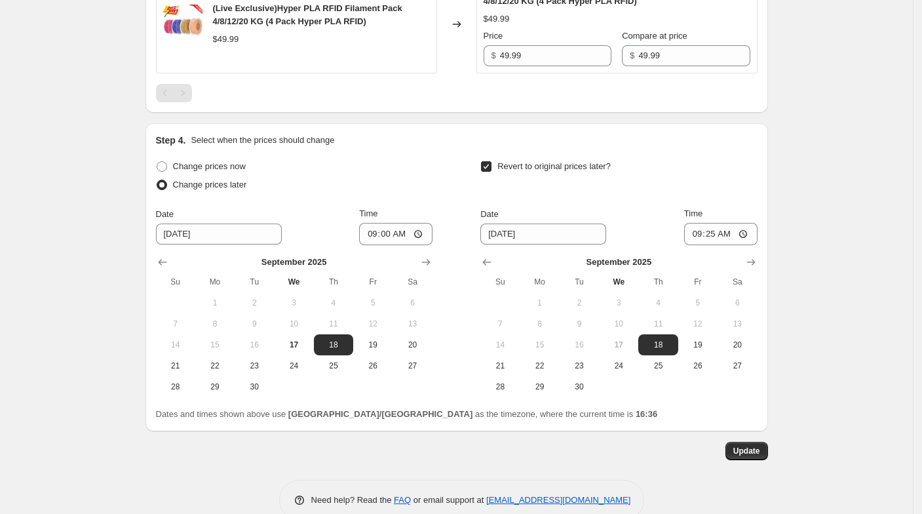
scroll to position [2171, 0]
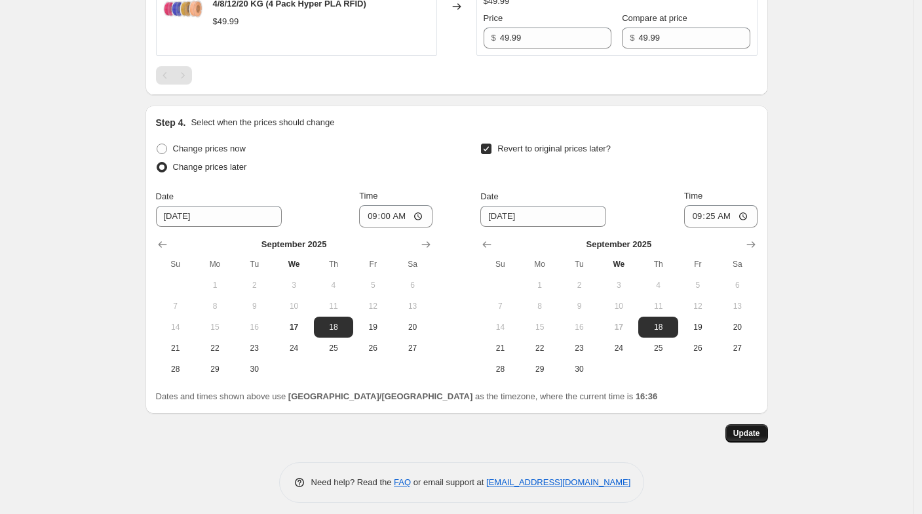
type input "(Live 918) ALL Flash Sale"
click at [738, 424] on button "Update" at bounding box center [746, 433] width 43 height 18
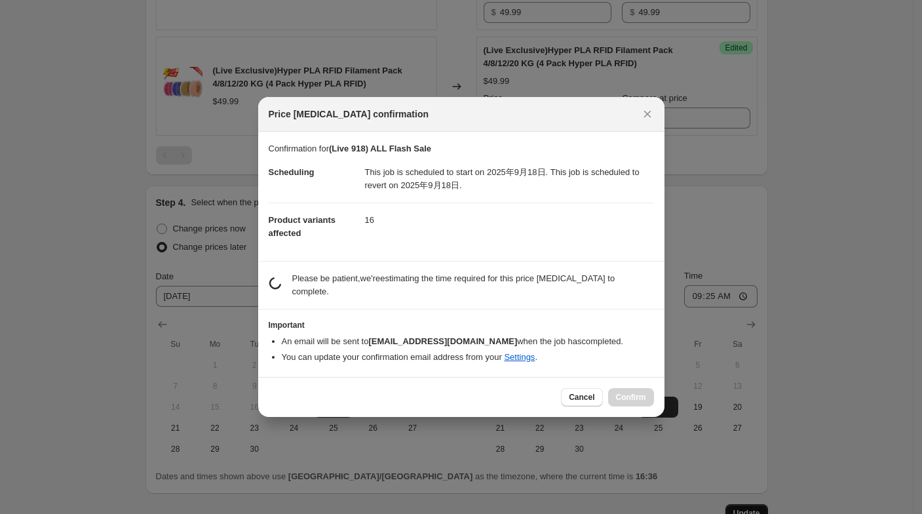
scroll to position [0, 0]
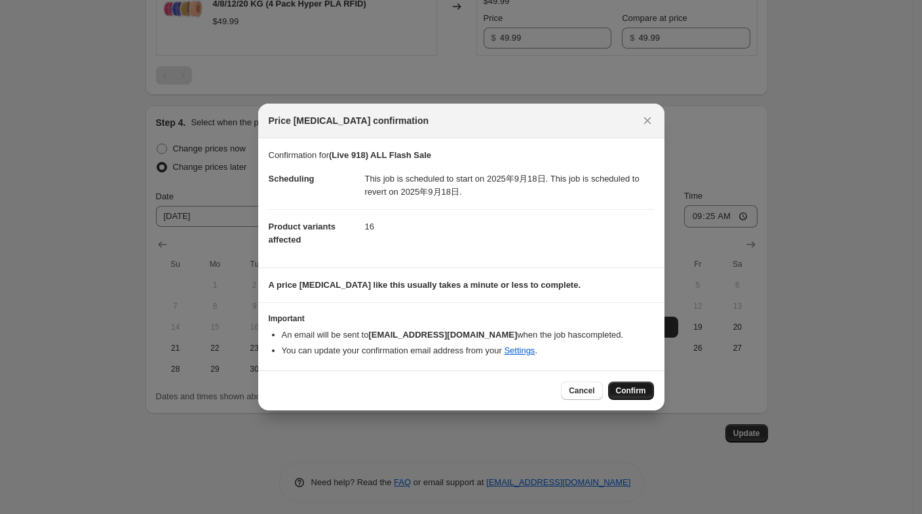
click at [638, 392] on span "Confirm" at bounding box center [631, 390] width 30 height 10
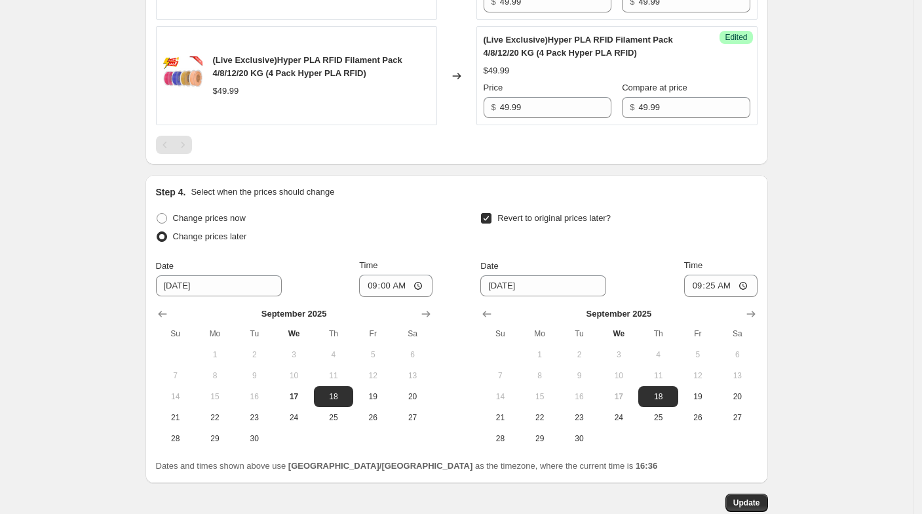
scroll to position [2171, 0]
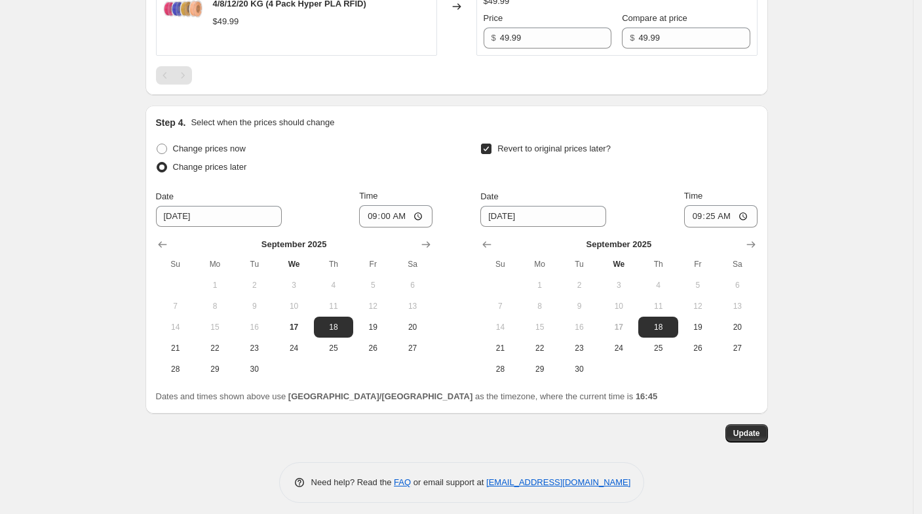
drag, startPoint x: 918, startPoint y: 369, endPoint x: 888, endPoint y: 380, distance: 32.7
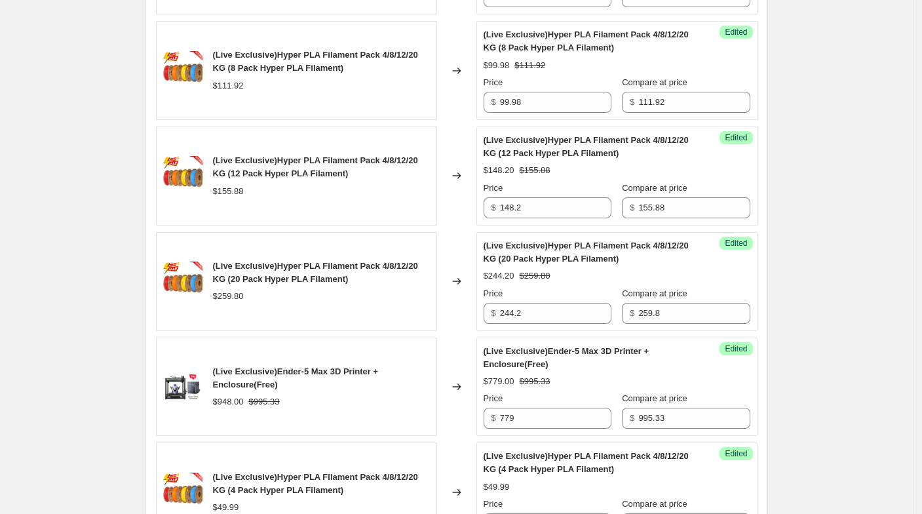
scroll to position [1443, 0]
